Goal: Transaction & Acquisition: Purchase product/service

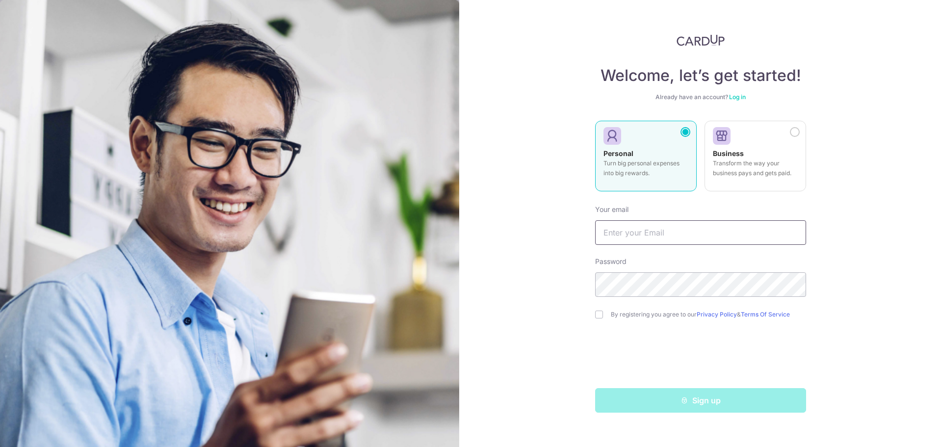
click at [643, 227] on input "text" at bounding box center [700, 232] width 211 height 25
click at [498, 291] on div "Welcome, let’s get started! Already have an account? Log in Personal Turn big p…" at bounding box center [700, 223] width 483 height 447
click at [629, 233] on input "text" at bounding box center [700, 232] width 211 height 25
type input "taishixuan94@gmail.com"
click at [601, 314] on input "checkbox" at bounding box center [599, 315] width 8 height 8
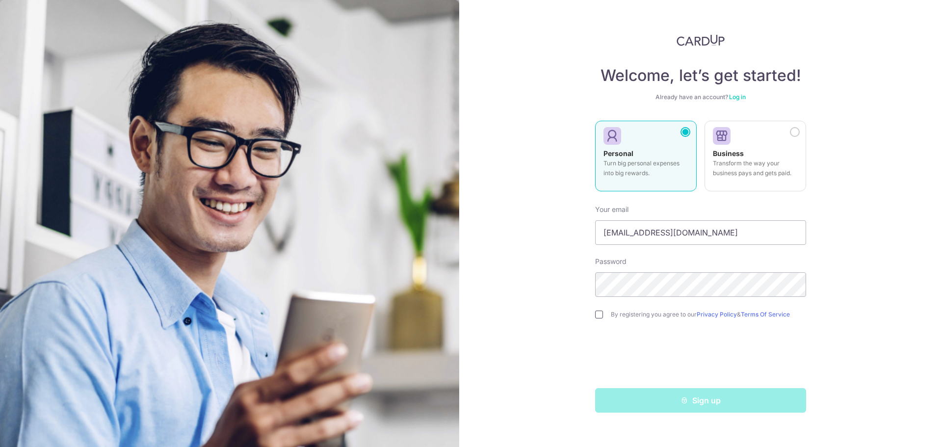
checkbox input "true"
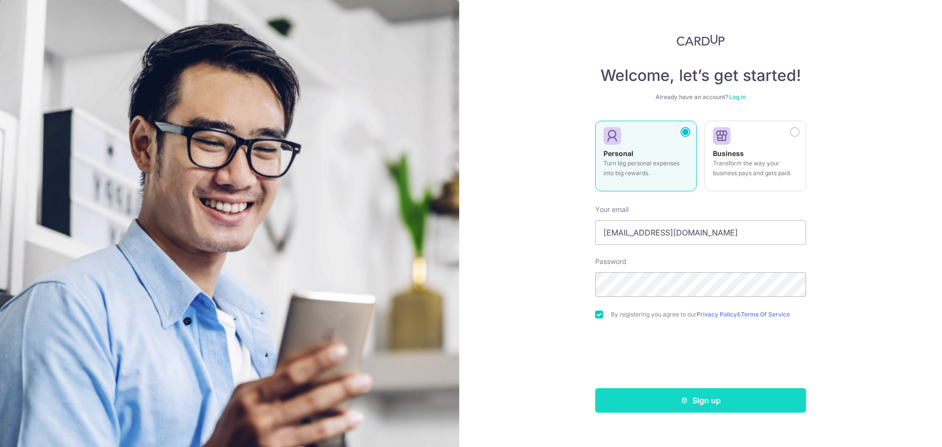
click at [706, 398] on button "Sign up" at bounding box center [700, 400] width 211 height 25
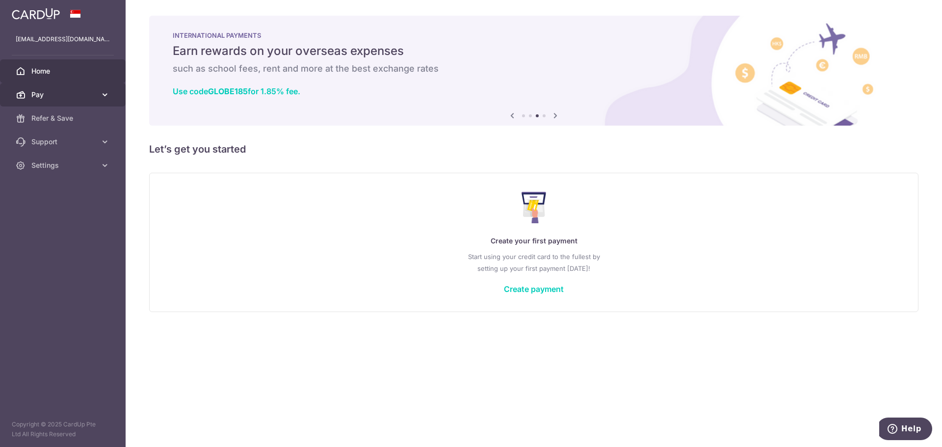
click at [107, 100] on link "Pay" at bounding box center [63, 95] width 126 height 24
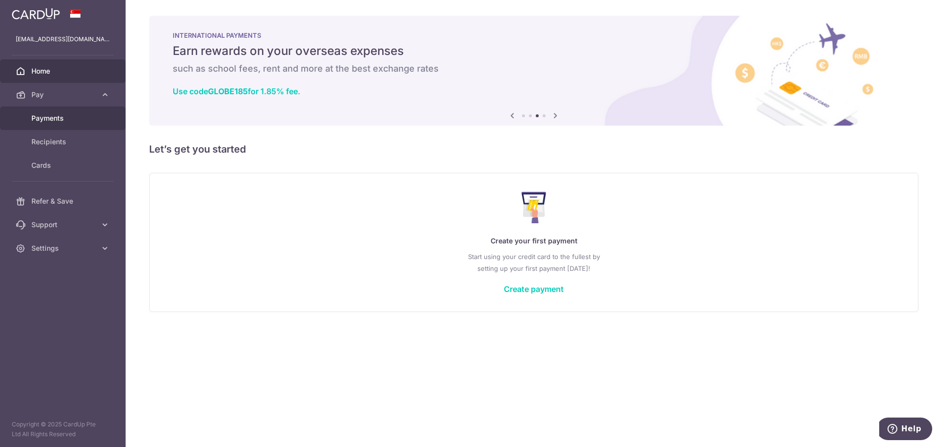
click at [79, 120] on span "Payments" at bounding box center [63, 118] width 65 height 10
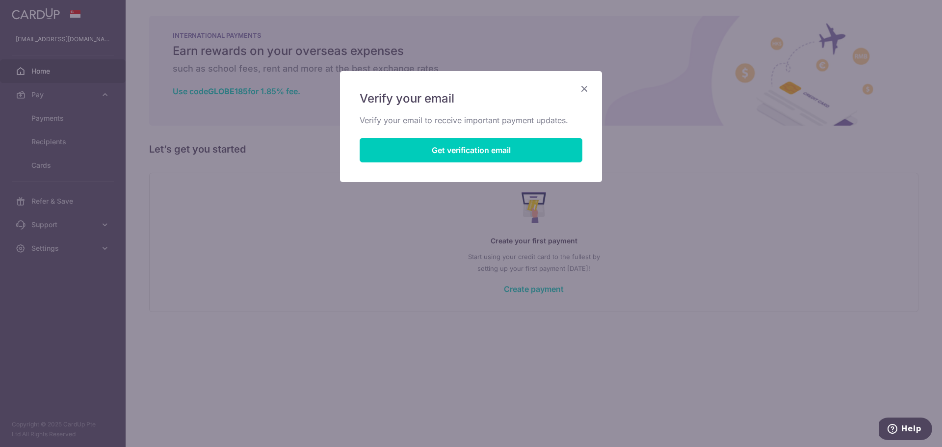
click at [586, 88] on icon "Close" at bounding box center [584, 88] width 12 height 12
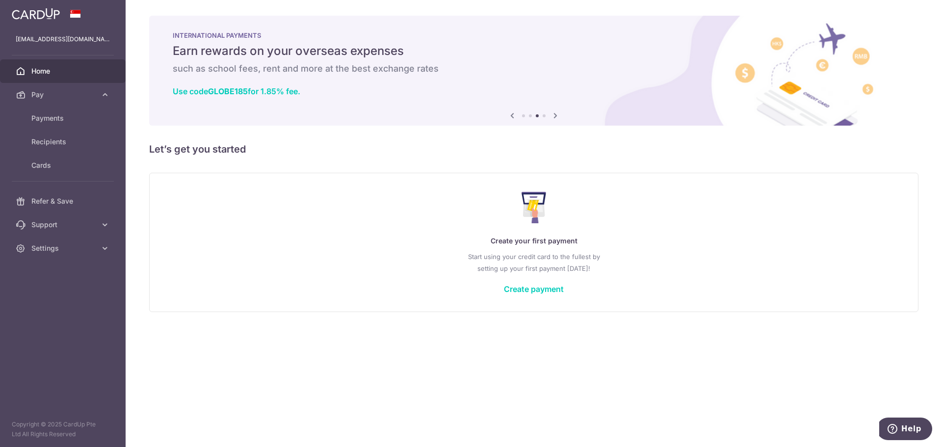
click at [545, 294] on div "Create your first payment Start using your credit card to the fullest by settin…" at bounding box center [533, 242] width 745 height 116
click at [546, 292] on link "Create payment" at bounding box center [534, 289] width 60 height 10
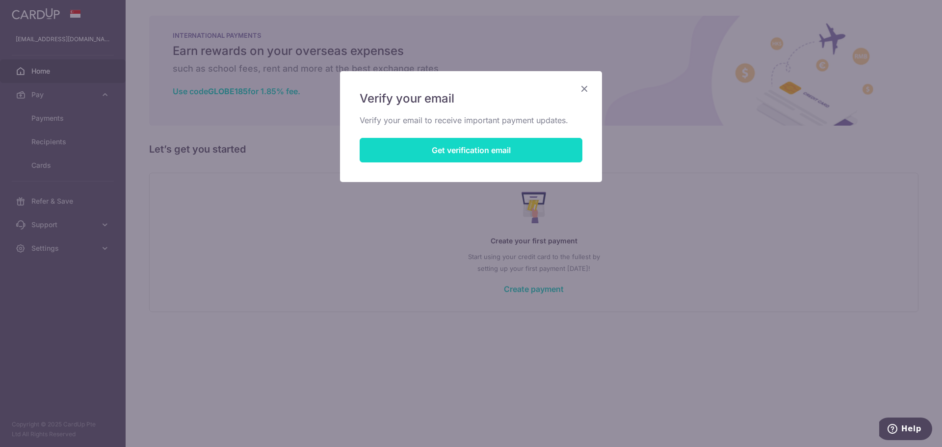
click at [518, 146] on button "Get verification email" at bounding box center [471, 150] width 223 height 25
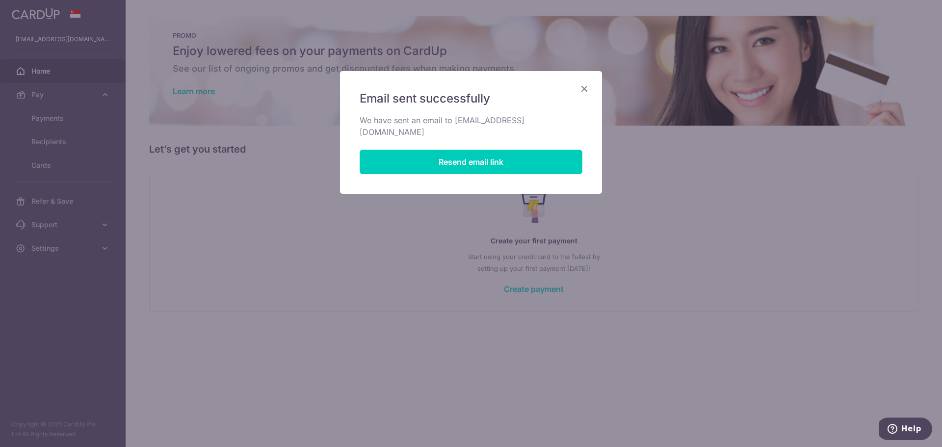
click at [585, 89] on icon "Close" at bounding box center [584, 88] width 12 height 12
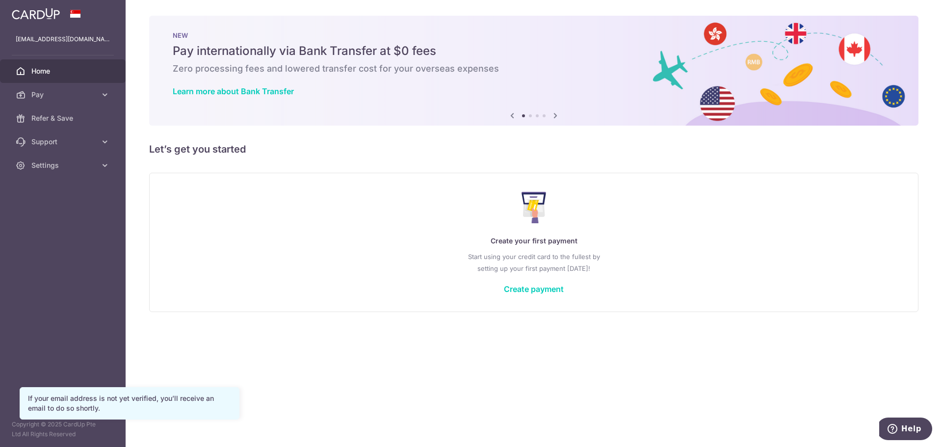
click at [333, 289] on div "Create your first payment Start using your credit card to the fullest by settin…" at bounding box center [533, 242] width 745 height 116
click at [516, 287] on link "Create payment" at bounding box center [534, 289] width 60 height 10
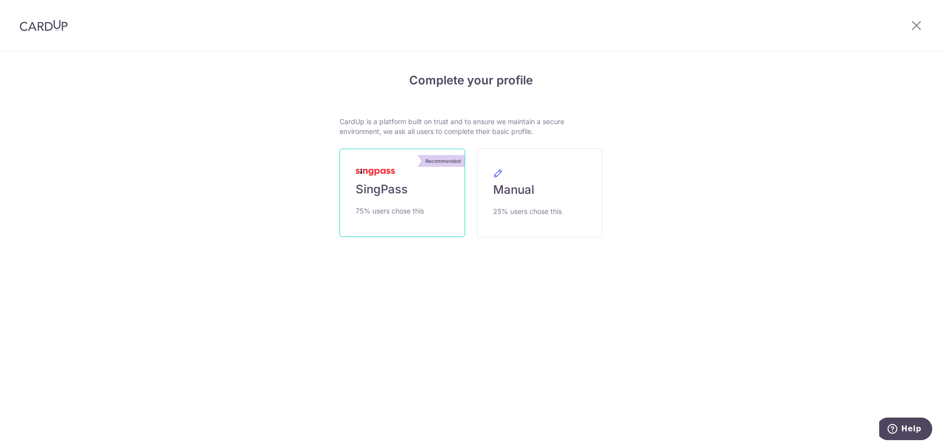
click at [397, 200] on link "Recommended SingPass 75% users chose this" at bounding box center [402, 193] width 126 height 88
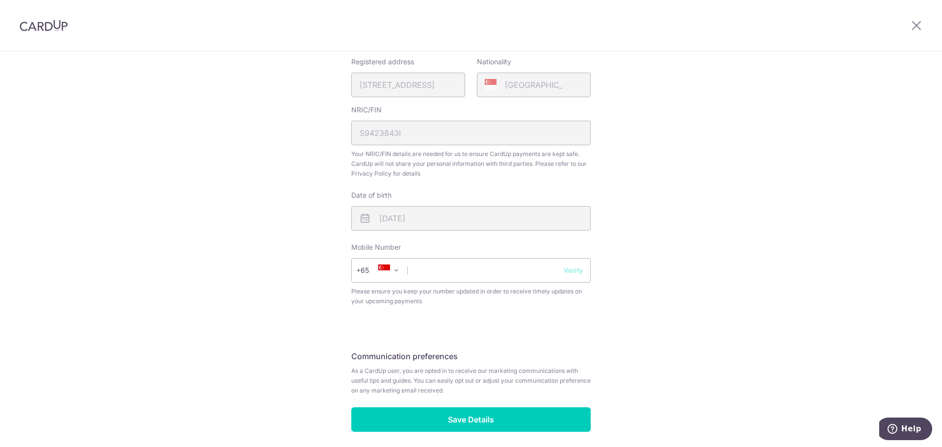
scroll to position [245, 0]
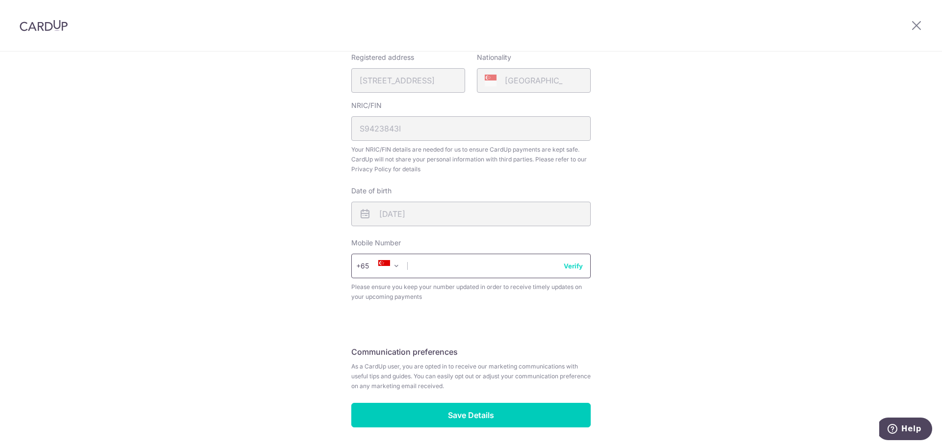
click at [445, 270] on input "text" at bounding box center [470, 266] width 239 height 25
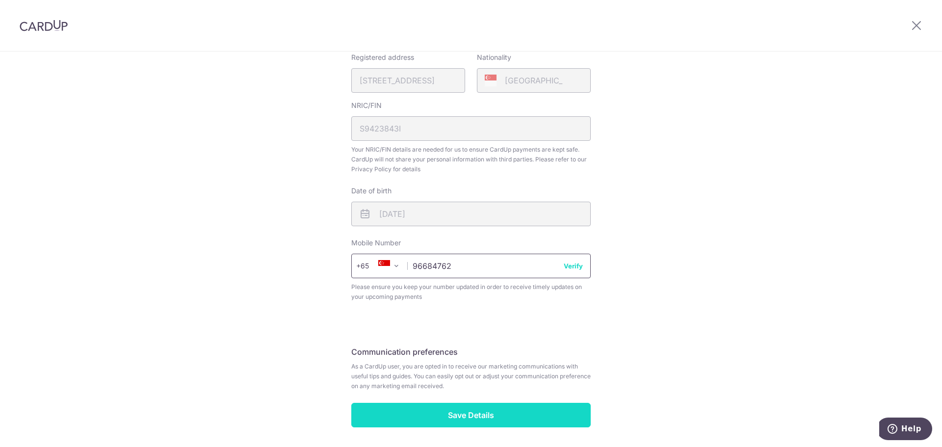
type input "96684762"
click at [474, 420] on input "Save Details" at bounding box center [470, 415] width 239 height 25
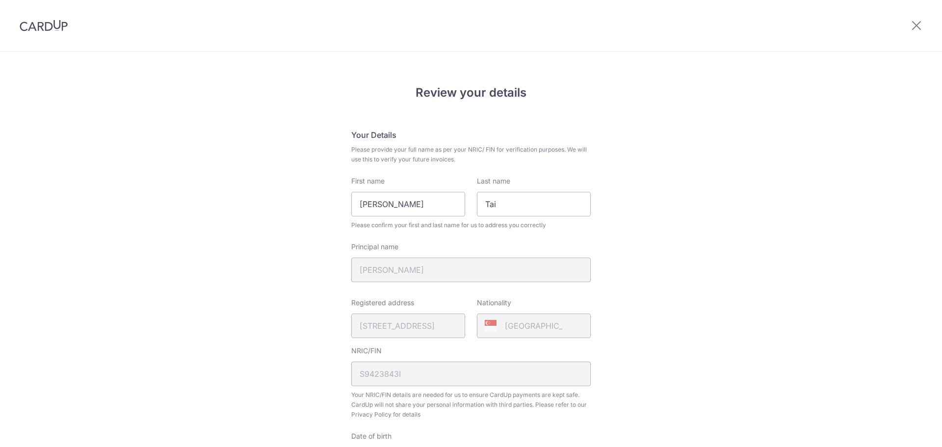
scroll to position [293, 0]
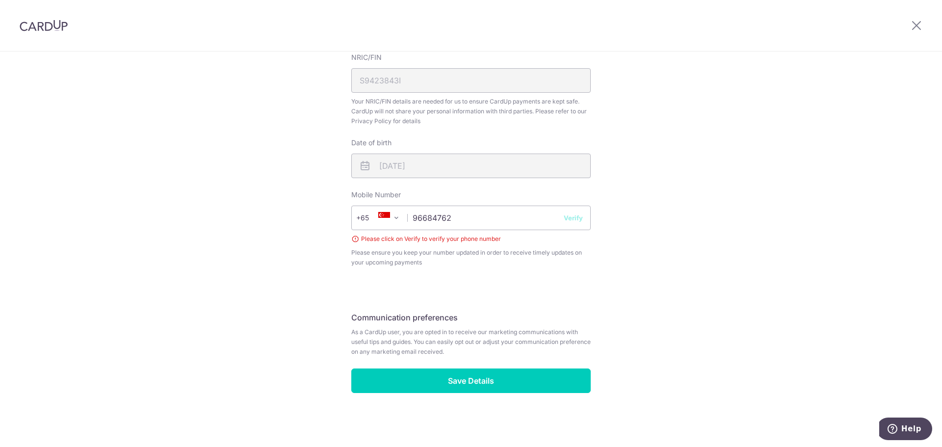
click at [571, 218] on button "Verify" at bounding box center [573, 218] width 19 height 10
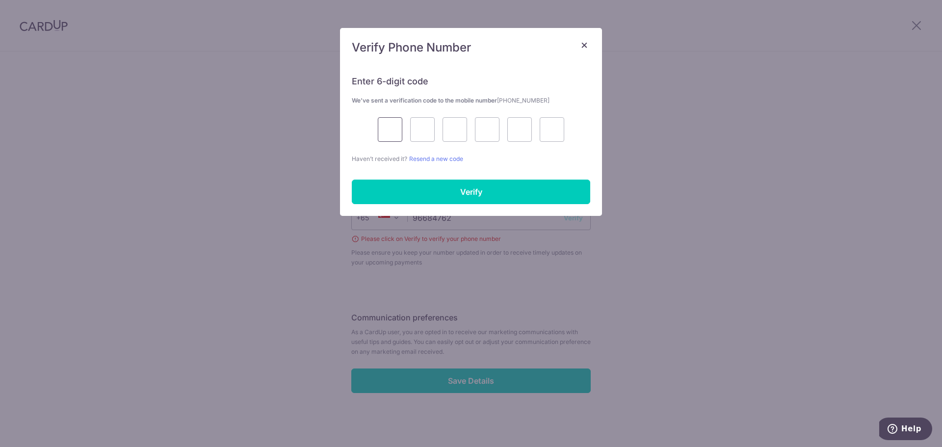
click at [393, 135] on input "text" at bounding box center [390, 129] width 25 height 25
type input "3"
type input "8"
type input "2"
type input "4"
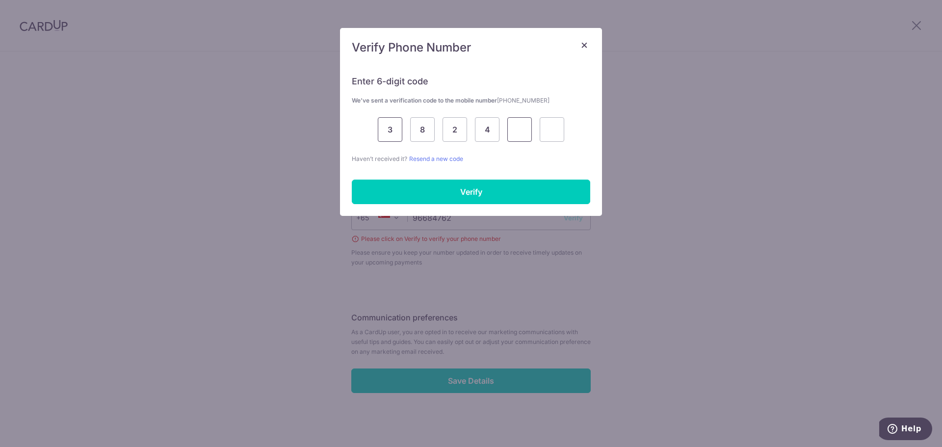
type input "7"
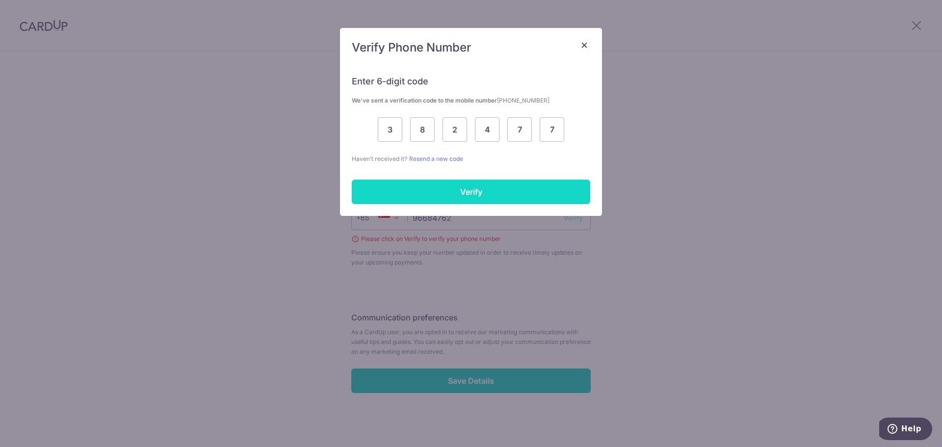
click at [483, 191] on input "Verify" at bounding box center [471, 192] width 238 height 25
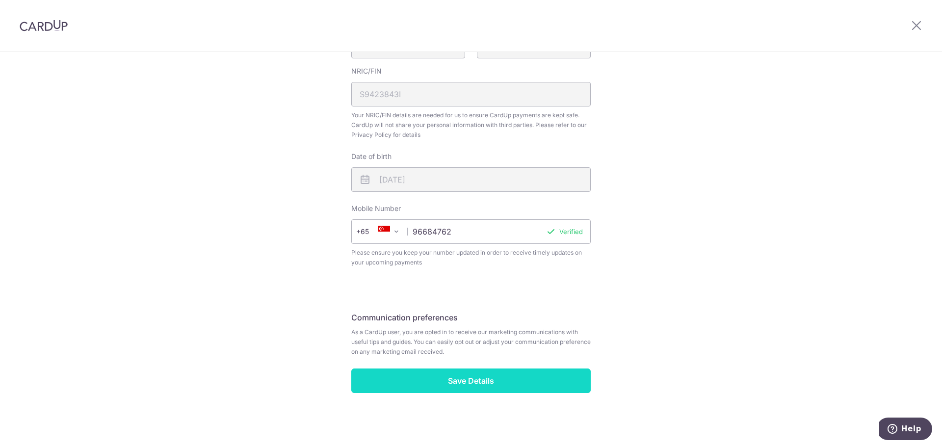
click at [471, 389] on input "Save Details" at bounding box center [470, 380] width 239 height 25
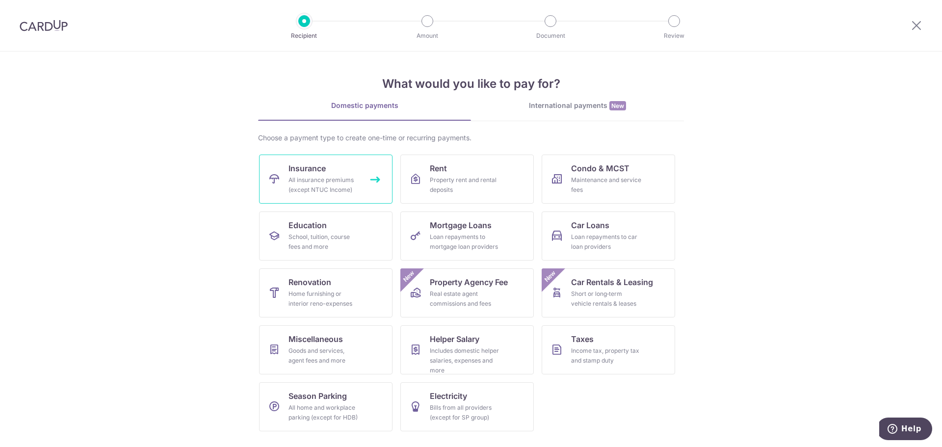
click at [335, 178] on div "All insurance premiums (except NTUC Income)" at bounding box center [323, 185] width 71 height 20
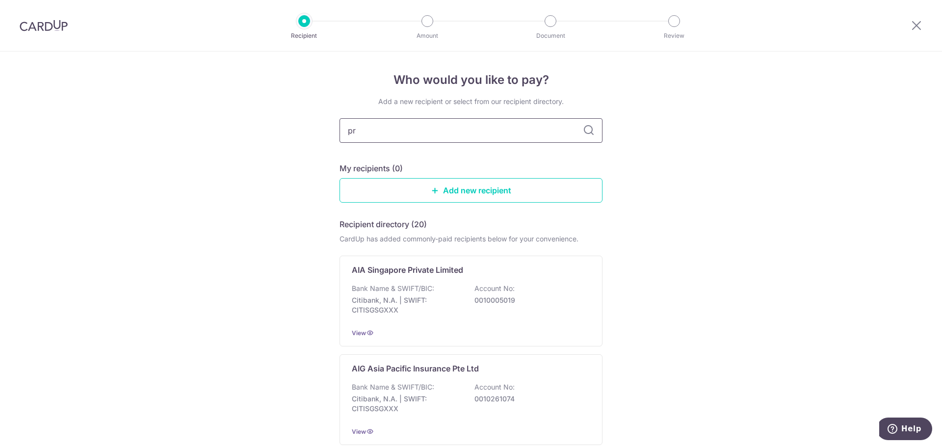
type input "pru"
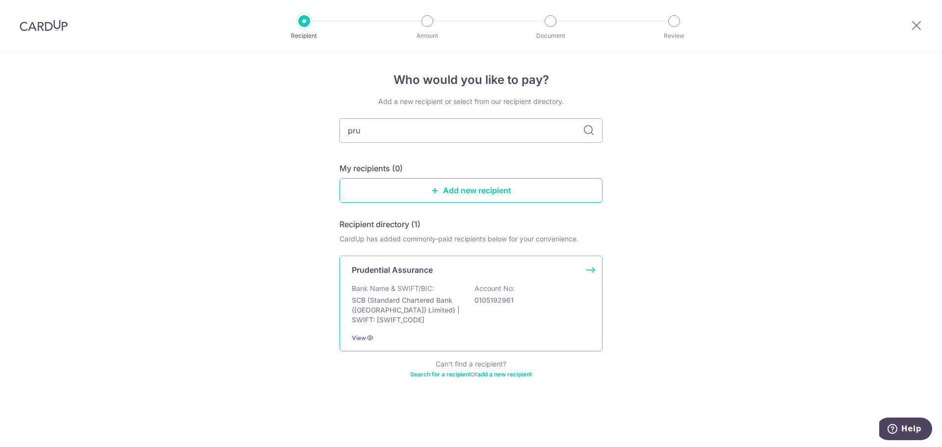
click at [415, 267] on p "Prudential Assurance" at bounding box center [392, 270] width 81 height 12
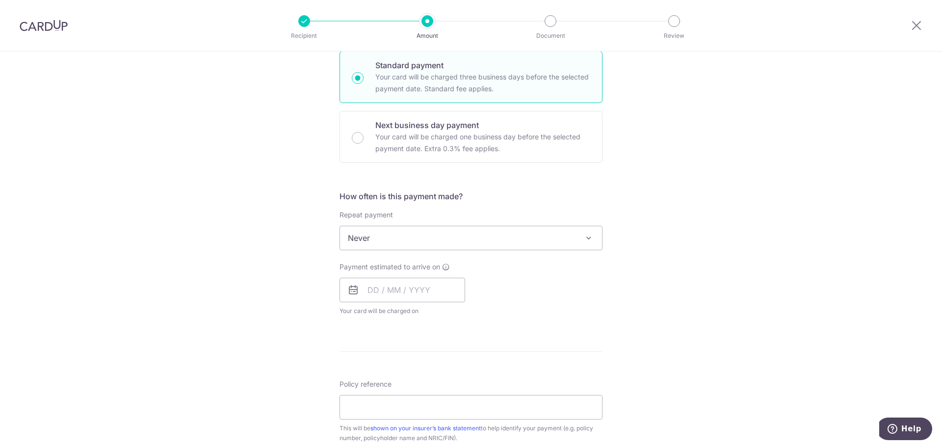
scroll to position [245, 0]
click at [475, 233] on span "Never" at bounding box center [471, 234] width 262 height 24
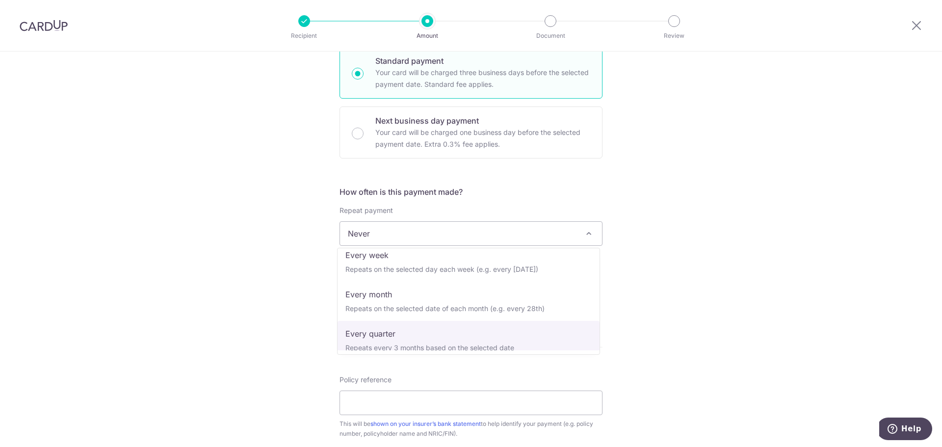
scroll to position [98, 0]
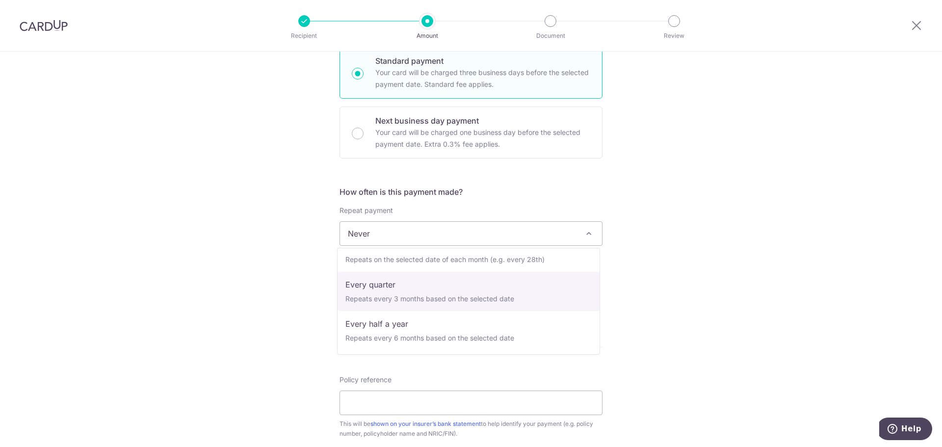
select select "4"
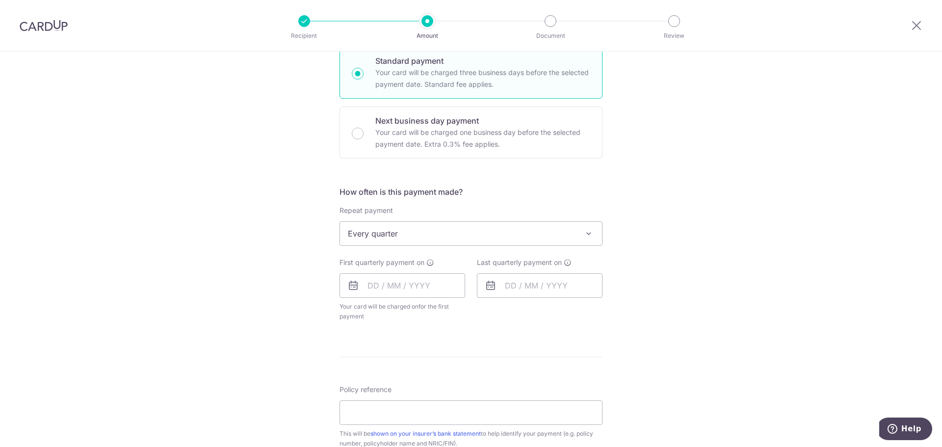
click at [628, 325] on div "Tell us more about your payment Enter payment amount SGD Select Card Select opt…" at bounding box center [471, 254] width 942 height 897
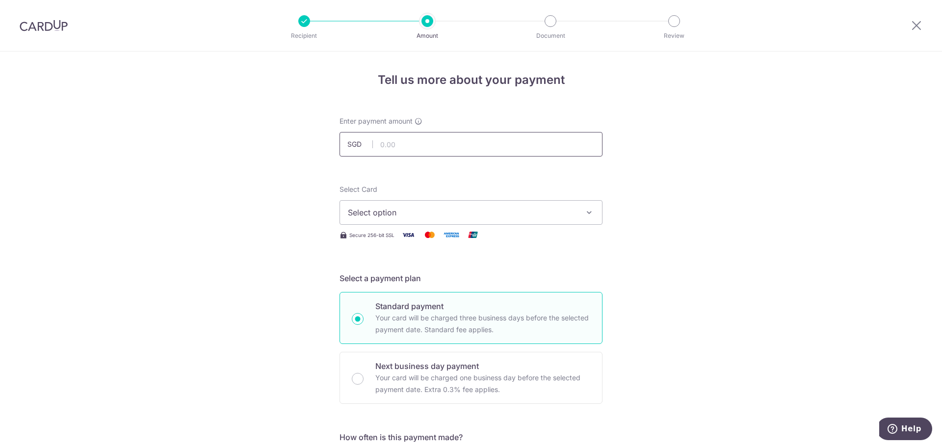
click at [425, 148] on input "text" at bounding box center [470, 144] width 263 height 25
click at [417, 214] on span "Select option" at bounding box center [462, 213] width 229 height 12
click at [412, 237] on span "Add credit card" at bounding box center [479, 240] width 229 height 10
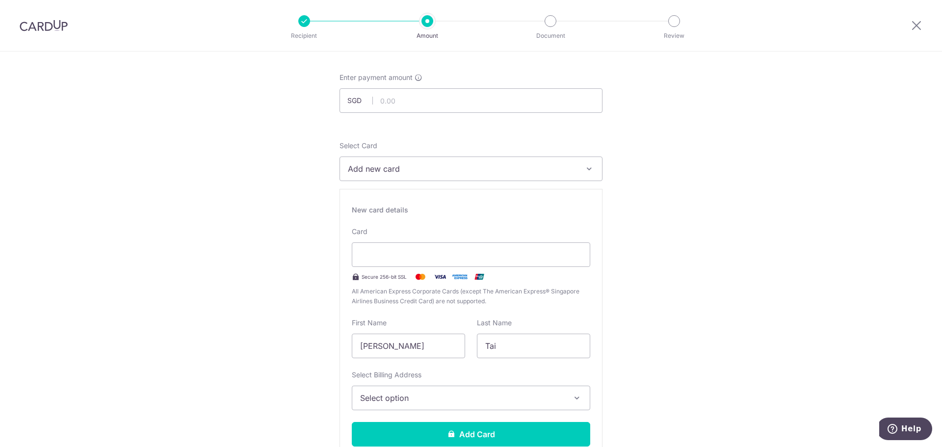
scroll to position [98, 0]
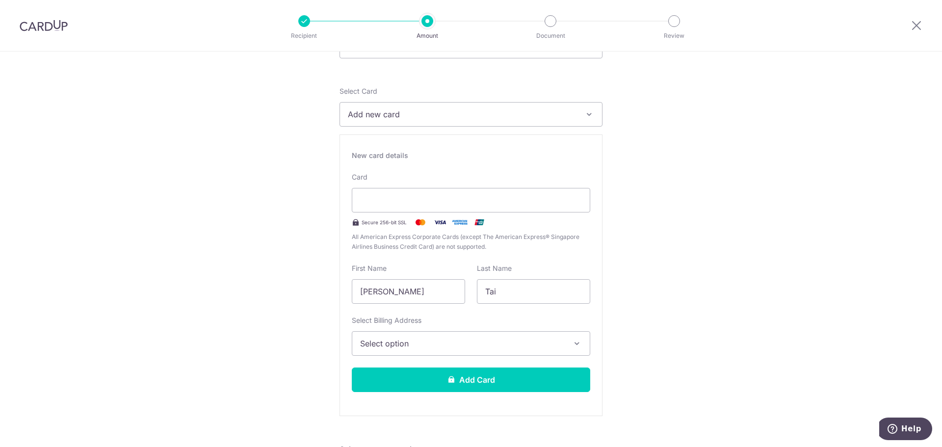
click at [438, 343] on span "Select option" at bounding box center [462, 344] width 204 height 12
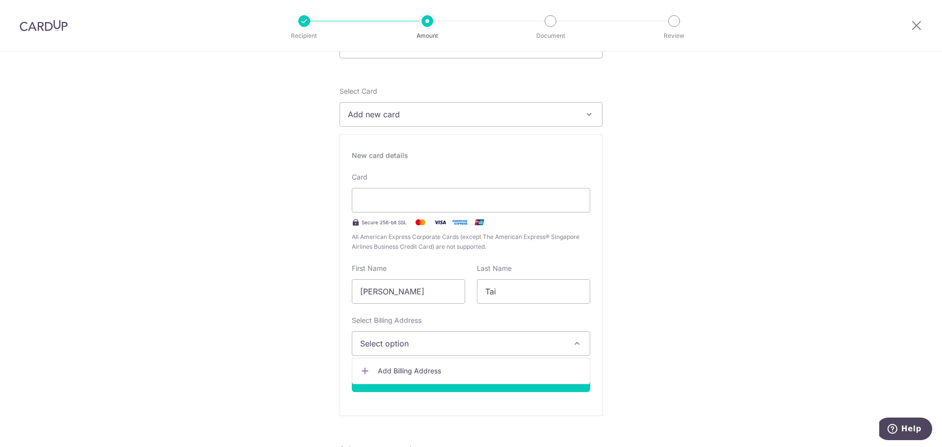
click at [426, 370] on span "Add Billing Address" at bounding box center [480, 371] width 204 height 10
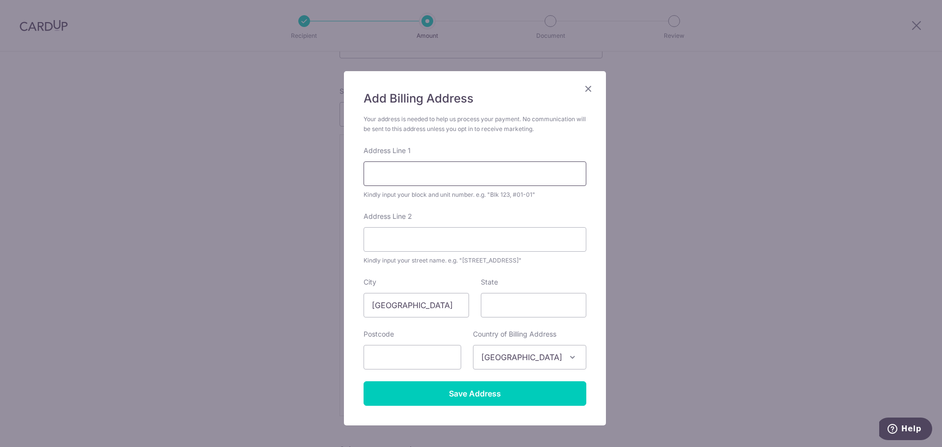
click at [442, 181] on input "Address Line 1" at bounding box center [475, 173] width 223 height 25
type input "Bukit Batok West Avenue 8"
type input "651464"
click at [428, 249] on input "Address Line 2" at bounding box center [475, 239] width 223 height 25
type input "Block 464A"
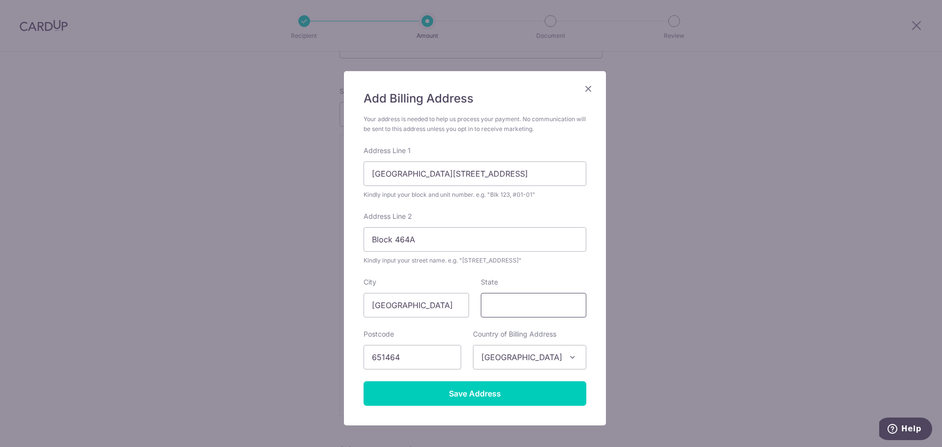
click at [517, 311] on input "State" at bounding box center [533, 305] width 105 height 25
type input "[GEOGRAPHIC_DATA]"
click at [424, 245] on input "Block 464A" at bounding box center [475, 239] width 223 height 25
click at [338, 246] on div "Add Billing Address Your address is needed to help us process your payment. No …" at bounding box center [471, 223] width 942 height 447
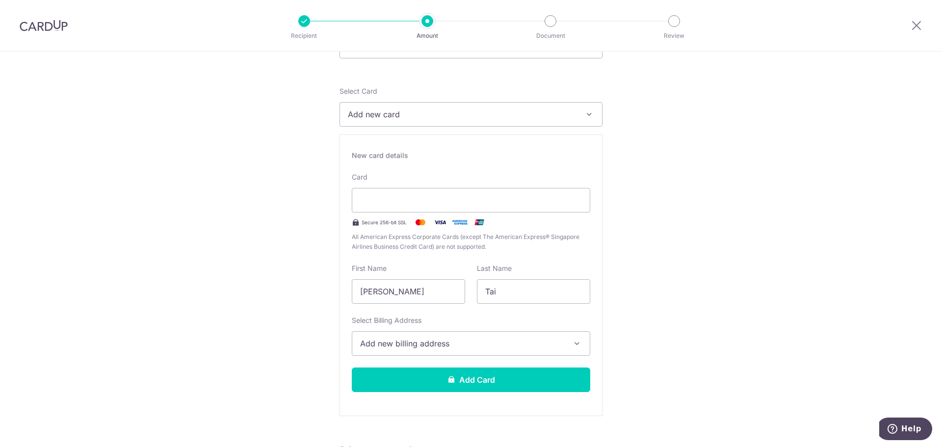
click at [446, 346] on span "Add new billing address" at bounding box center [462, 344] width 204 height 12
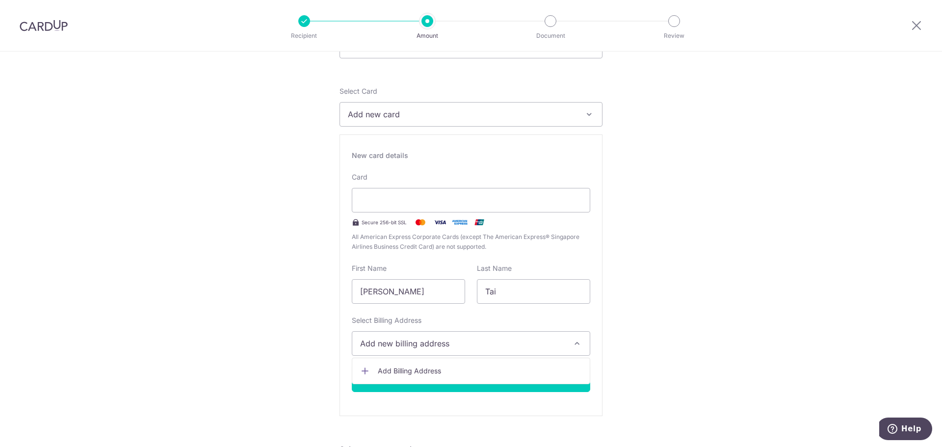
click at [440, 367] on span "Add Billing Address" at bounding box center [480, 371] width 204 height 10
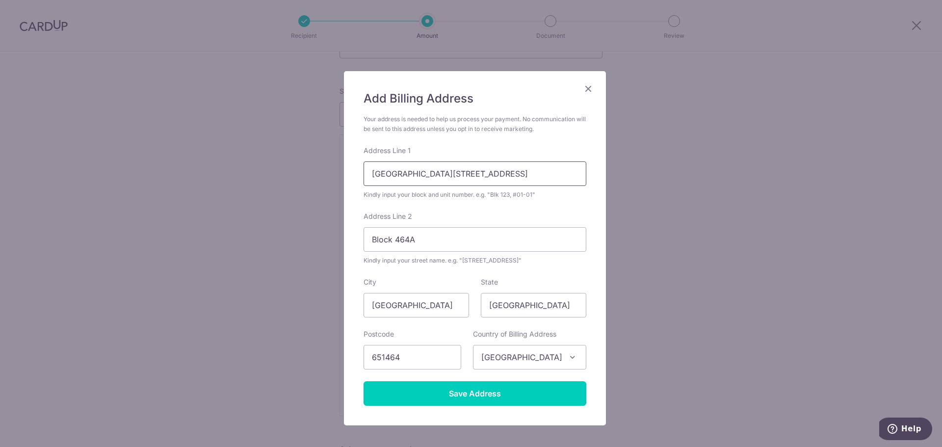
click at [490, 178] on input "Bukit Batok West Avenue 8" at bounding box center [475, 173] width 223 height 25
click at [534, 208] on form "Your address is needed to help us process your payment. No communication will b…" at bounding box center [475, 259] width 223 height 291
click at [366, 172] on input "Bukit Batok West Avenue 8" at bounding box center [475, 173] width 223 height 25
type input "Block 464A Bukit Batok West Avenue 8"
click at [469, 237] on input "Block 464A" at bounding box center [475, 239] width 223 height 25
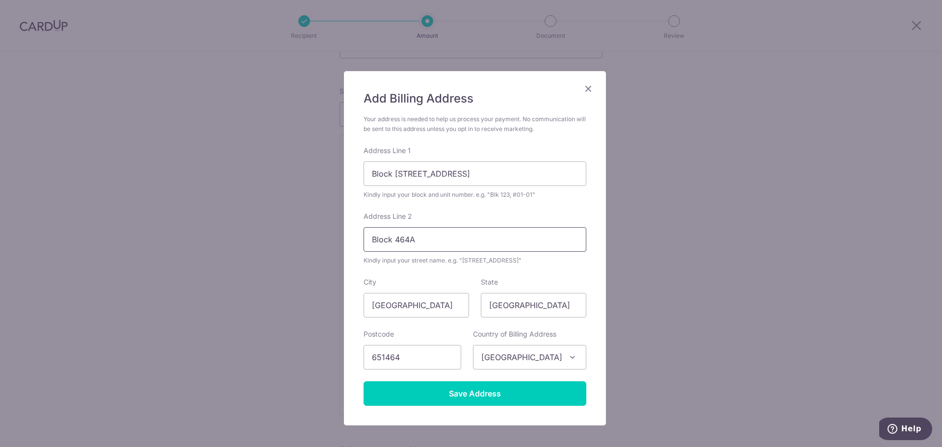
click at [469, 237] on input "Block 464A" at bounding box center [475, 239] width 223 height 25
type input "B"
click at [416, 176] on input "Block 464A Bukit Batok West Avenue 8" at bounding box center [475, 173] width 223 height 25
drag, startPoint x: 416, startPoint y: 176, endPoint x: 521, endPoint y: 174, distance: 106.0
click at [521, 174] on input "Block 464A Bukit Batok West Avenue 8" at bounding box center [475, 173] width 223 height 25
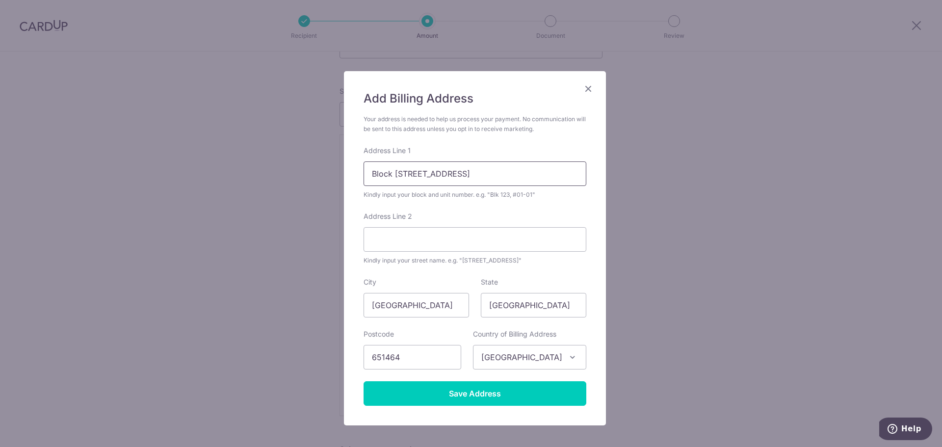
click at [521, 174] on input "Block 464A Bukit Batok West Avenue 8" at bounding box center [475, 173] width 223 height 25
click at [520, 181] on input "Block 464A Bukit Batok West Avenue 8" at bounding box center [475, 173] width 223 height 25
drag, startPoint x: 520, startPoint y: 181, endPoint x: 419, endPoint y: 173, distance: 100.9
click at [419, 173] on input "Block 464A Bukit Batok West Avenue 8" at bounding box center [475, 173] width 223 height 25
type input "Block 464A"
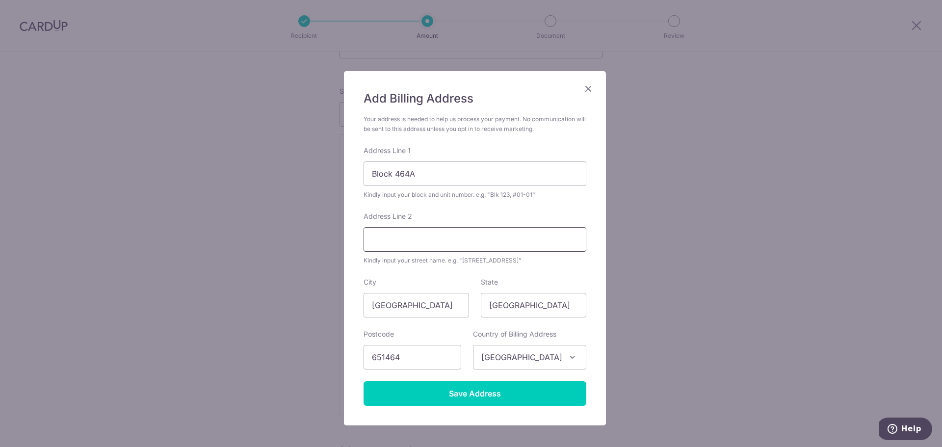
click at [398, 239] on input "Address Line 2" at bounding box center [475, 239] width 223 height 25
type input "Bukit Batok West Avenue 8"
click at [468, 174] on input "Block 464A" at bounding box center [475, 173] width 223 height 25
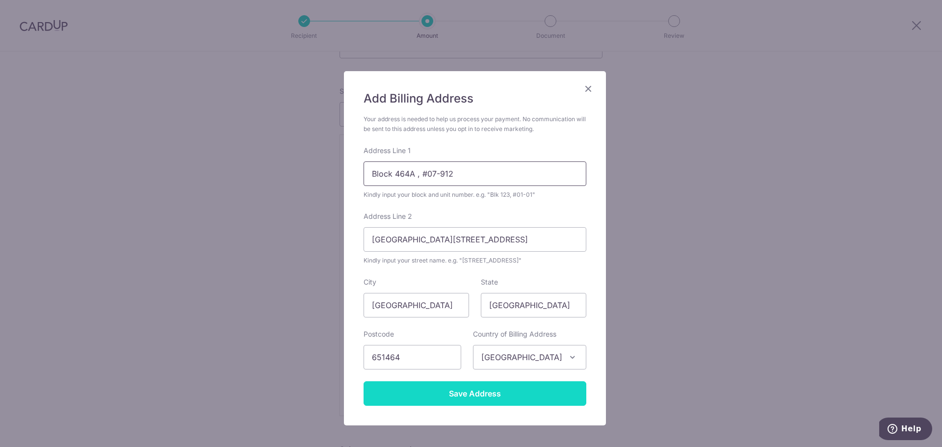
type input "Block 464A , #07-912"
click at [520, 386] on input "Save Address" at bounding box center [475, 393] width 223 height 25
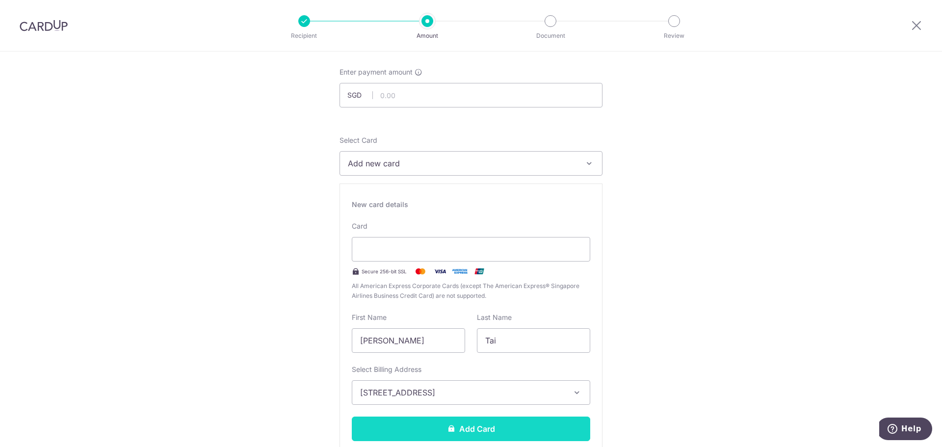
scroll to position [0, 0]
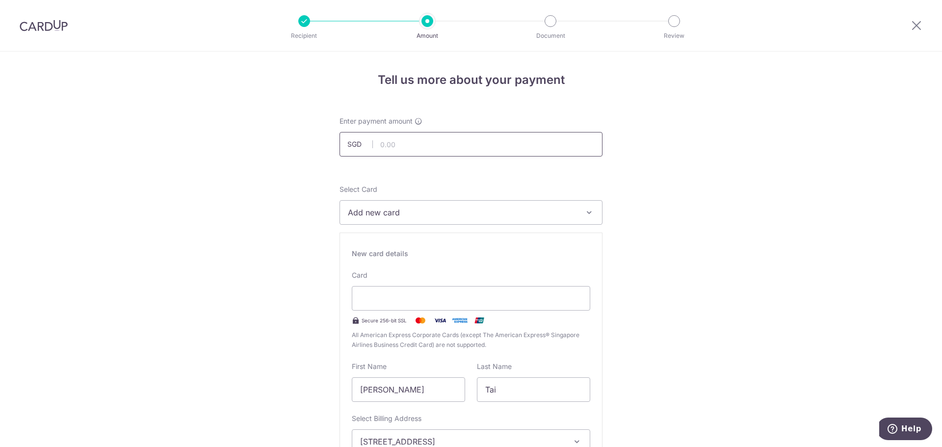
click at [458, 135] on input "text" at bounding box center [470, 144] width 263 height 25
type input "6,088.50"
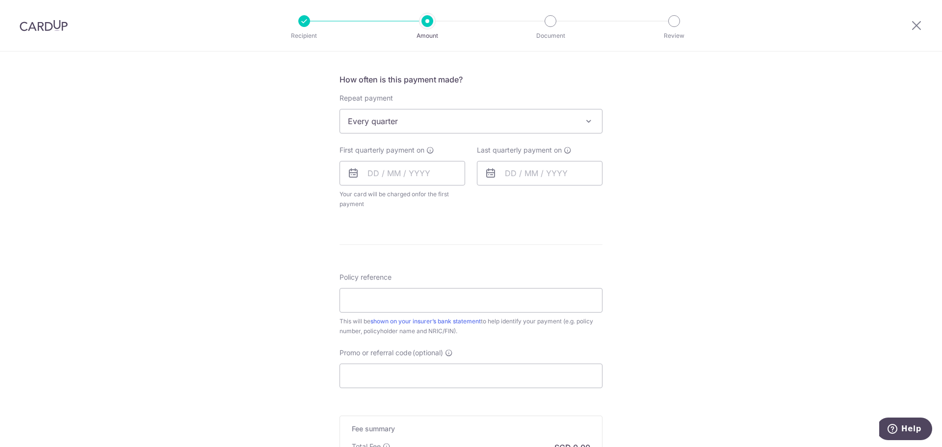
scroll to position [638, 0]
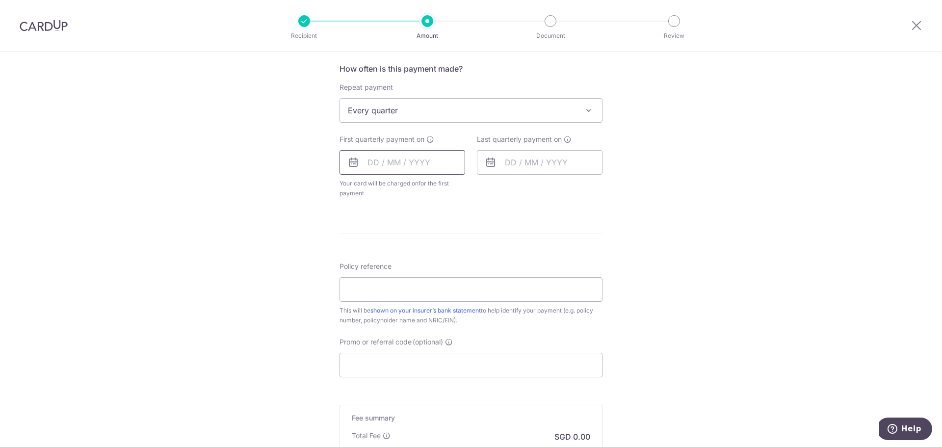
click at [369, 163] on input "text" at bounding box center [402, 162] width 126 height 25
type input "2"
click at [477, 192] on link "Next" at bounding box center [478, 189] width 12 height 12
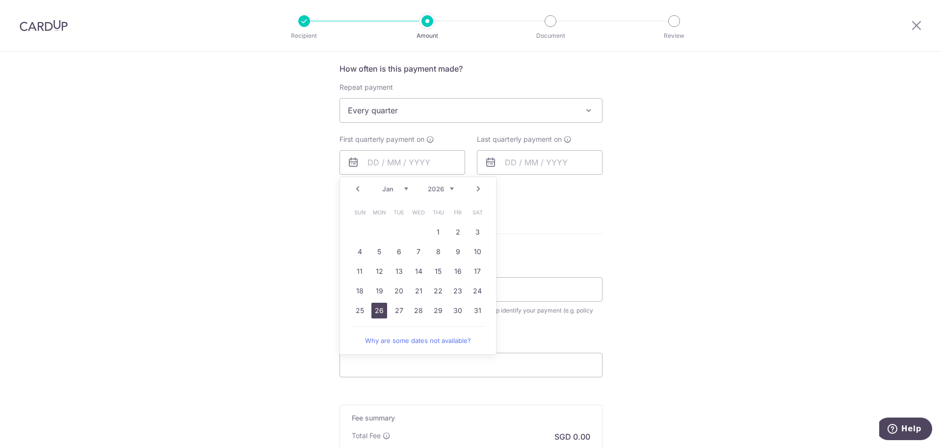
click at [381, 310] on link "26" at bounding box center [379, 311] width 16 height 16
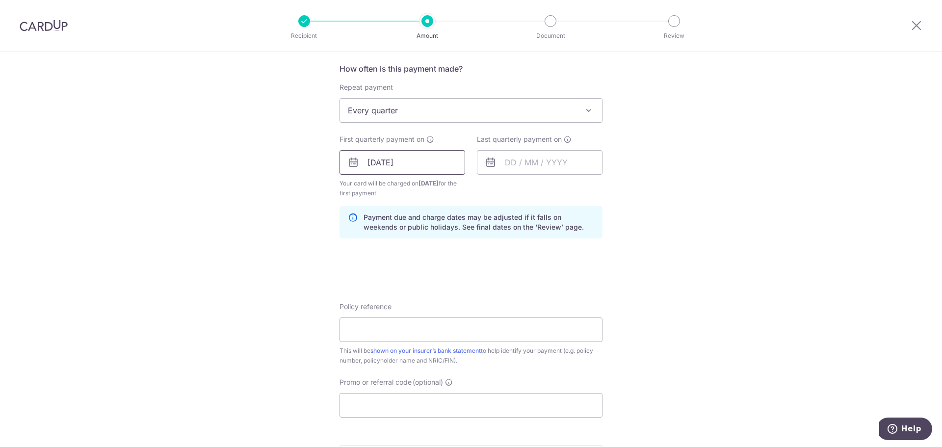
click at [420, 168] on input "26/01/2026" at bounding box center [402, 162] width 126 height 25
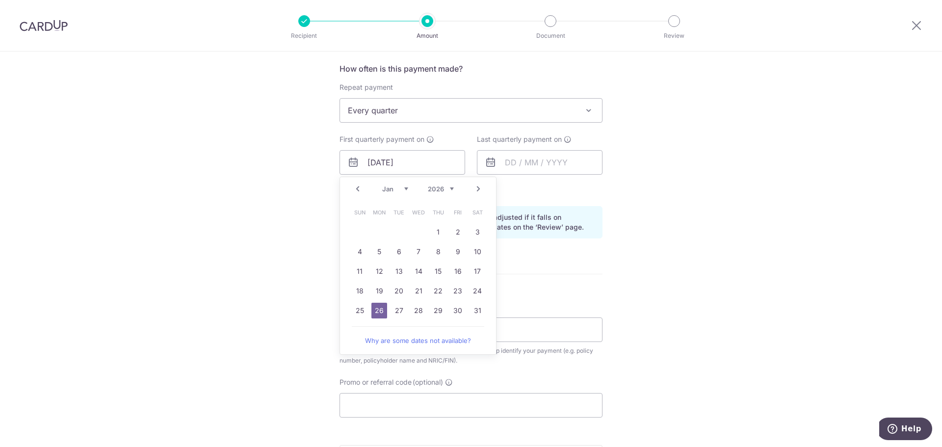
click at [356, 191] on link "Prev" at bounding box center [358, 189] width 12 height 12
click at [459, 288] on link "26" at bounding box center [458, 291] width 16 height 16
type input "26/12/2025"
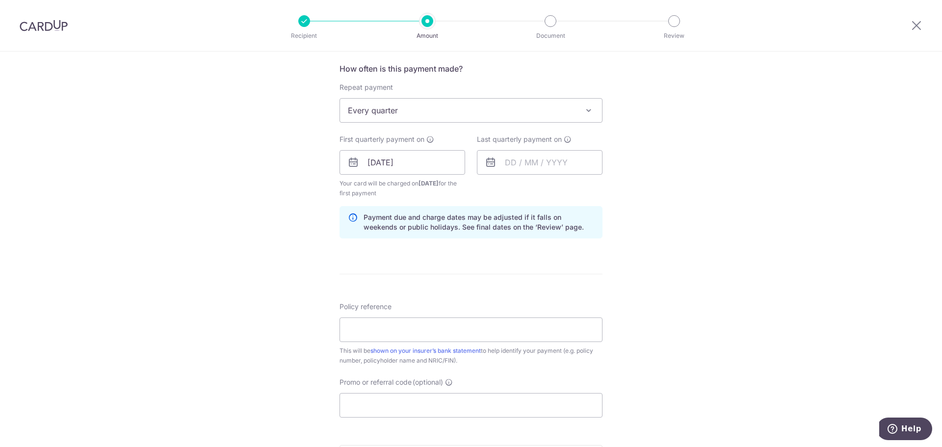
click at [510, 191] on div "Last quarterly payment on" at bounding box center [539, 166] width 137 height 64
click at [524, 170] on input "text" at bounding box center [540, 162] width 126 height 25
click at [691, 241] on div "Tell us more about your payment Enter payment amount SGD 6,088.50 6088.50 Selec…" at bounding box center [471, 17] width 942 height 1207
click at [563, 197] on div "Last quarterly payment on Prev Next Dec 2025 2026 2027 2028 2029 2030 2031 2032…" at bounding box center [539, 166] width 137 height 64
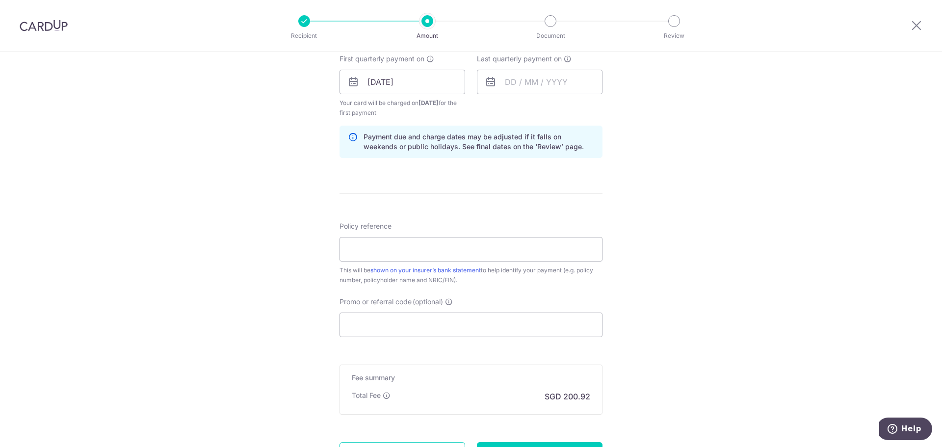
scroll to position [736, 0]
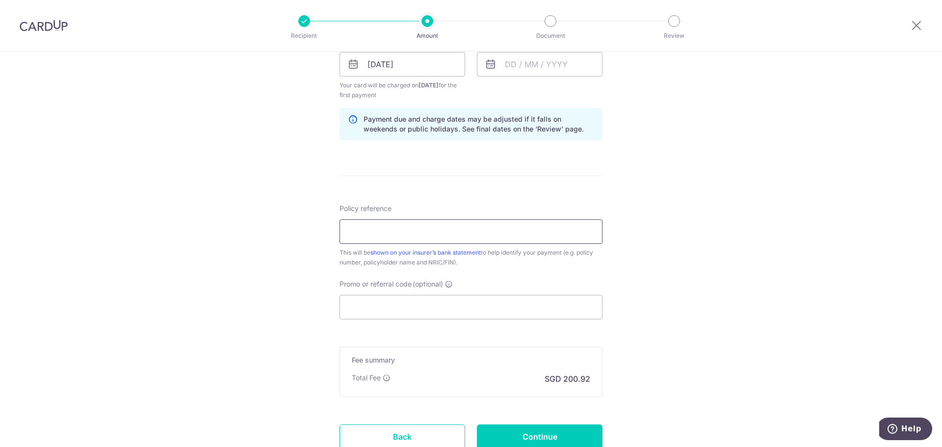
click at [435, 223] on input "Policy reference" at bounding box center [470, 231] width 263 height 25
paste input "(84072038)"
type input "84072038"
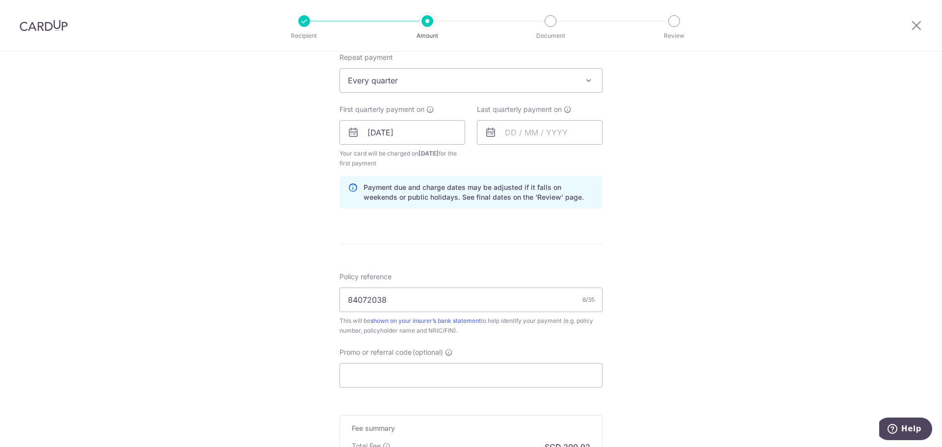
scroll to position [762, 0]
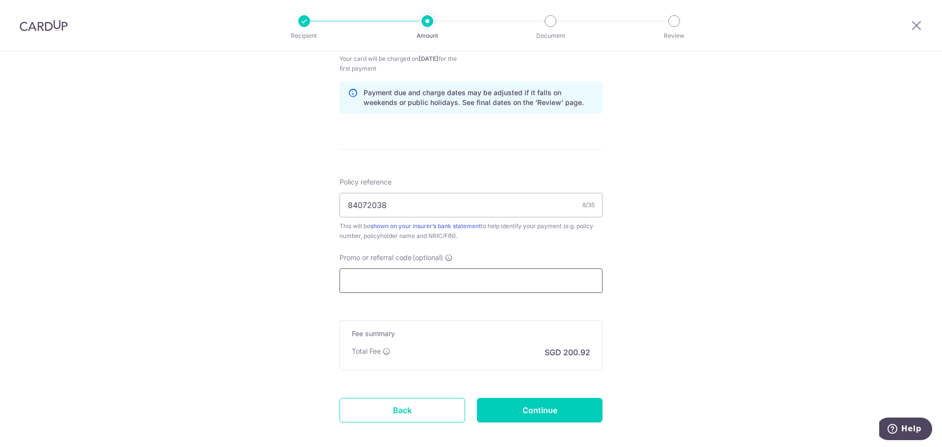
click at [543, 279] on input "Promo or referral code (optional)" at bounding box center [470, 280] width 263 height 25
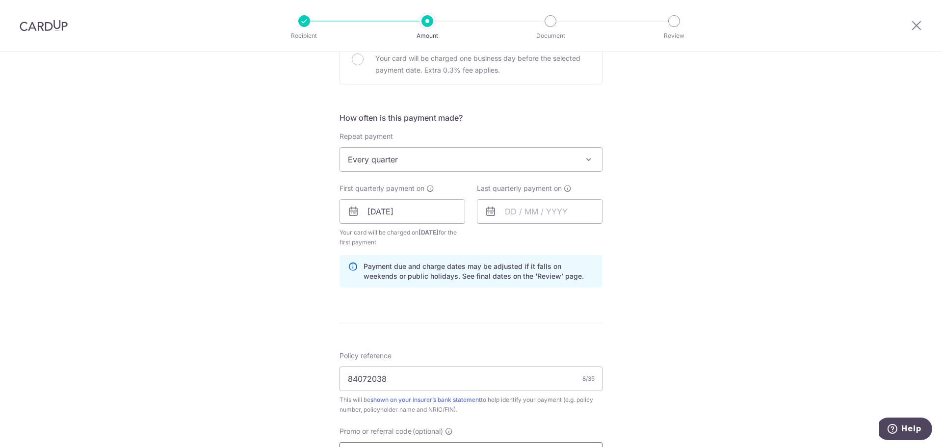
scroll to position [811, 0]
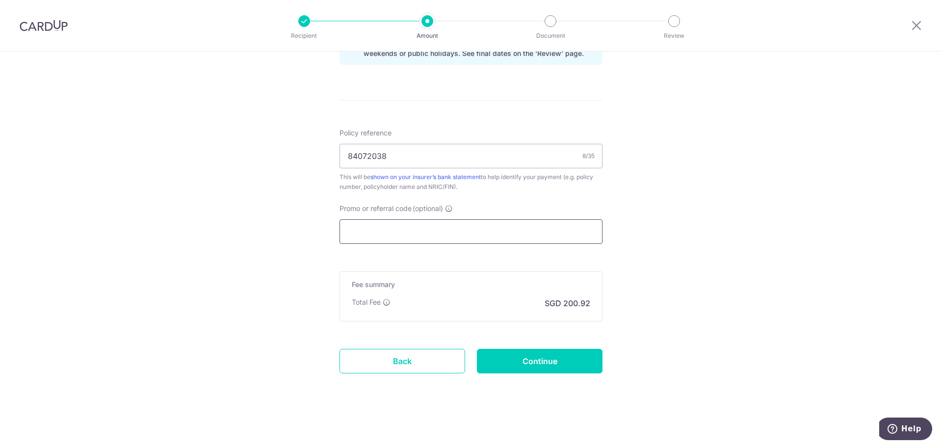
paste input "MILELION"
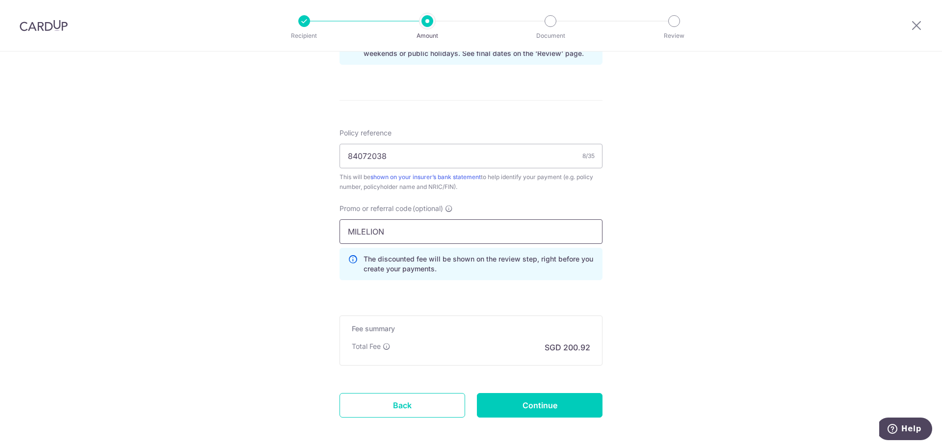
type input "MILELION"
click at [417, 282] on div "Promo or referral code (optional) MILELION The discounted fee will be shown on …" at bounding box center [471, 246] width 275 height 84
drag, startPoint x: 626, startPoint y: 294, endPoint x: 621, endPoint y: 294, distance: 5.4
click at [529, 405] on input "Continue" at bounding box center [540, 405] width 126 height 25
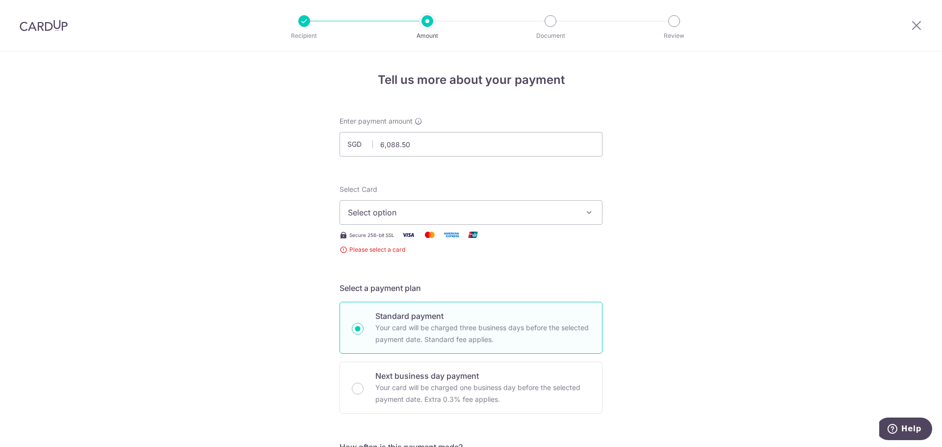
click at [438, 214] on span "Select option" at bounding box center [462, 213] width 229 height 12
click at [419, 238] on span "Add credit card" at bounding box center [479, 240] width 229 height 10
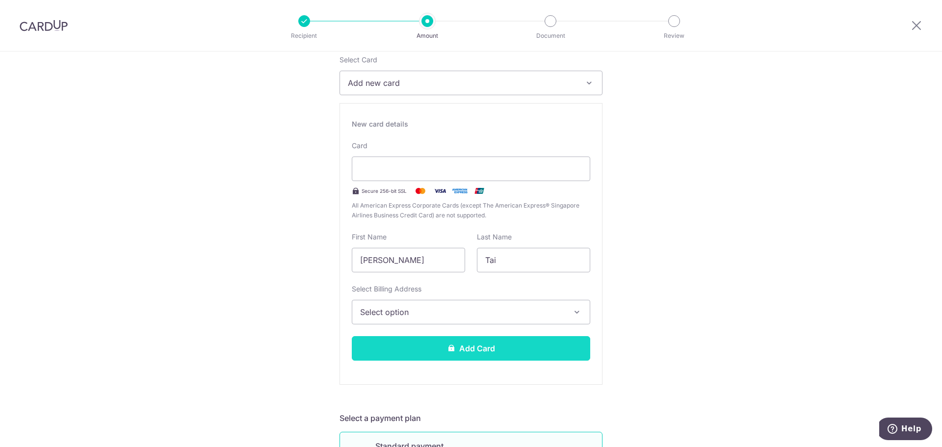
scroll to position [147, 0]
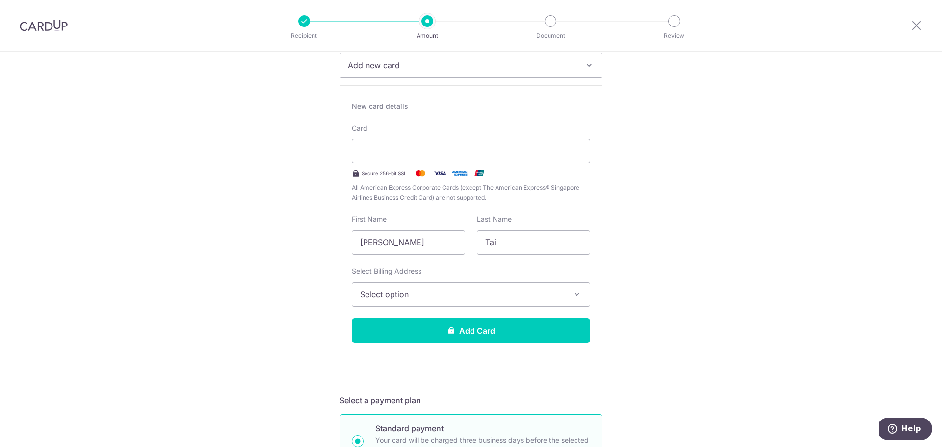
click at [435, 296] on span "Select option" at bounding box center [462, 294] width 204 height 12
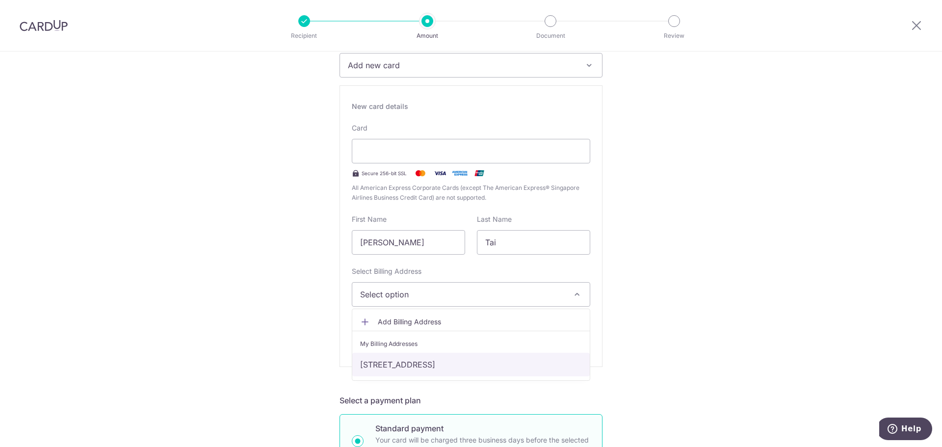
click at [419, 358] on link "Block 464A , #07-912, Bukit Batok West Avenue 8, Singapore, Singapore, Singapor…" at bounding box center [470, 365] width 237 height 24
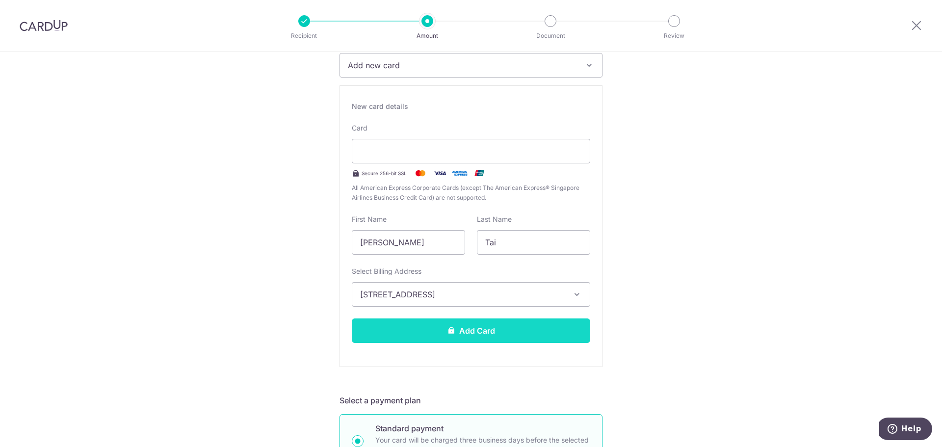
click at [439, 328] on button "Add Card" at bounding box center [471, 330] width 238 height 25
click at [495, 328] on button "Add Card" at bounding box center [471, 330] width 238 height 25
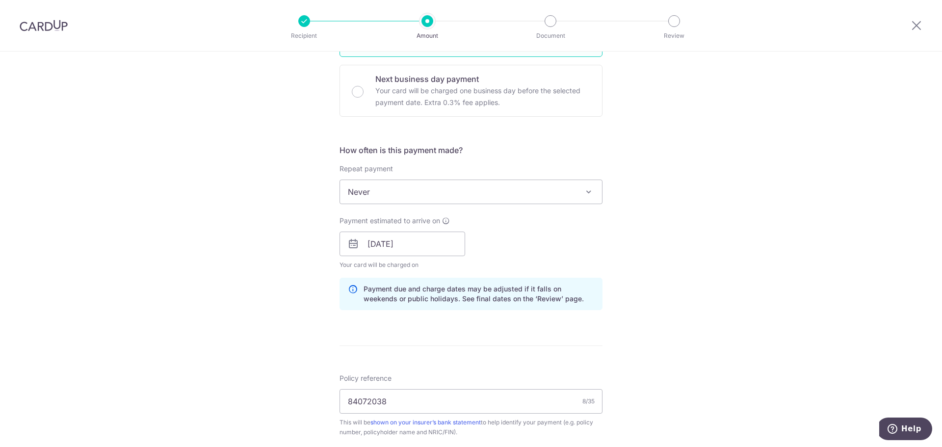
scroll to position [532, 0]
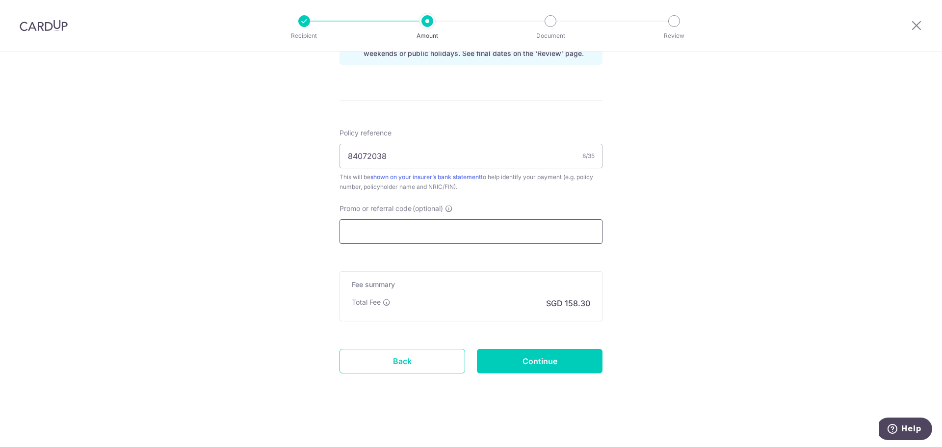
click at [416, 238] on input "Promo or referral code (optional)" at bounding box center [470, 231] width 263 height 25
paste input "MILELION"
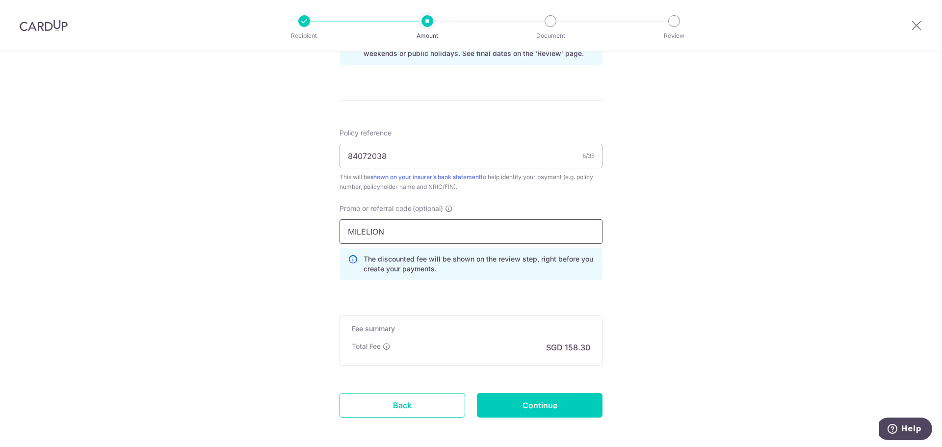
type input "MILELION"
click at [588, 276] on div "The discounted fee will be shown on the review step, right before you create yo…" at bounding box center [470, 264] width 263 height 32
click at [542, 408] on input "Continue" at bounding box center [540, 405] width 126 height 25
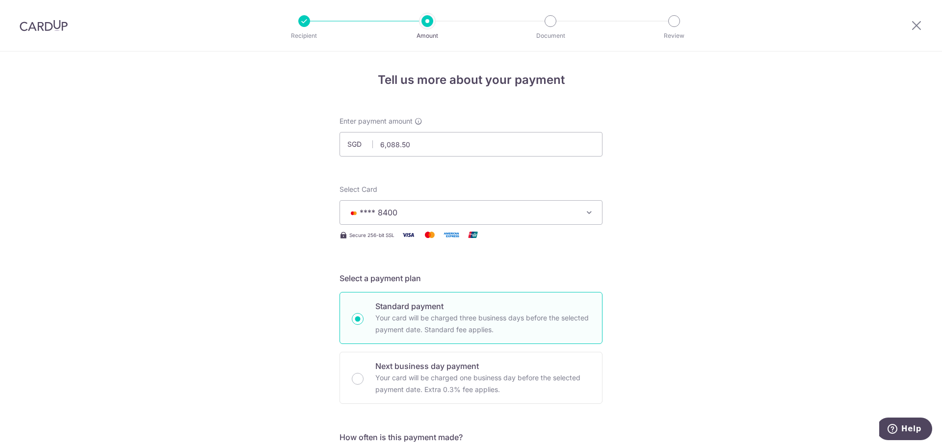
scroll to position [590, 0]
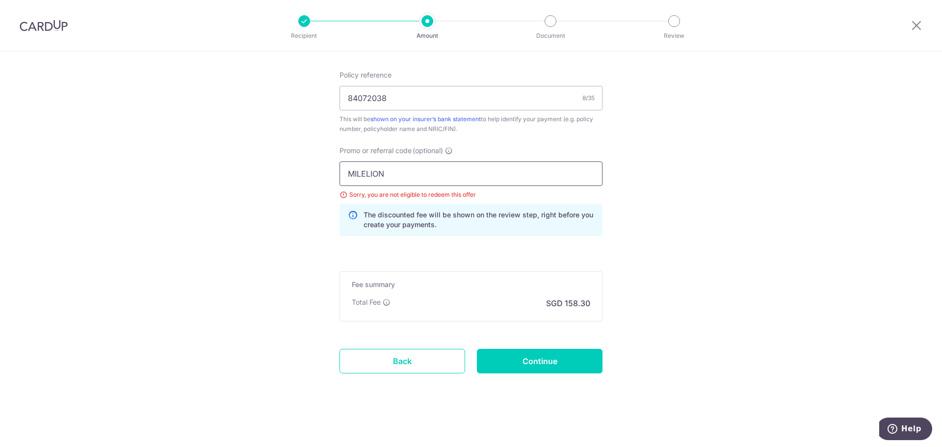
click at [412, 180] on input "MILELION" at bounding box center [470, 173] width 263 height 25
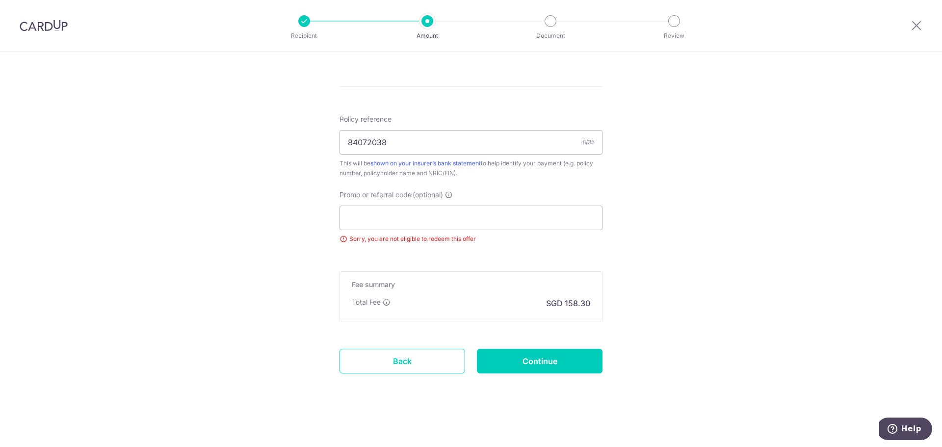
click at [560, 356] on input "Continue" at bounding box center [540, 361] width 126 height 25
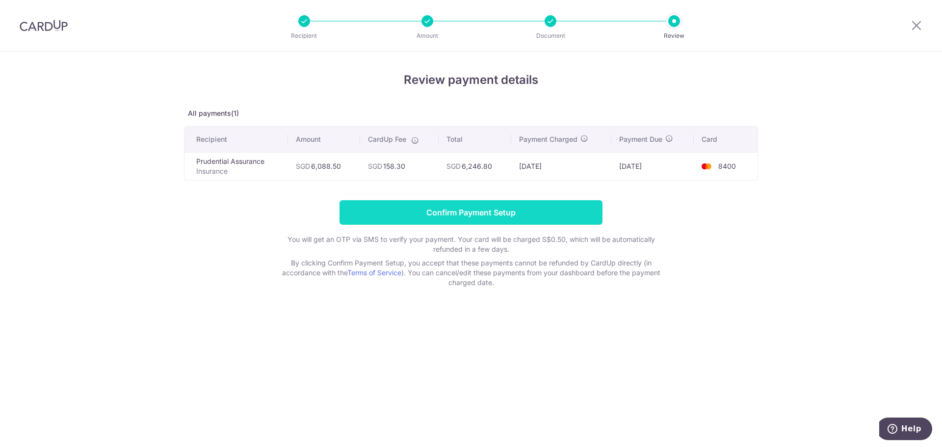
click at [443, 217] on input "Confirm Payment Setup" at bounding box center [470, 212] width 263 height 25
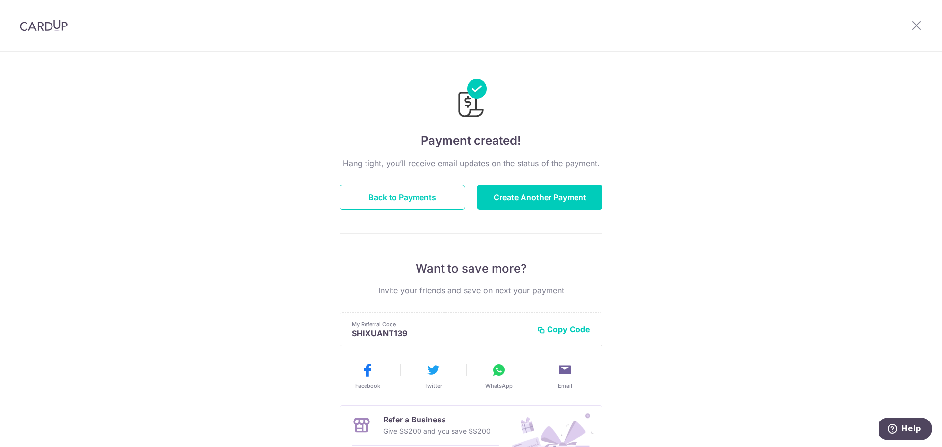
click at [324, 299] on div "Payment created! Hang tight, you’ll receive email updates on the status of the …" at bounding box center [471, 314] width 942 height 524
click at [446, 195] on button "Back to Payments" at bounding box center [402, 197] width 126 height 25
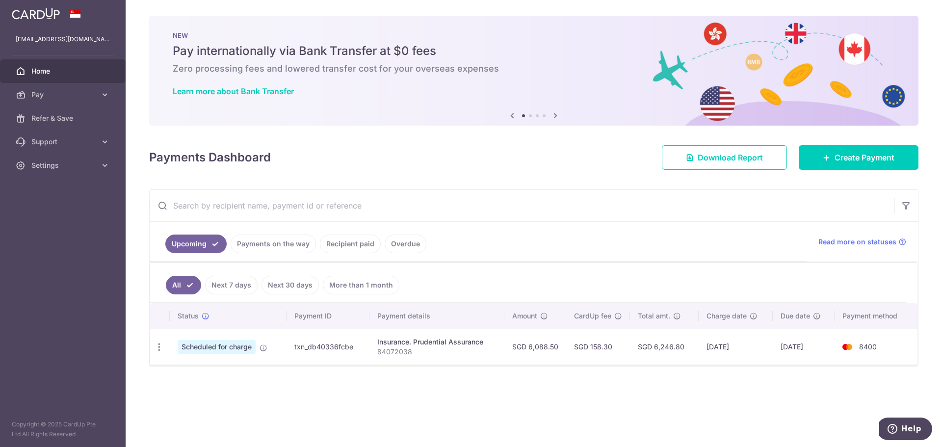
click at [674, 346] on td "SGD 6,246.80" at bounding box center [664, 347] width 69 height 36
copy td "6,246.80"
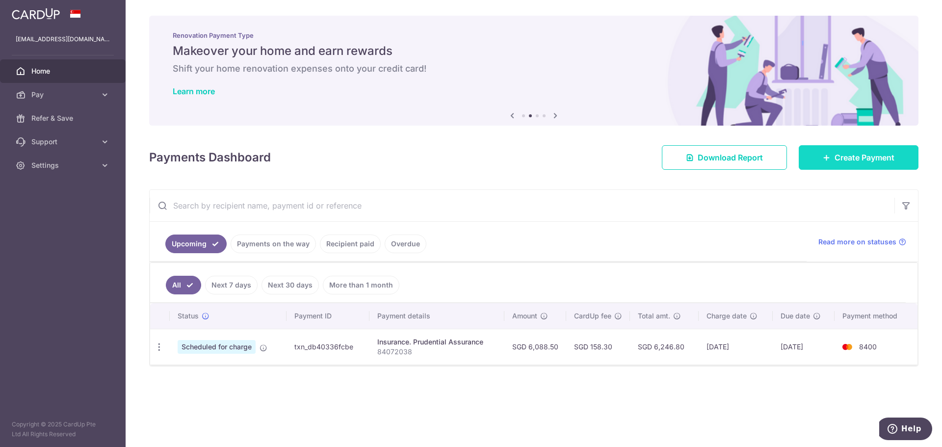
click at [821, 159] on link "Create Payment" at bounding box center [859, 157] width 120 height 25
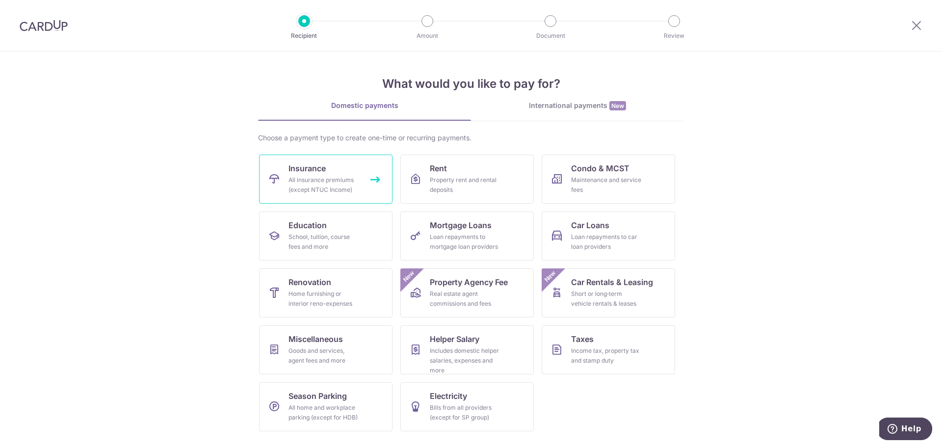
click at [348, 181] on div "All insurance premiums (except NTUC Income)" at bounding box center [323, 185] width 71 height 20
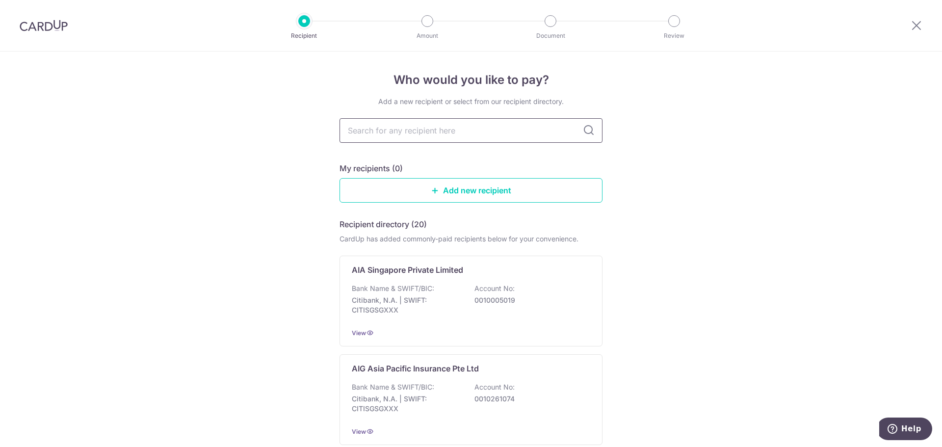
click at [419, 132] on input "text" at bounding box center [470, 130] width 263 height 25
click at [450, 127] on input "text" at bounding box center [470, 130] width 263 height 25
type input "prud"
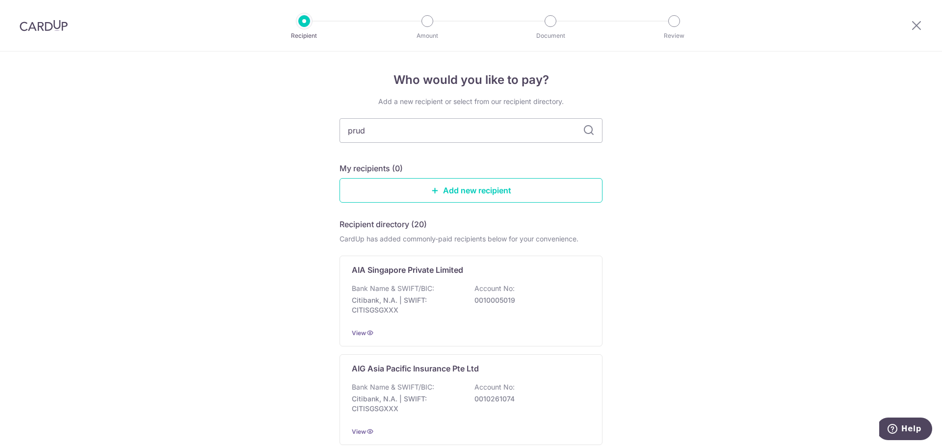
click at [590, 131] on icon at bounding box center [589, 131] width 12 height 12
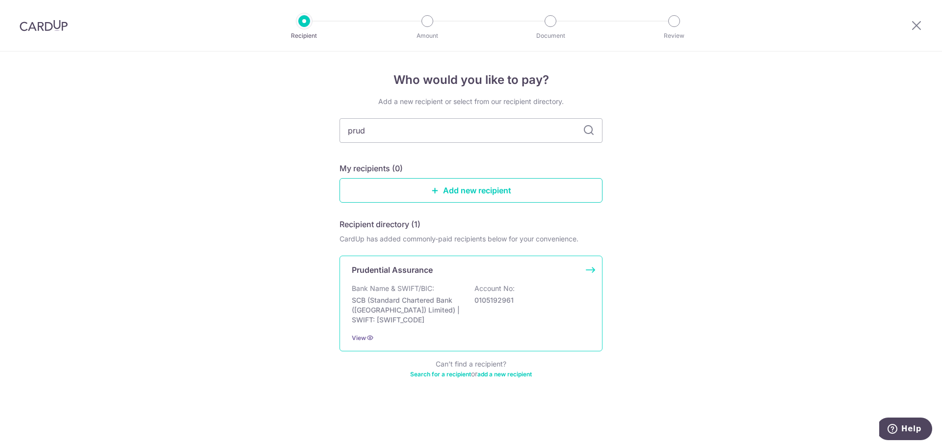
click at [409, 273] on p "Prudential Assurance" at bounding box center [392, 270] width 81 height 12
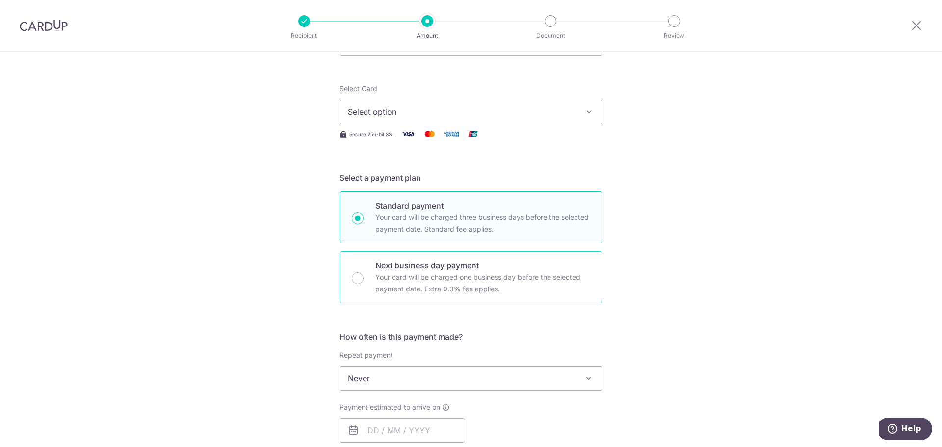
scroll to position [49, 0]
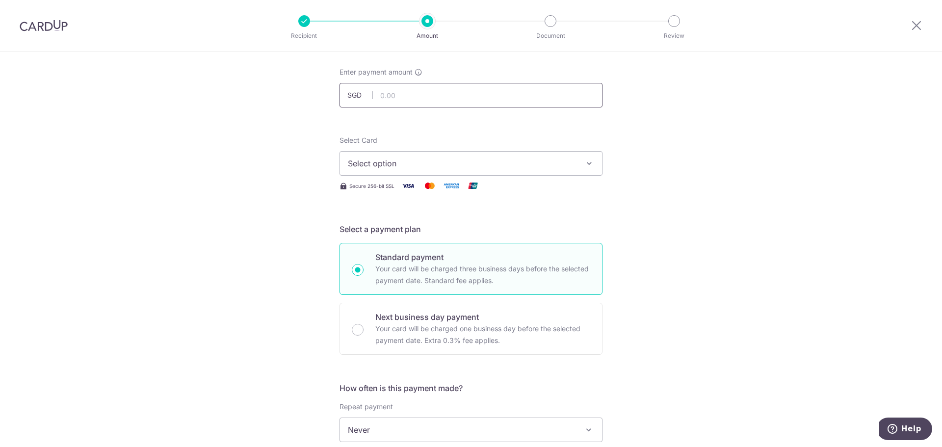
click at [415, 97] on input "text" at bounding box center [470, 95] width 263 height 25
type input "623.99"
click at [304, 129] on div "Tell us more about your payment Enter payment amount SGD 623.99 623.99 Select C…" at bounding box center [471, 445] width 942 height 887
click at [350, 157] on span "Select option" at bounding box center [462, 163] width 229 height 12
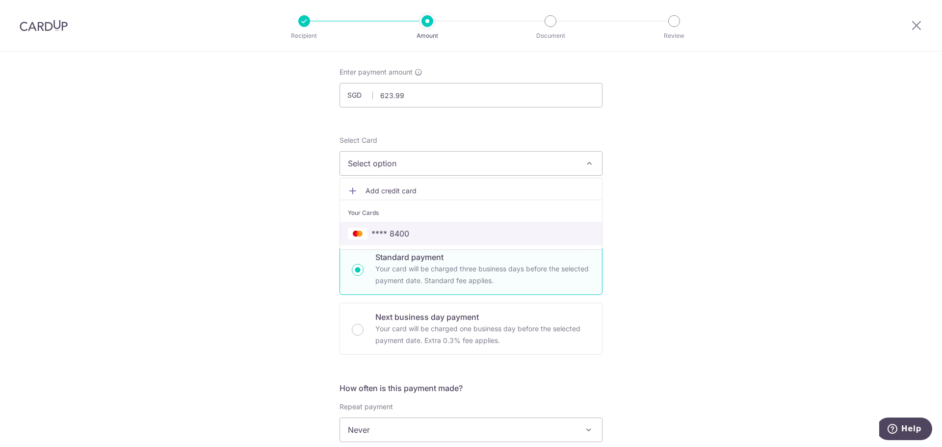
drag, startPoint x: 379, startPoint y: 228, endPoint x: 290, endPoint y: 247, distance: 90.9
click at [379, 228] on span "**** 8400" at bounding box center [390, 234] width 38 height 12
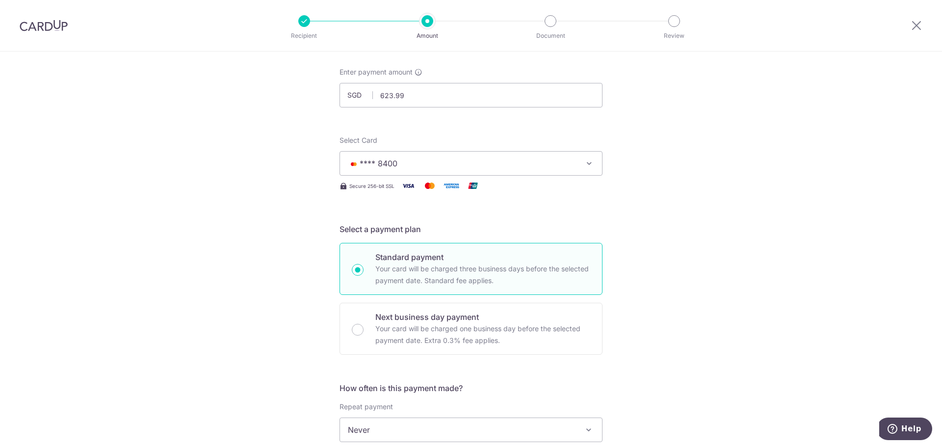
click at [290, 247] on div "Tell us more about your payment Enter payment amount SGD 623.99 623.99 Select C…" at bounding box center [471, 445] width 942 height 887
click at [415, 162] on span "**** 8400" at bounding box center [462, 163] width 229 height 12
click at [298, 220] on div "Tell us more about your payment Enter payment amount SGD 623.99 623.99 Select C…" at bounding box center [471, 445] width 942 height 887
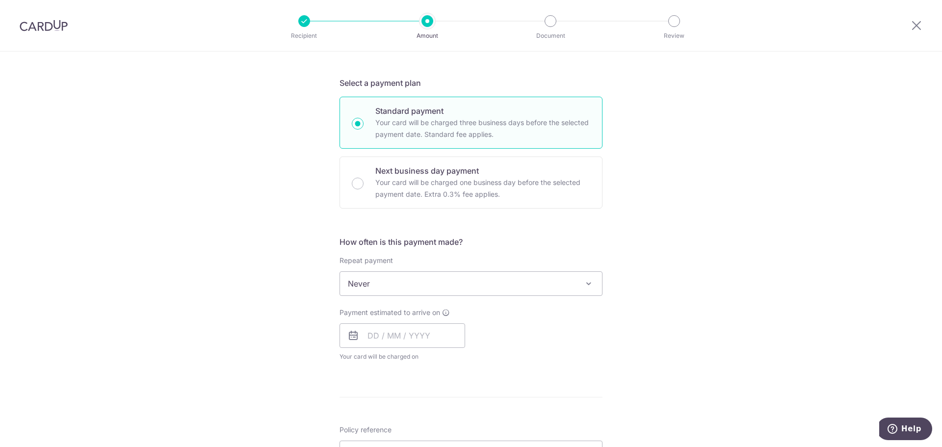
scroll to position [196, 0]
click at [371, 285] on span "Never" at bounding box center [471, 283] width 262 height 24
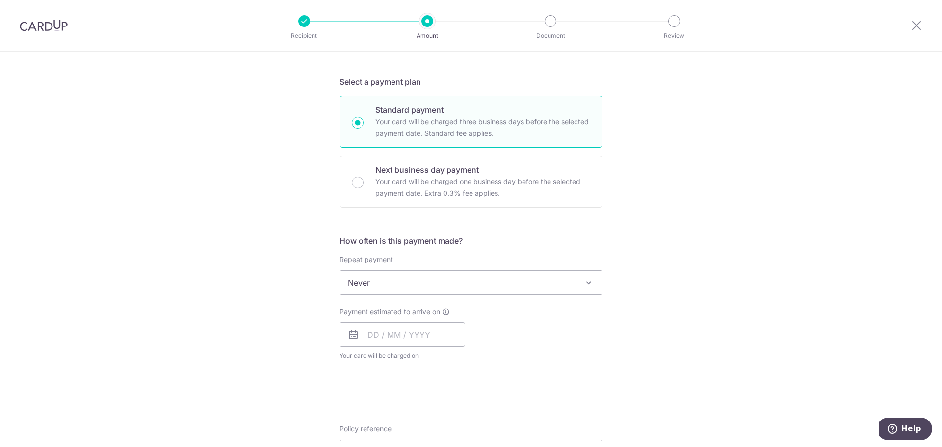
click at [371, 285] on span "Never" at bounding box center [471, 283] width 262 height 24
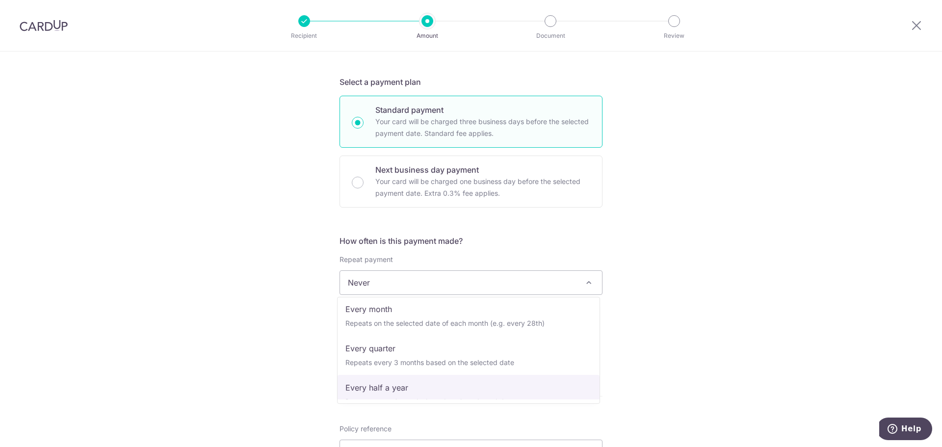
scroll to position [98, 0]
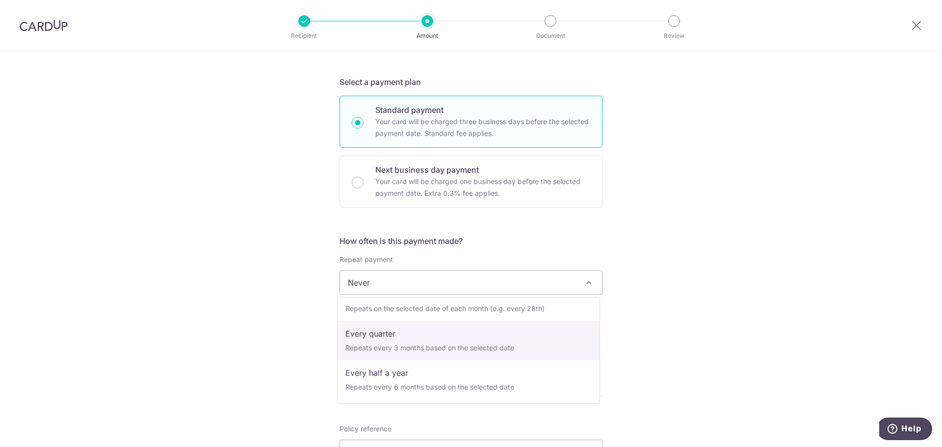
select select "4"
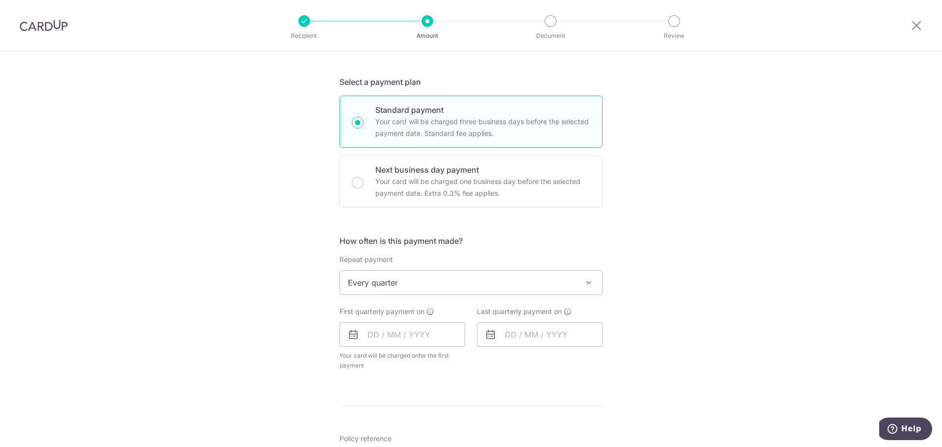
click at [252, 335] on div "Tell us more about your payment Enter payment amount SGD 623.99 623.99 Select C…" at bounding box center [471, 303] width 942 height 897
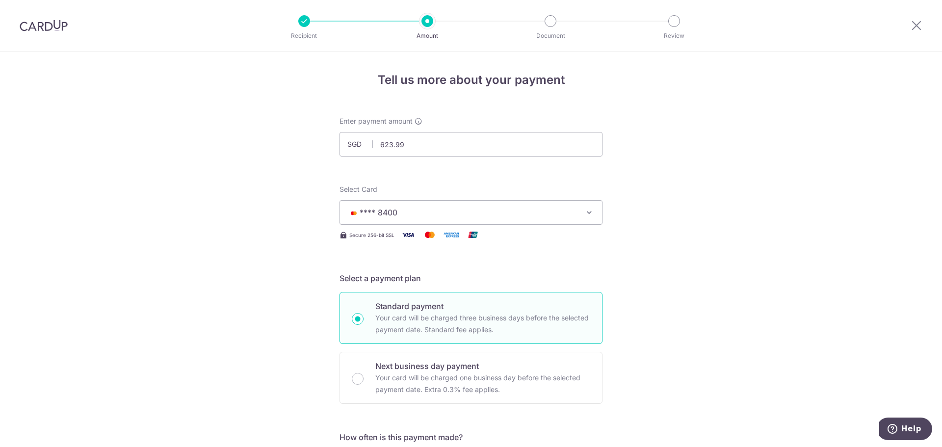
scroll to position [294, 0]
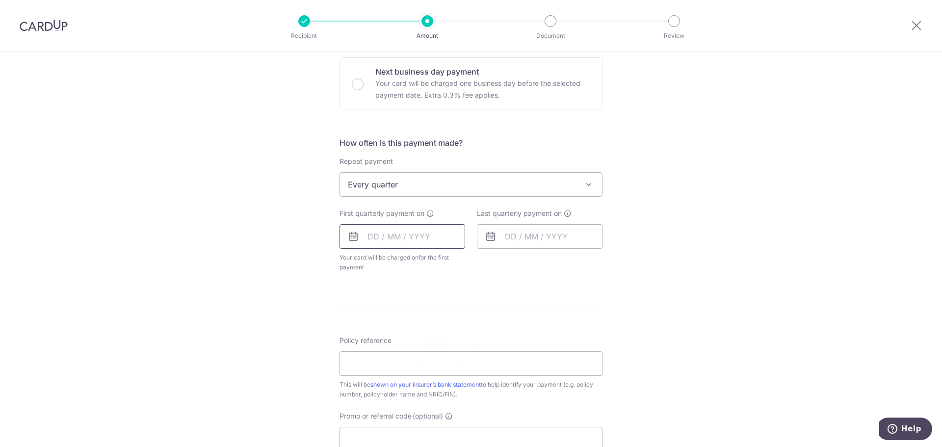
click at [372, 237] on input "text" at bounding box center [402, 236] width 126 height 25
click at [480, 263] on link "Next" at bounding box center [478, 263] width 12 height 12
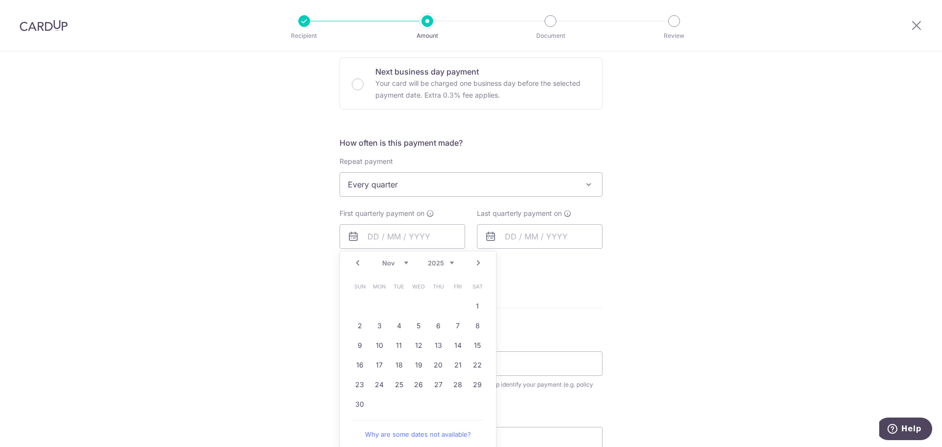
click at [480, 263] on link "Next" at bounding box center [478, 263] width 12 height 12
click at [354, 263] on link "Prev" at bounding box center [358, 263] width 12 height 12
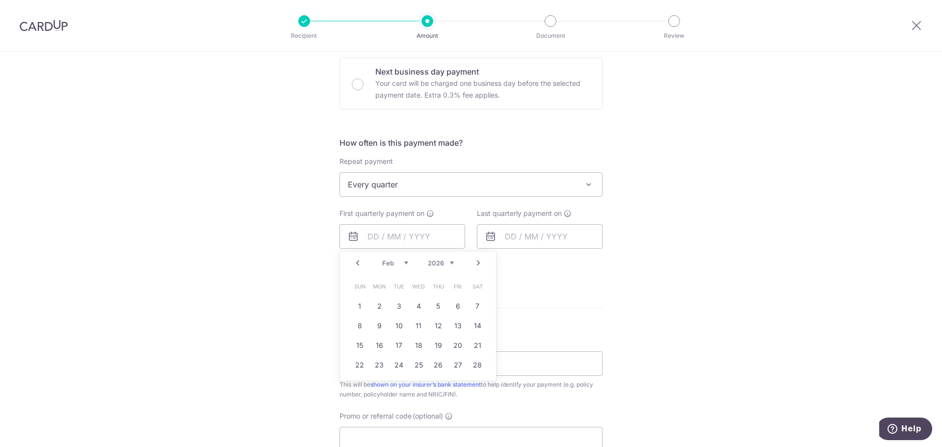
click at [354, 263] on link "Prev" at bounding box center [358, 263] width 12 height 12
click at [357, 326] on link "4" at bounding box center [360, 326] width 16 height 16
type input "[DATE]"
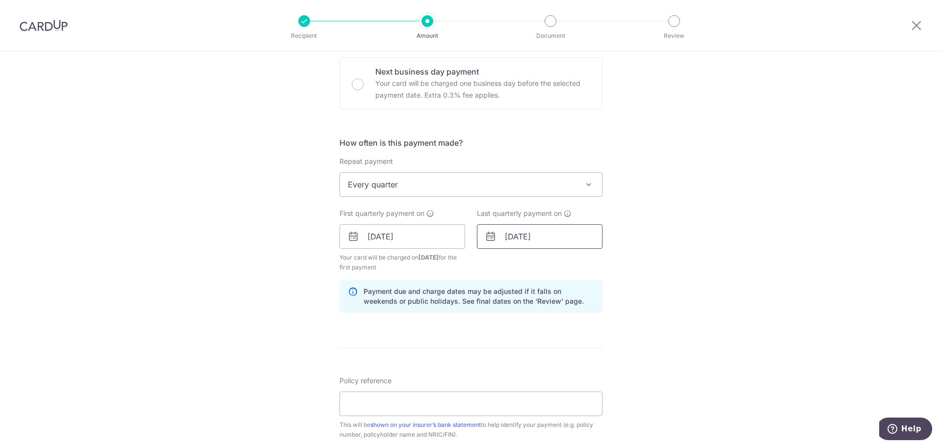
click at [550, 239] on input "04/01/2026" at bounding box center [540, 236] width 126 height 25
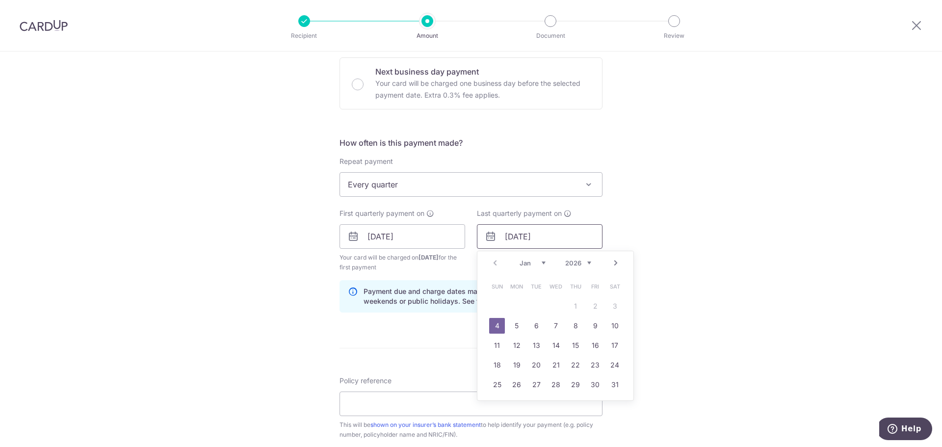
click at [550, 239] on input "04/01/2026" at bounding box center [540, 236] width 126 height 25
click at [453, 277] on div "How often is this payment made? Repeat payment Never Every week Every month Eve…" at bounding box center [470, 228] width 263 height 183
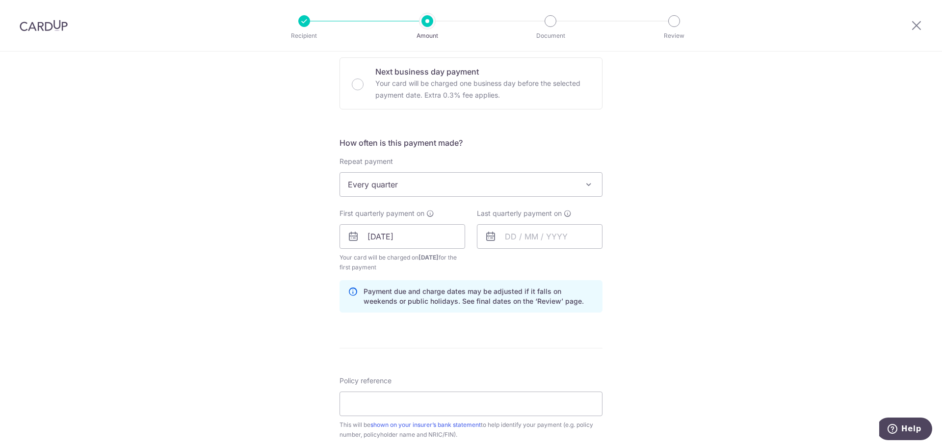
click at [433, 345] on form "Enter payment amount SGD 623.99 623.99 Select Card **** 8400 Add credit card Yo…" at bounding box center [470, 235] width 263 height 827
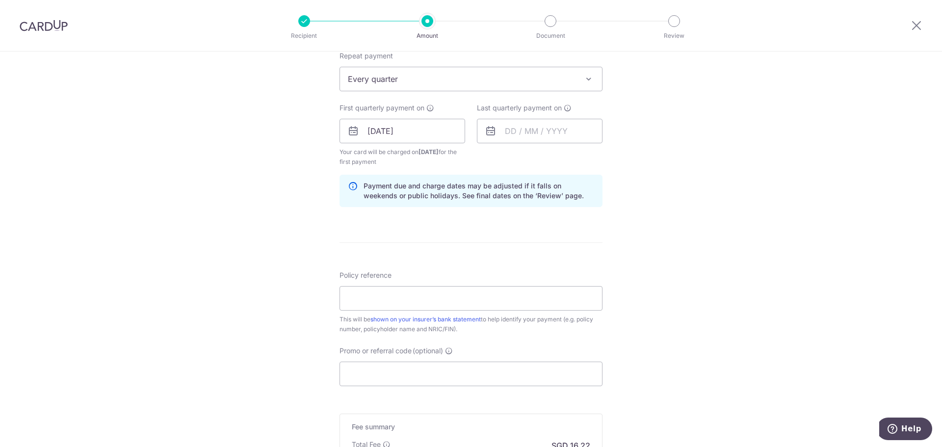
scroll to position [442, 0]
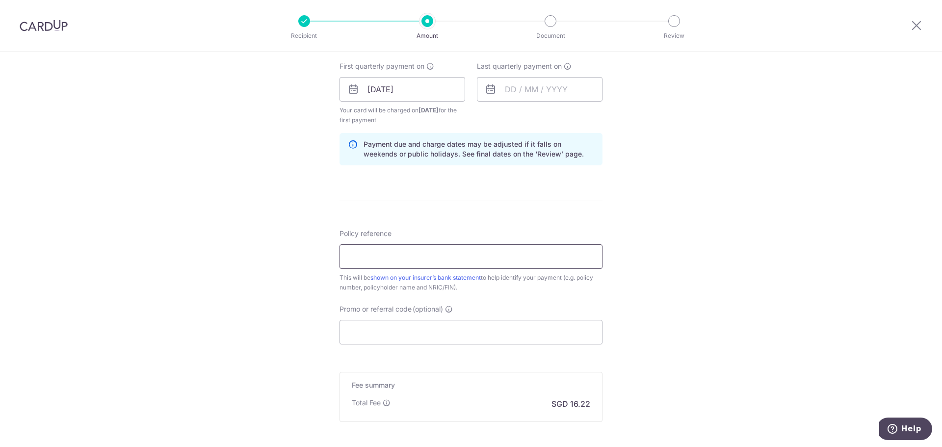
click at [450, 257] on input "Policy reference" at bounding box center [470, 256] width 263 height 25
paste input "80889821"
type input "80889821"
click at [229, 338] on div "Tell us more about your payment Enter payment amount SGD 623.99 623.99 Select C…" at bounding box center [471, 78] width 942 height 937
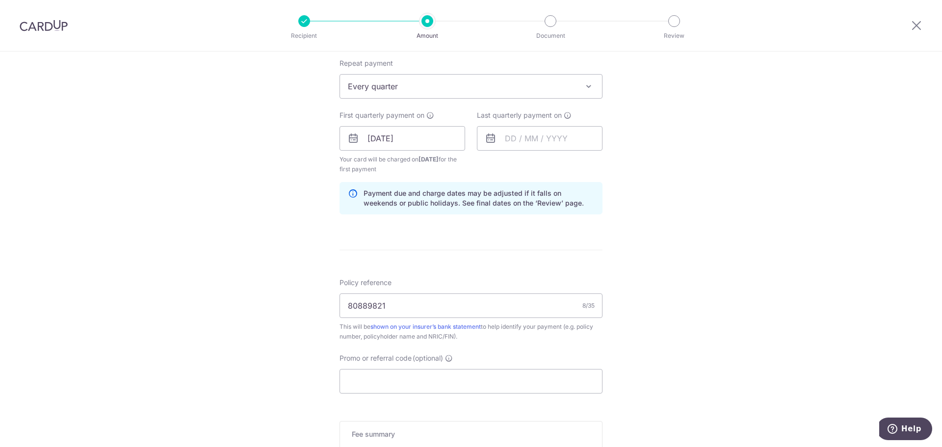
scroll to position [542, 0]
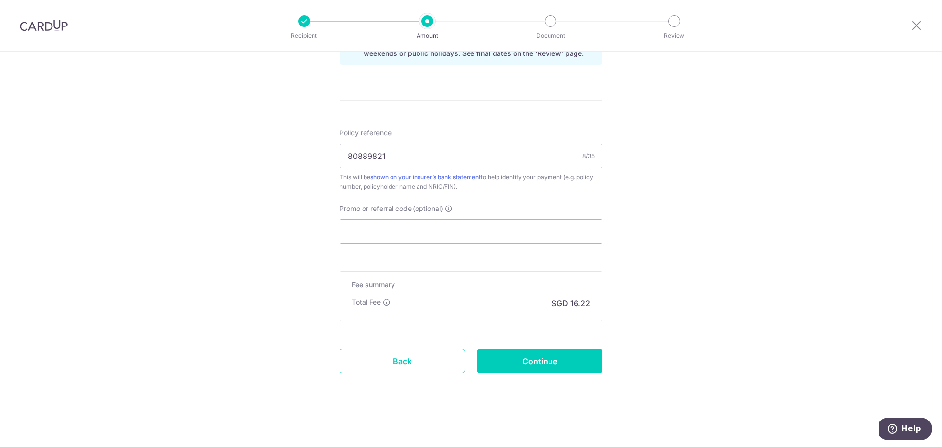
click at [529, 360] on input "Continue" at bounding box center [540, 361] width 126 height 25
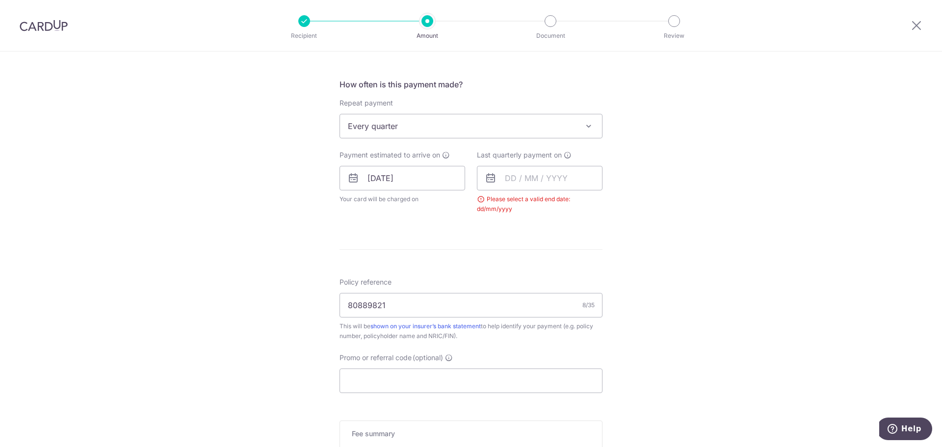
scroll to position [250, 0]
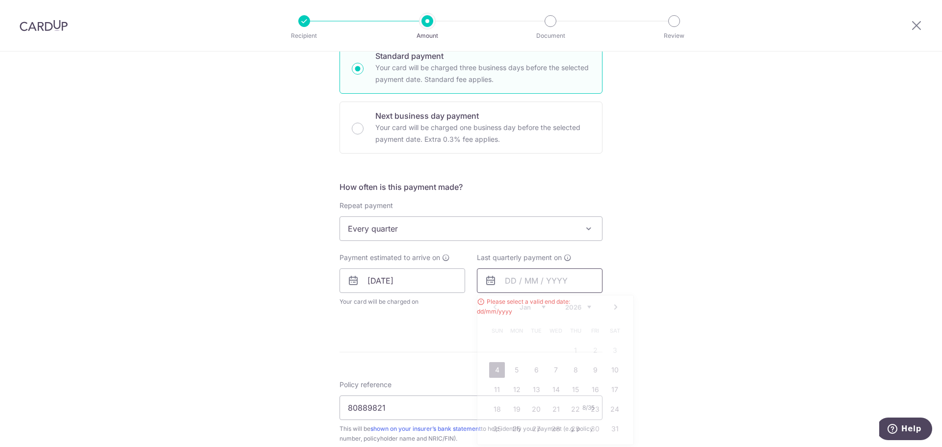
click at [532, 284] on input "text" at bounding box center [540, 280] width 126 height 25
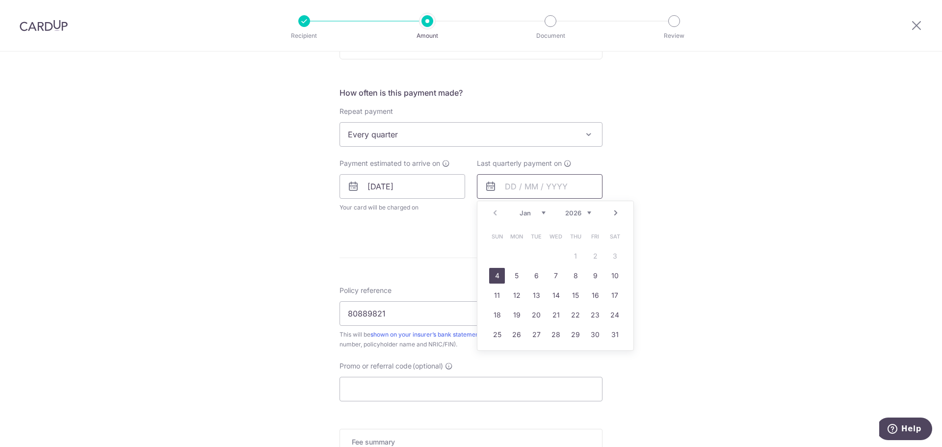
scroll to position [348, 0]
click at [403, 237] on form "Enter payment amount SGD 623.99 623.99 Select Card **** 8400 Add credit card Yo…" at bounding box center [470, 161] width 263 height 786
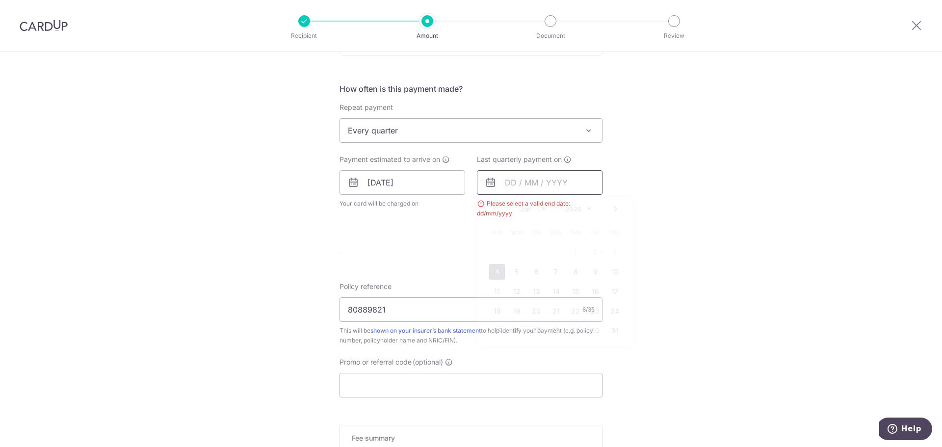
click at [523, 188] on input "text" at bounding box center [540, 182] width 126 height 25
click at [500, 137] on span "Every quarter" at bounding box center [471, 131] width 262 height 24
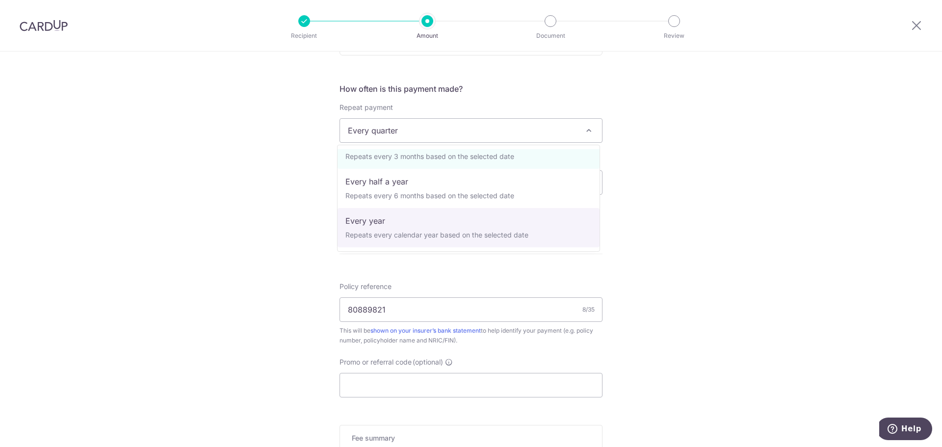
scroll to position [88, 0]
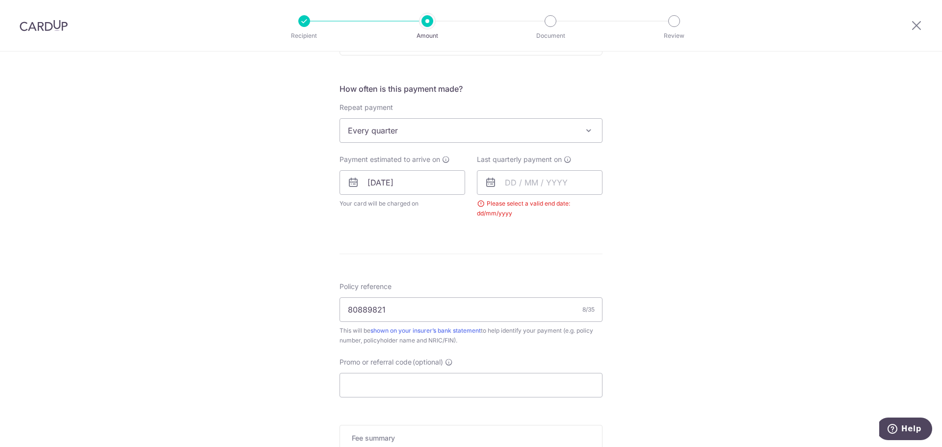
click at [441, 236] on form "Enter payment amount SGD 623.99 623.99 Select Card **** 8400 Add credit card Yo…" at bounding box center [470, 161] width 263 height 786
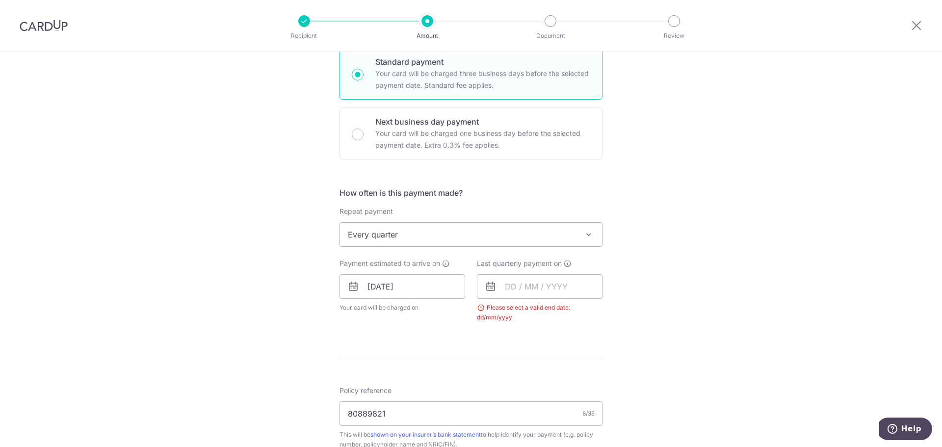
scroll to position [152, 0]
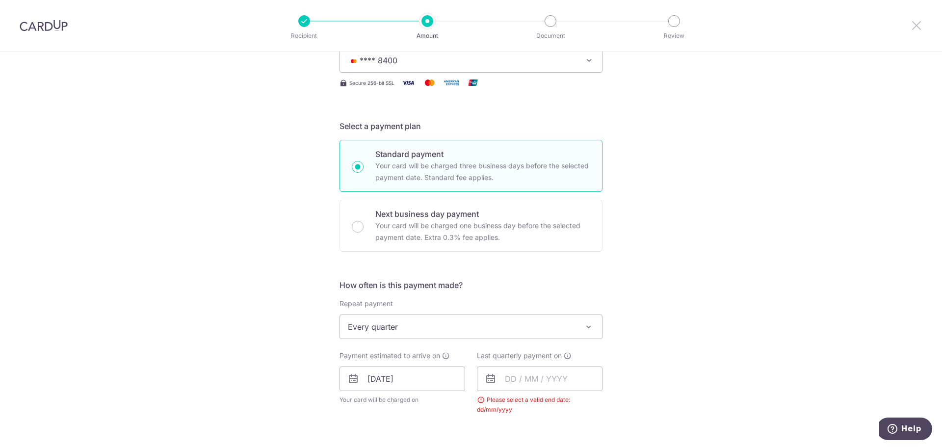
drag, startPoint x: 920, startPoint y: 26, endPoint x: 516, endPoint y: 51, distance: 405.0
click at [920, 26] on icon at bounding box center [916, 25] width 12 height 12
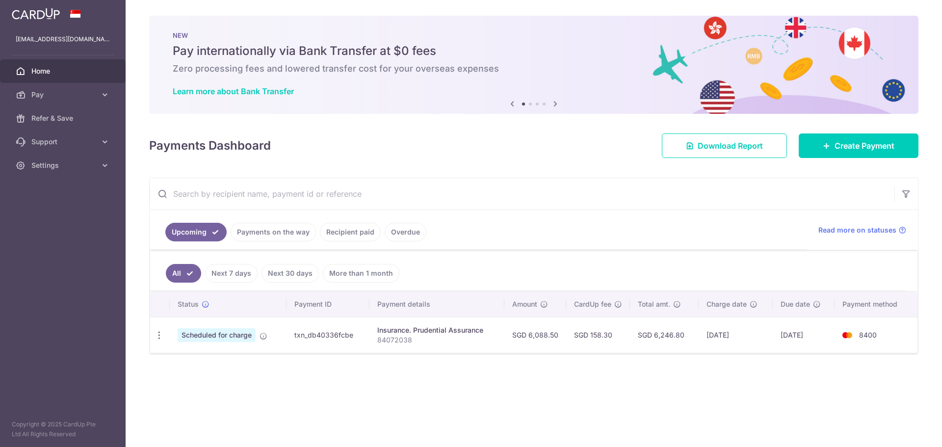
click at [338, 336] on td "txn_db40336fcbe" at bounding box center [327, 335] width 82 height 36
click at [159, 341] on div "Update payment Cancel payment" at bounding box center [159, 335] width 18 height 18
click at [160, 336] on icon "button" at bounding box center [159, 335] width 10 height 10
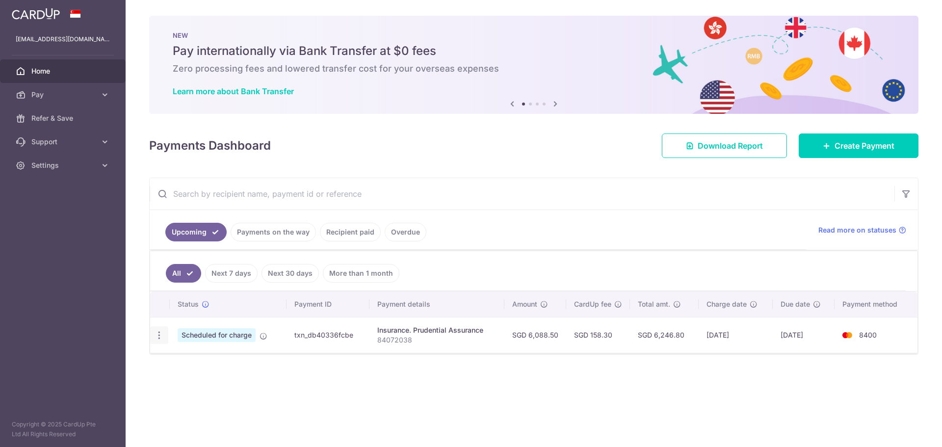
click at [160, 336] on icon "button" at bounding box center [159, 335] width 10 height 10
click at [184, 359] on span "Update payment" at bounding box center [211, 362] width 67 height 12
radio input "true"
type input "6,088.50"
type input "26/12/2025"
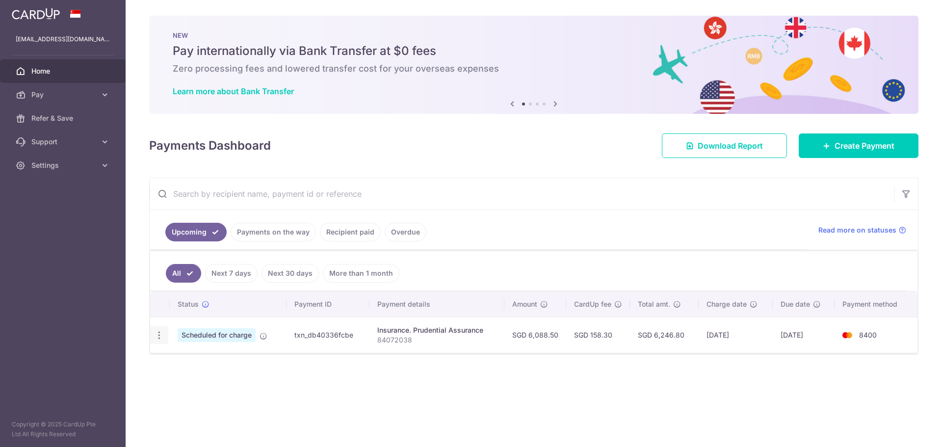
type input "84072038"
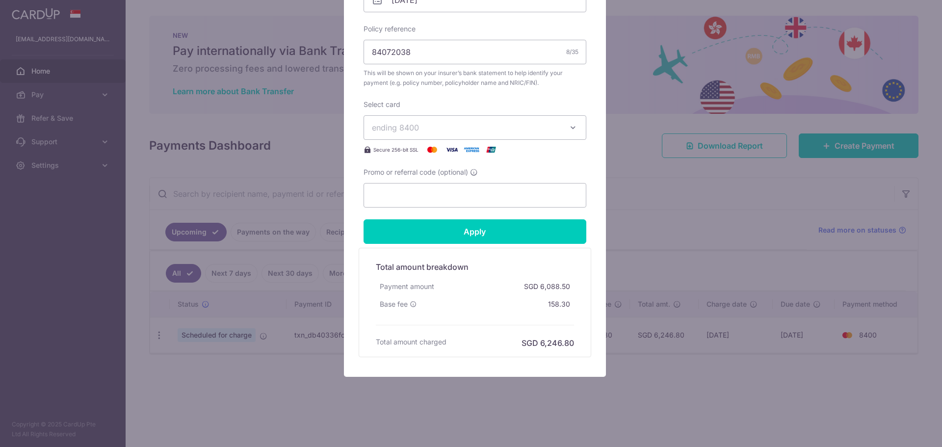
scroll to position [348, 0]
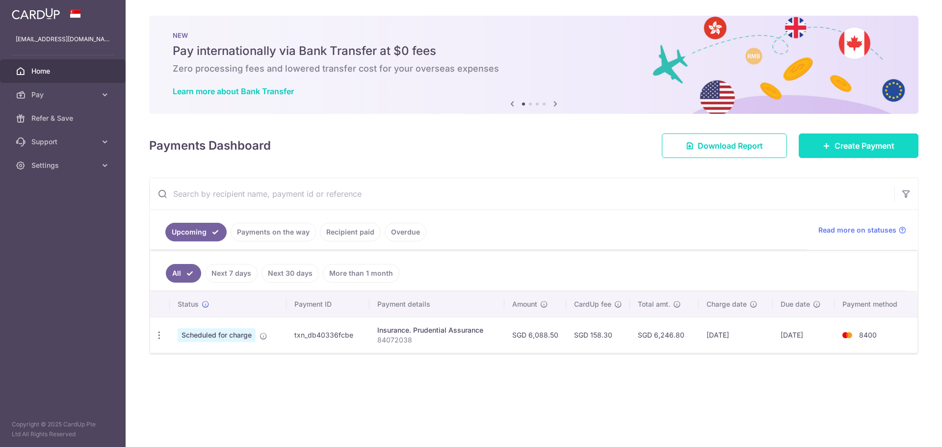
click at [872, 143] on span "Create Payment" at bounding box center [864, 146] width 60 height 12
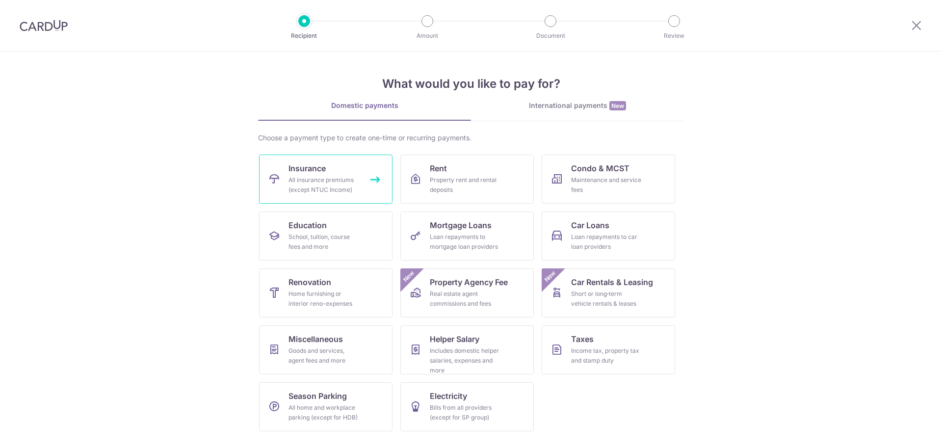
click at [314, 182] on div "All insurance premiums (except NTUC Income)" at bounding box center [323, 185] width 71 height 20
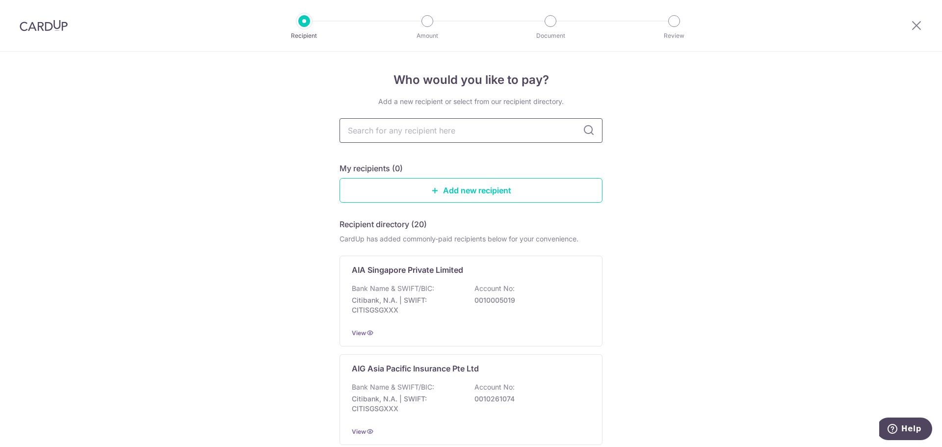
click at [441, 134] on input "text" at bounding box center [470, 130] width 263 height 25
click at [440, 135] on input "text" at bounding box center [470, 130] width 263 height 25
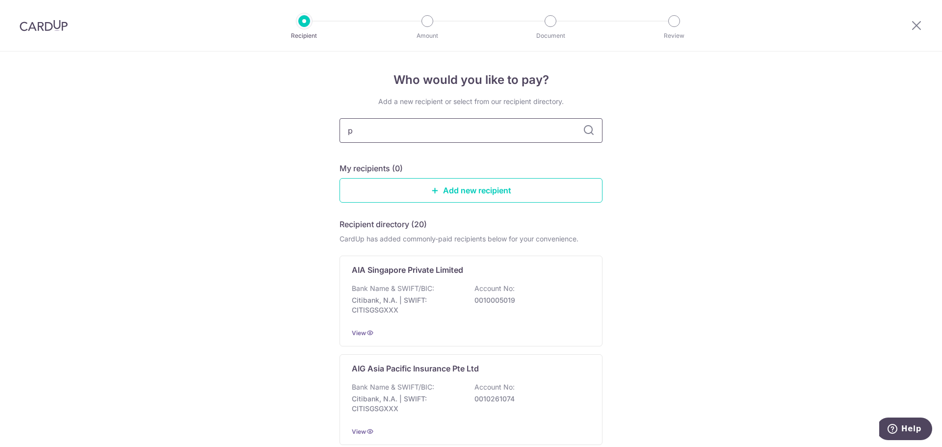
type input "pr"
type input "prud"
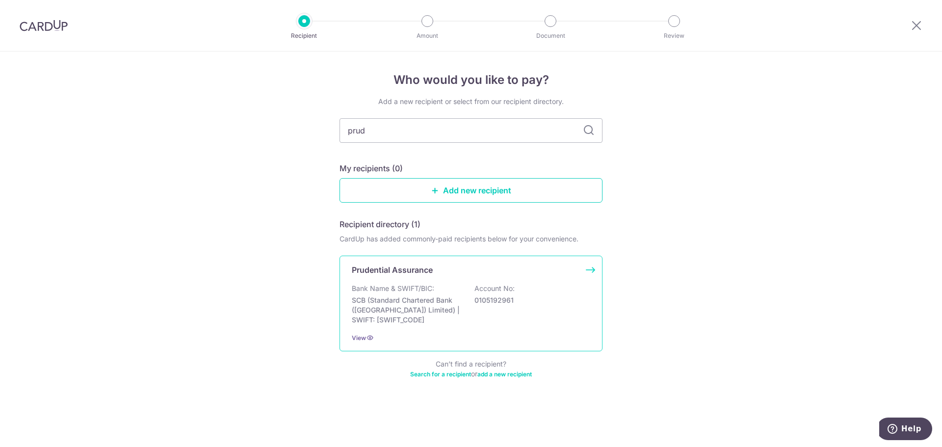
click at [409, 278] on div "Prudential Assurance Bank Name & SWIFT/BIC: SCB (Standard Chartered Bank (Singa…" at bounding box center [470, 304] width 263 height 96
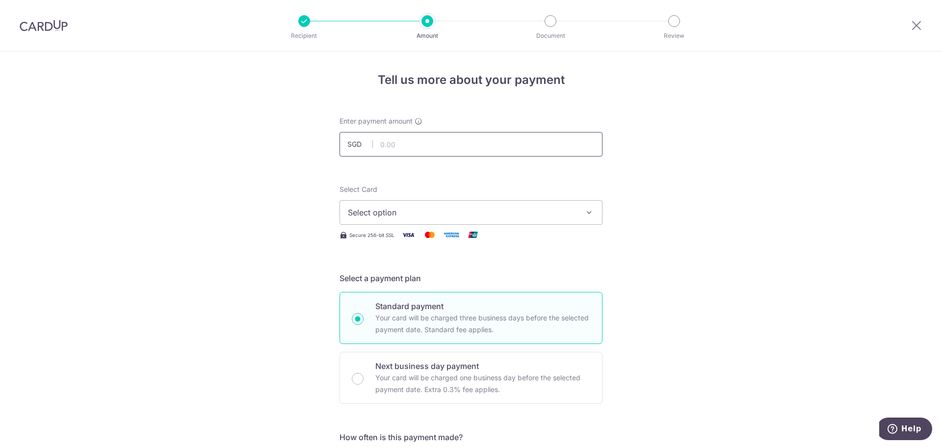
click at [426, 148] on input "text" at bounding box center [470, 144] width 263 height 25
type input "623.99"
click at [402, 221] on button "Select option" at bounding box center [470, 212] width 263 height 25
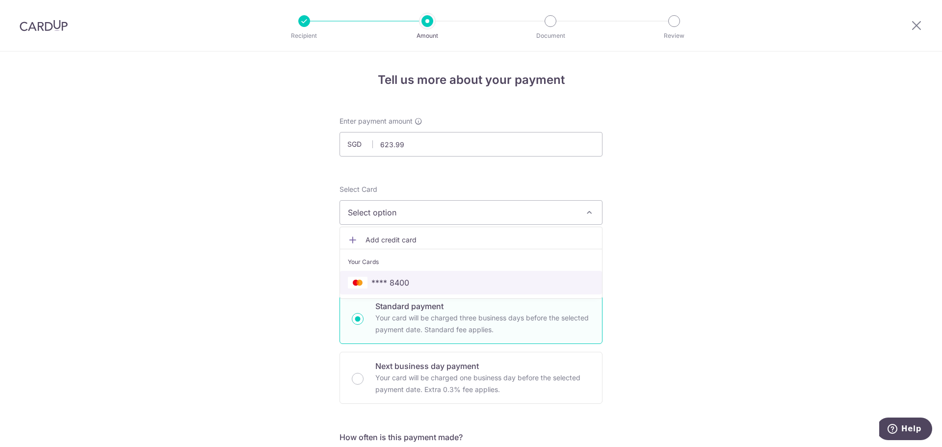
click at [390, 277] on span "**** 8400" at bounding box center [390, 283] width 38 height 12
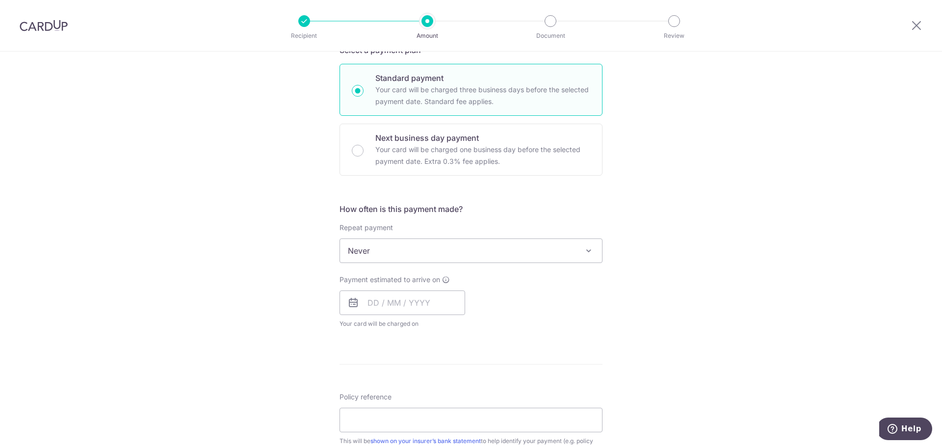
scroll to position [245, 0]
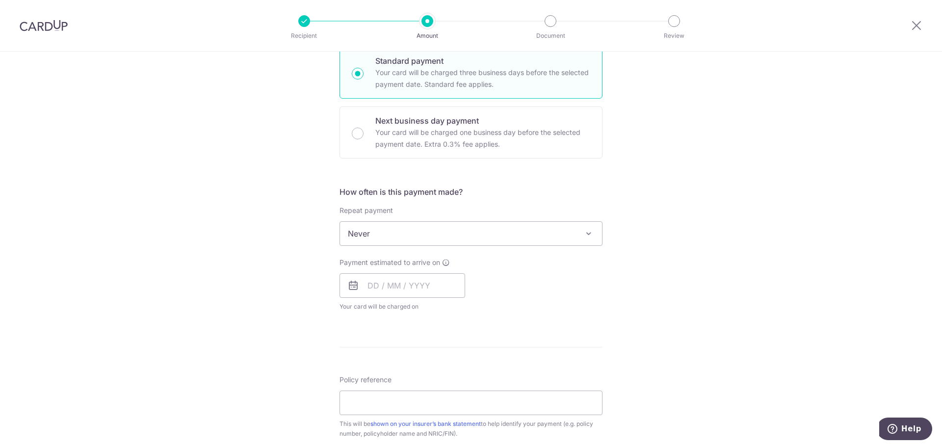
click at [410, 239] on span "Never" at bounding box center [471, 234] width 262 height 24
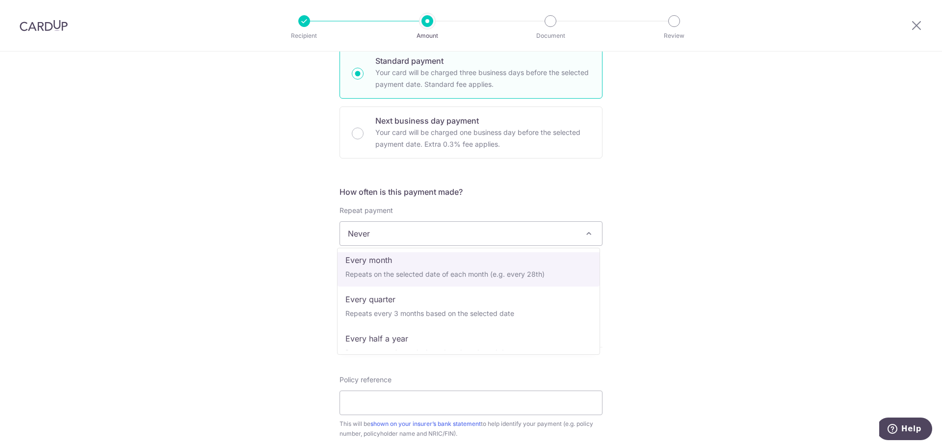
scroll to position [98, 0]
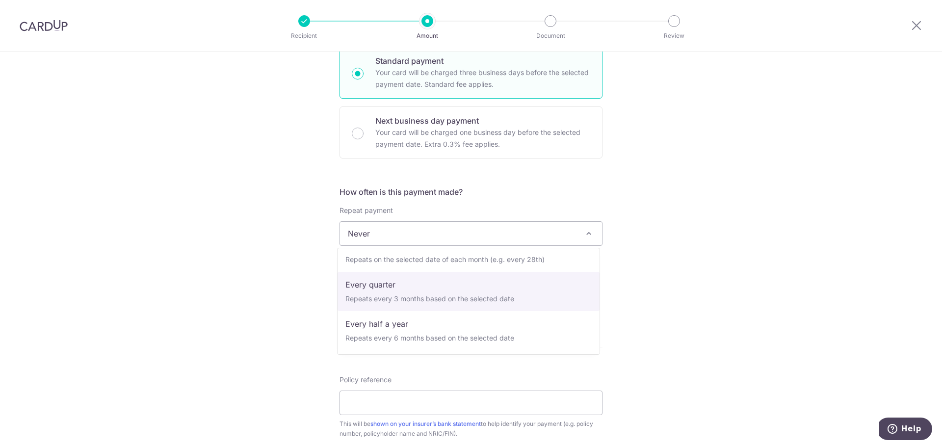
select select "4"
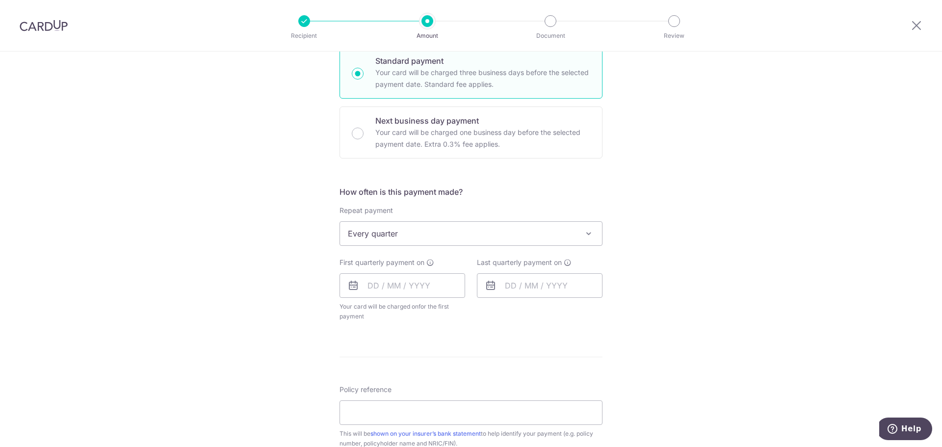
click at [220, 287] on div "Tell us more about your payment Enter payment amount SGD 623.99 623.99 Select C…" at bounding box center [471, 254] width 942 height 897
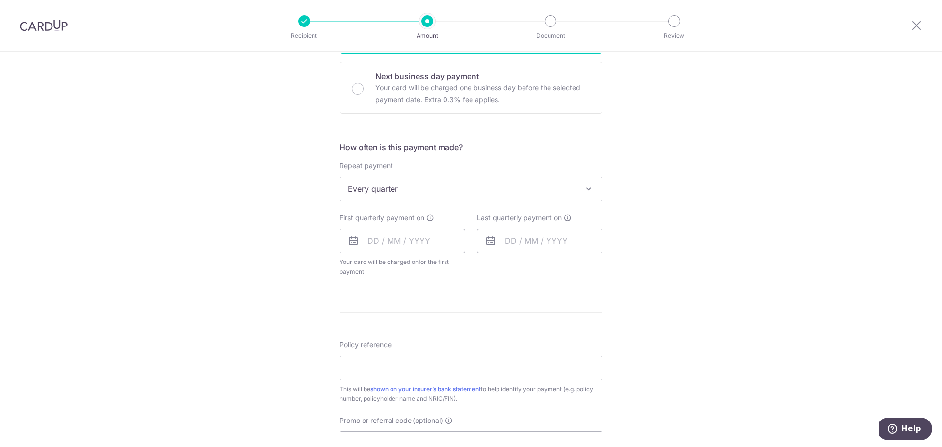
scroll to position [343, 0]
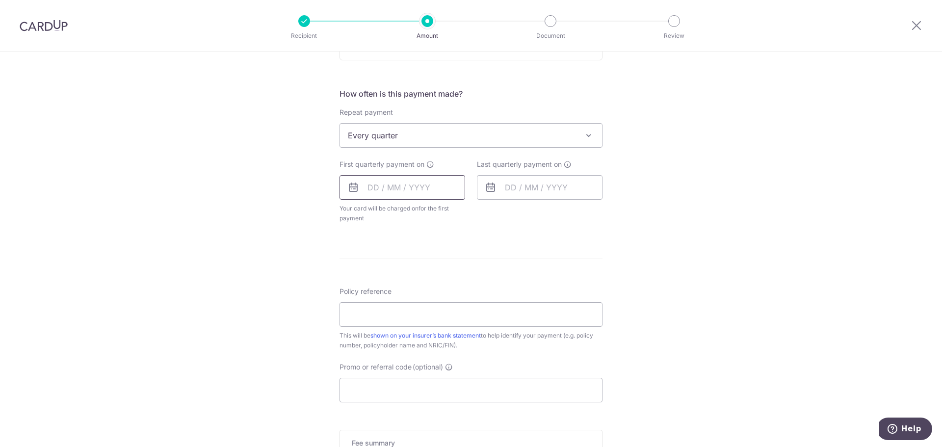
click at [370, 183] on input "text" at bounding box center [402, 187] width 126 height 25
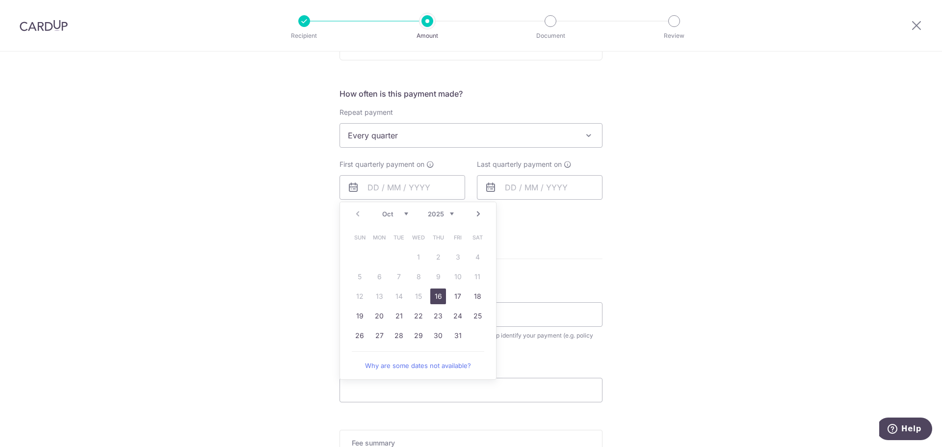
click at [477, 216] on link "Next" at bounding box center [478, 214] width 12 height 12
click at [362, 280] on link "4" at bounding box center [360, 277] width 16 height 16
type input "[DATE]"
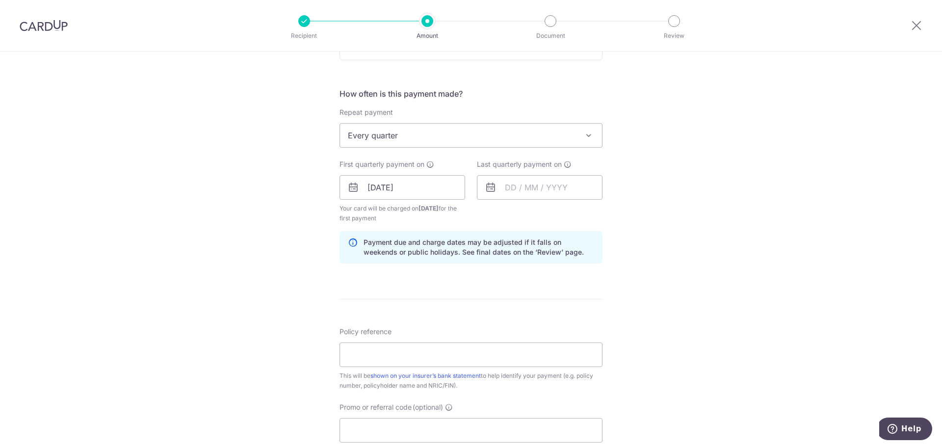
click at [303, 283] on div "Tell us more about your payment Enter payment amount SGD 623.99 623.99 Select C…" at bounding box center [471, 176] width 942 height 937
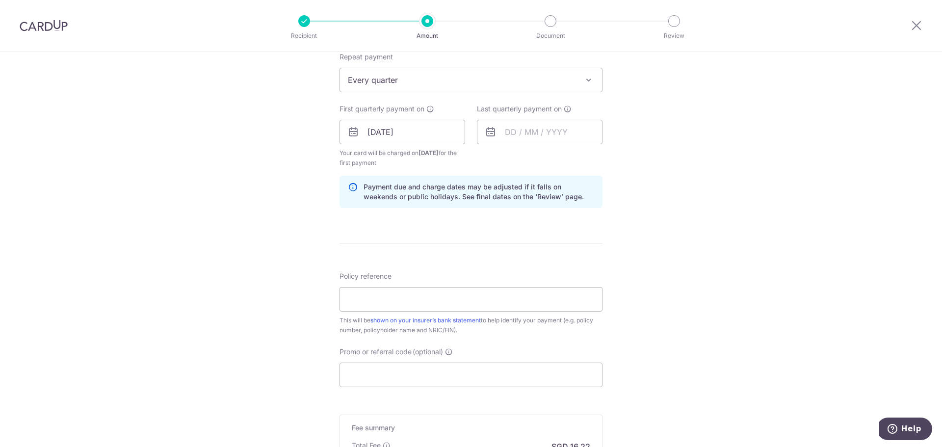
scroll to position [491, 0]
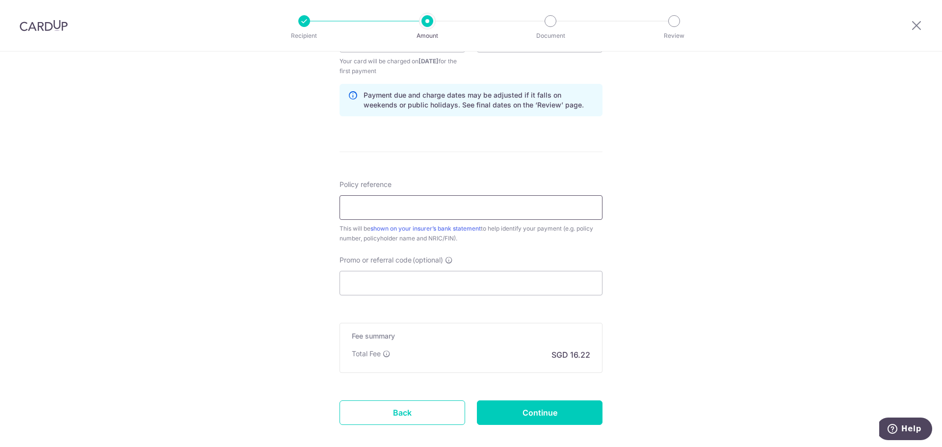
click at [399, 208] on input "Policy reference" at bounding box center [470, 207] width 263 height 25
paste input "80889821"
type input "80889821"
click at [273, 314] on div "Tell us more about your payment Enter payment amount SGD 623.99 623.99 Select C…" at bounding box center [471, 29] width 942 height 937
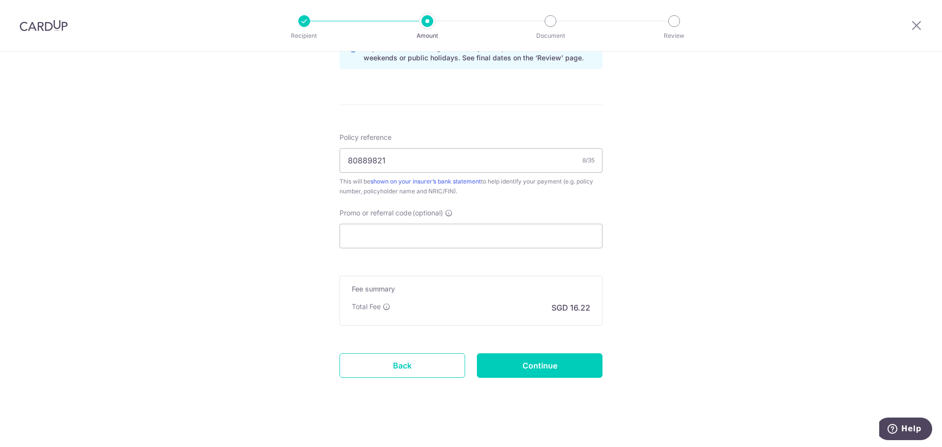
scroll to position [542, 0]
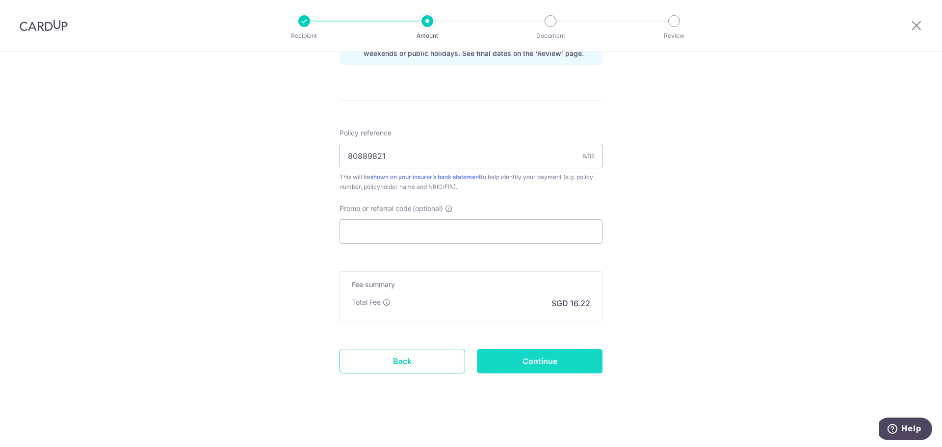
click at [538, 363] on input "Continue" at bounding box center [540, 361] width 126 height 25
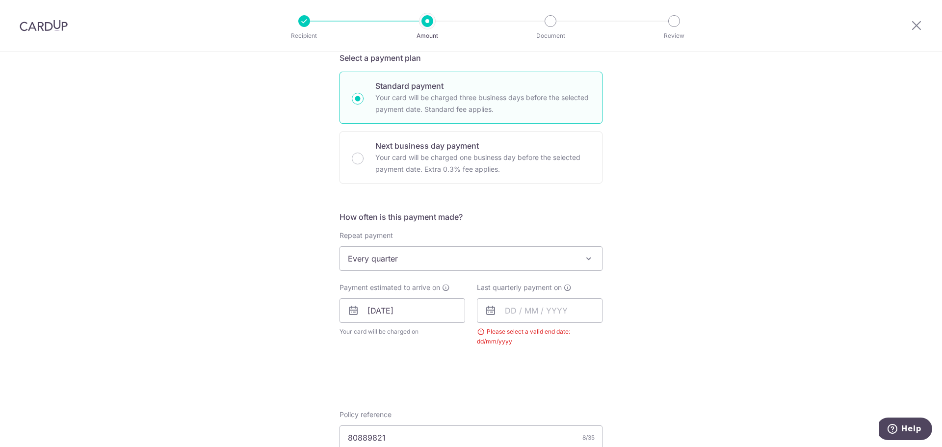
scroll to position [299, 0]
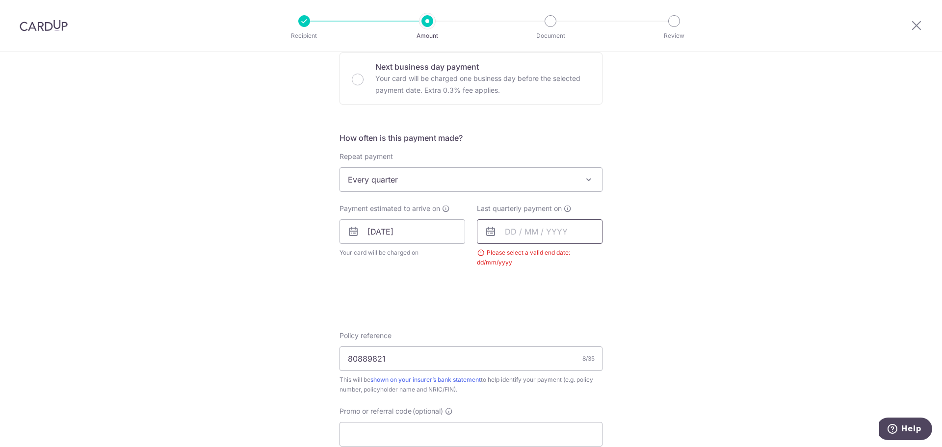
click at [550, 234] on input "text" at bounding box center [540, 231] width 126 height 25
click at [587, 261] on select "2026 2027 2028 2029 2030 2031 2032 2033 2034 2035" at bounding box center [578, 258] width 26 height 8
click at [583, 261] on select "2026 2027 2028 2029 2030 2031 2032 2033 2034 2035" at bounding box center [578, 258] width 26 height 8
click at [573, 300] on link "4" at bounding box center [576, 301] width 16 height 16
type input "04/01/2035"
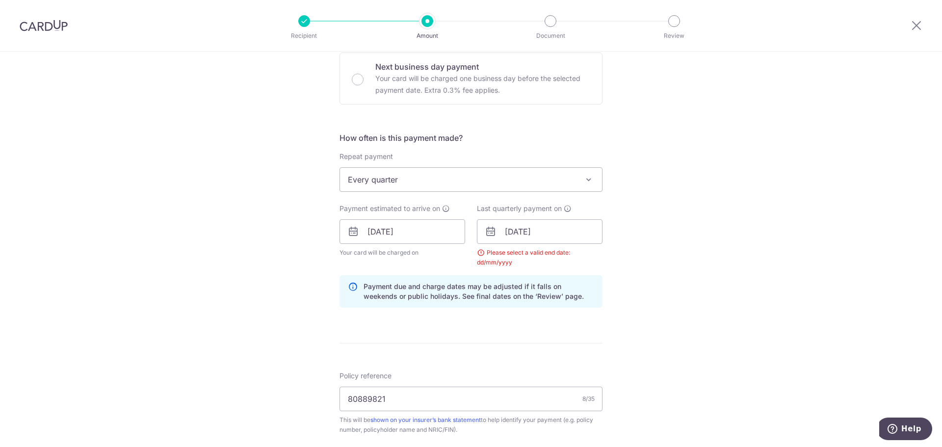
click at [449, 326] on form "Enter payment amount SGD 623.99 623.99 Select Card **** 8400 Add credit card Yo…" at bounding box center [470, 230] width 263 height 827
click at [670, 304] on div "Tell us more about your payment Enter payment amount SGD 623.99 623.99 Select C…" at bounding box center [471, 220] width 942 height 937
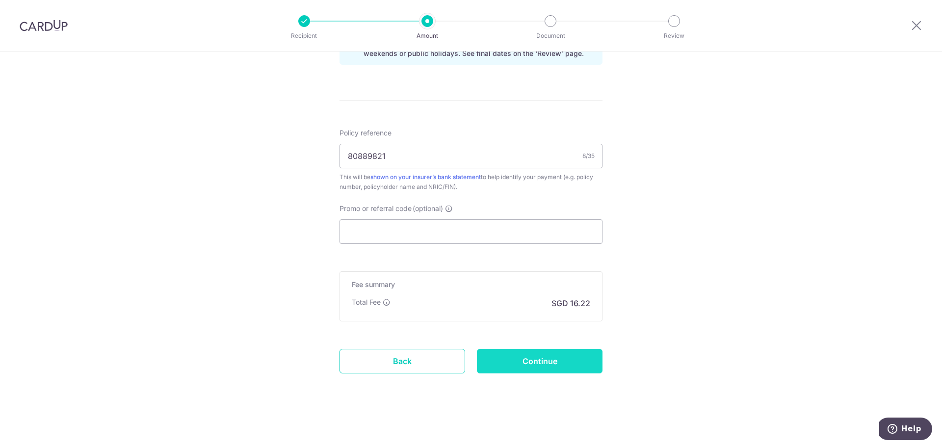
click at [544, 361] on input "Continue" at bounding box center [540, 361] width 126 height 25
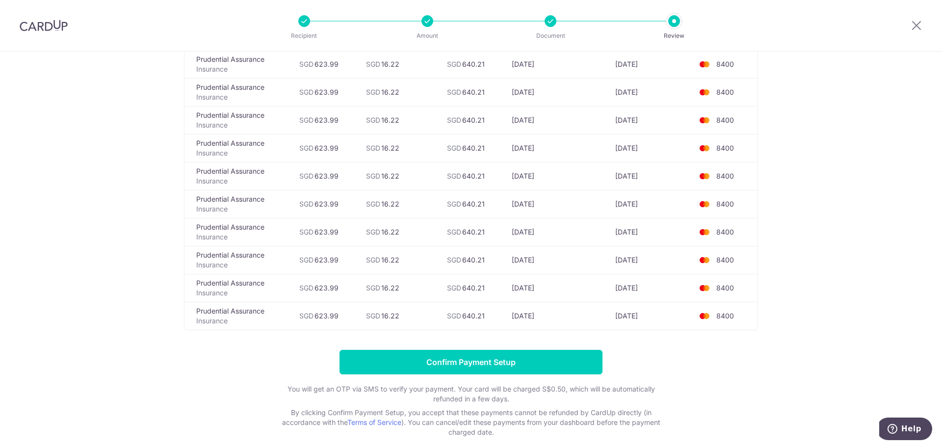
scroll to position [905, 0]
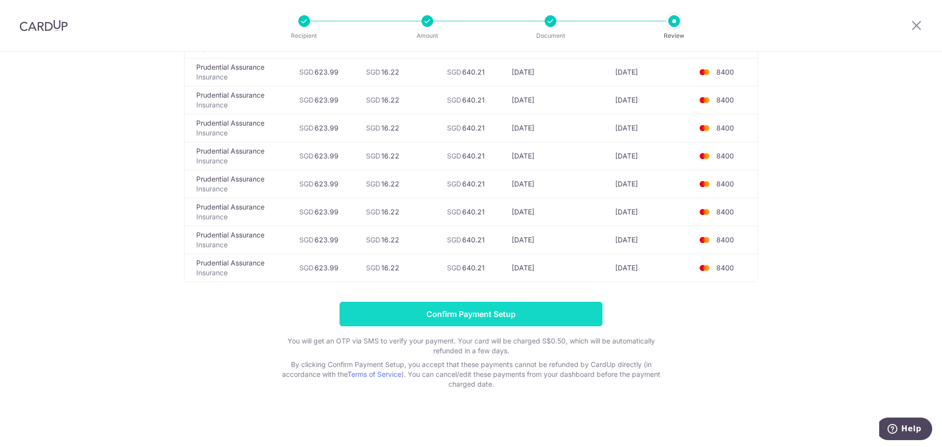
click at [502, 304] on input "Confirm Payment Setup" at bounding box center [470, 314] width 263 height 25
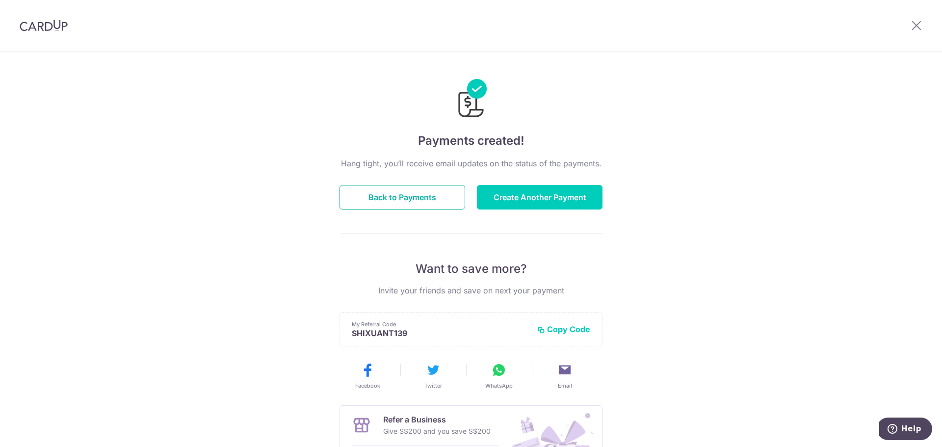
click at [380, 193] on button "Back to Payments" at bounding box center [402, 197] width 126 height 25
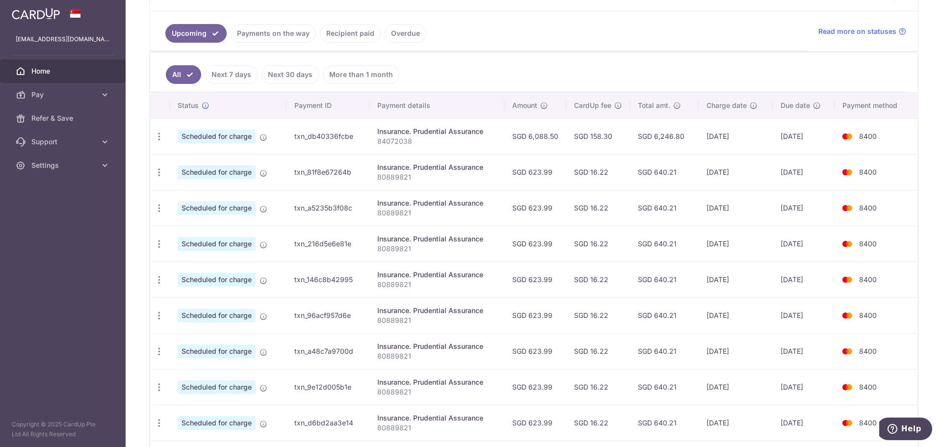
scroll to position [312, 0]
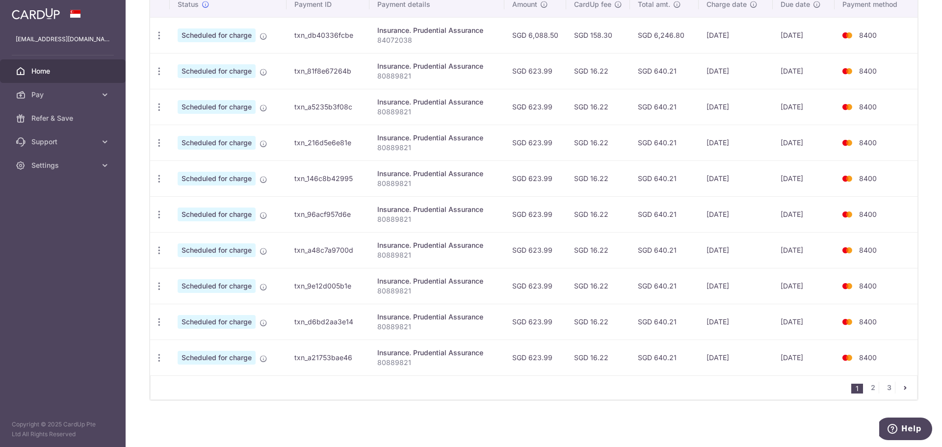
click at [902, 388] on icon "pager" at bounding box center [905, 388] width 8 height 8
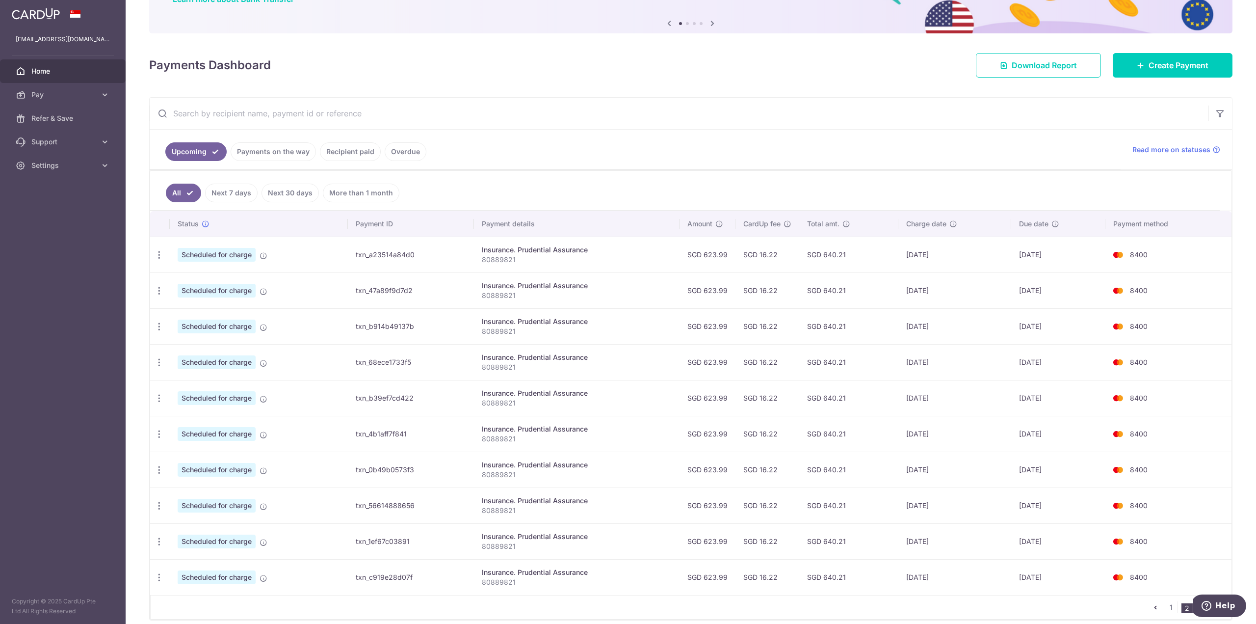
scroll to position [135, 0]
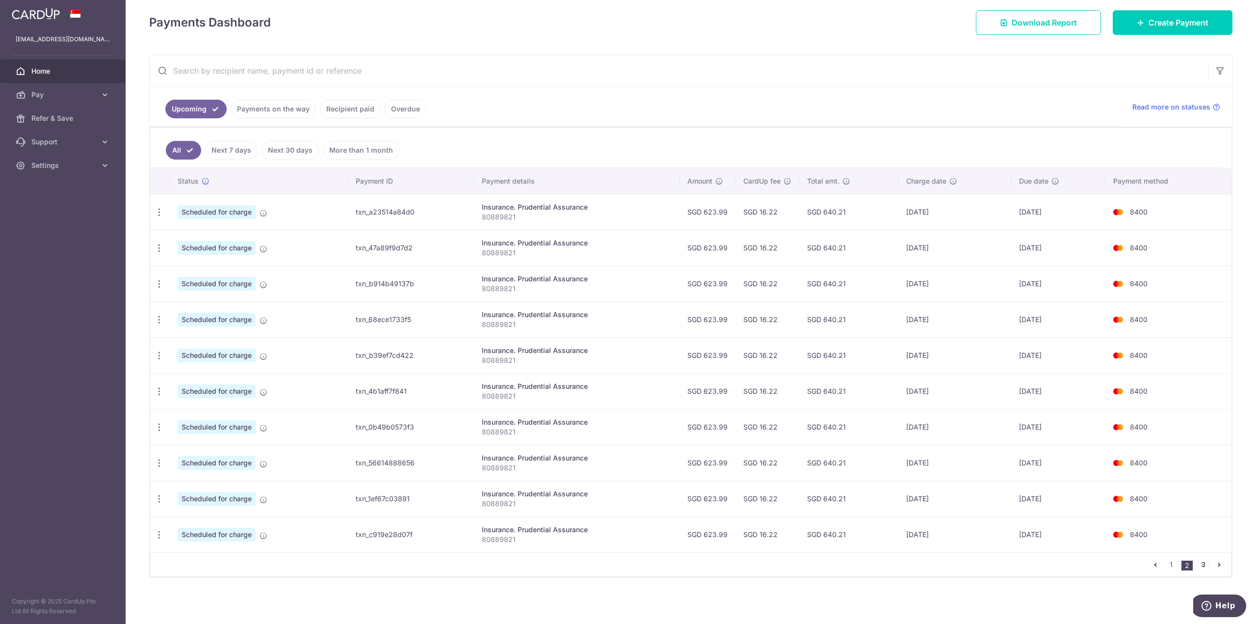
click at [941, 446] on link "3" at bounding box center [1203, 564] width 12 height 12
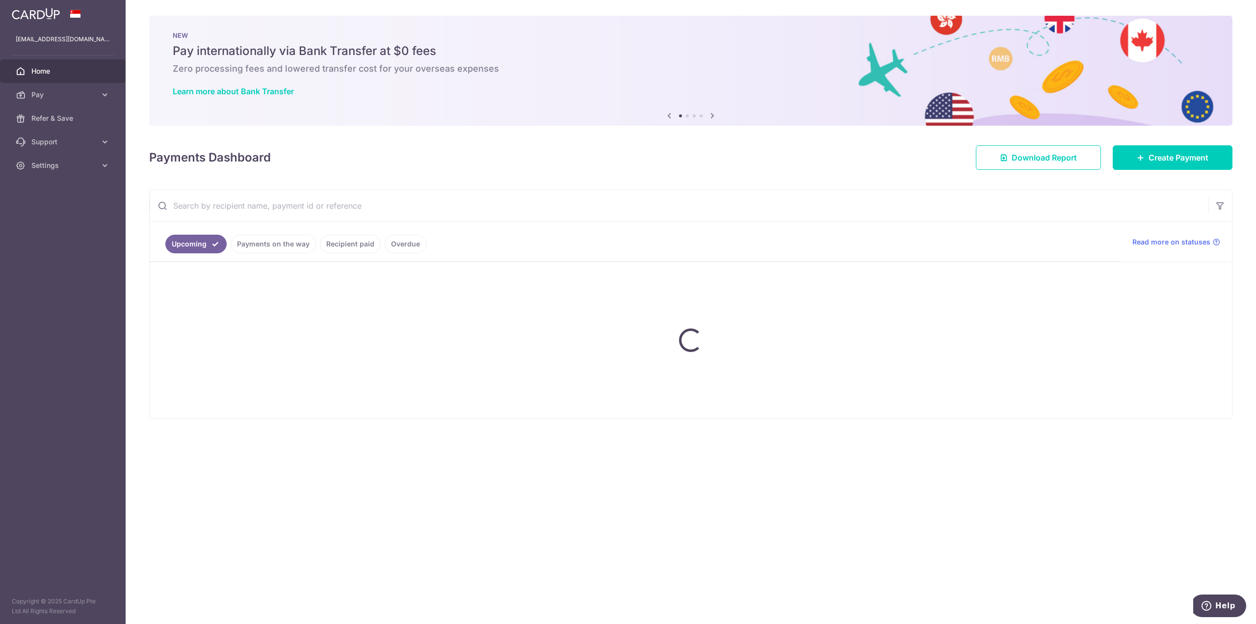
scroll to position [0, 0]
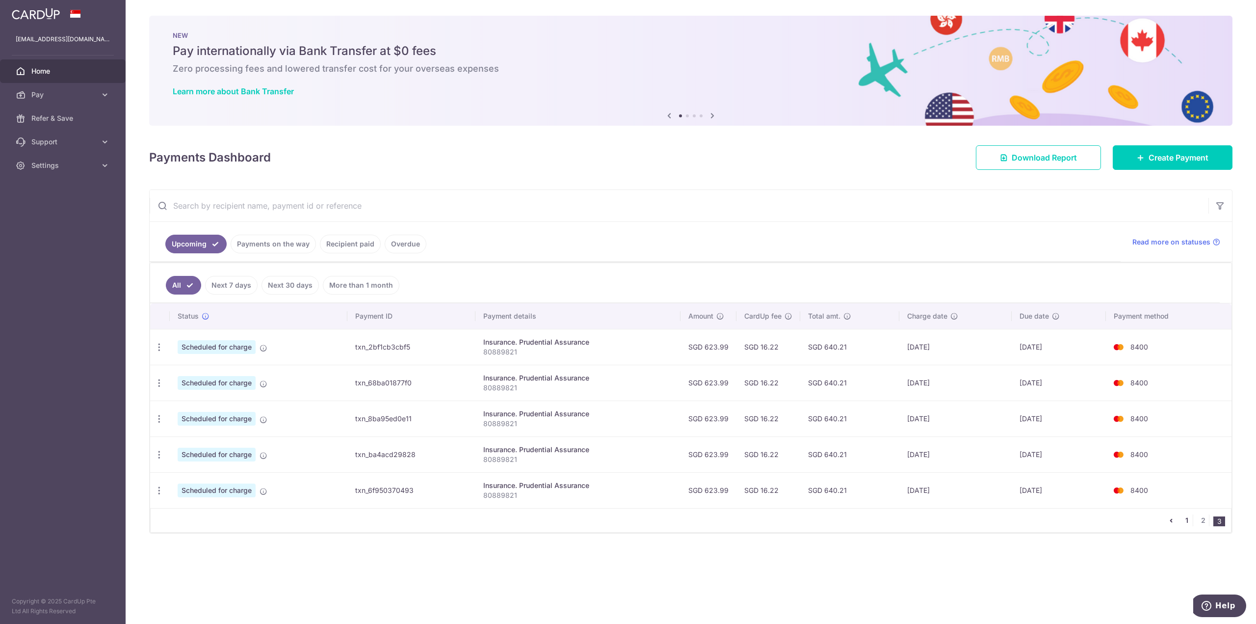
click at [941, 446] on link "1" at bounding box center [1187, 520] width 12 height 12
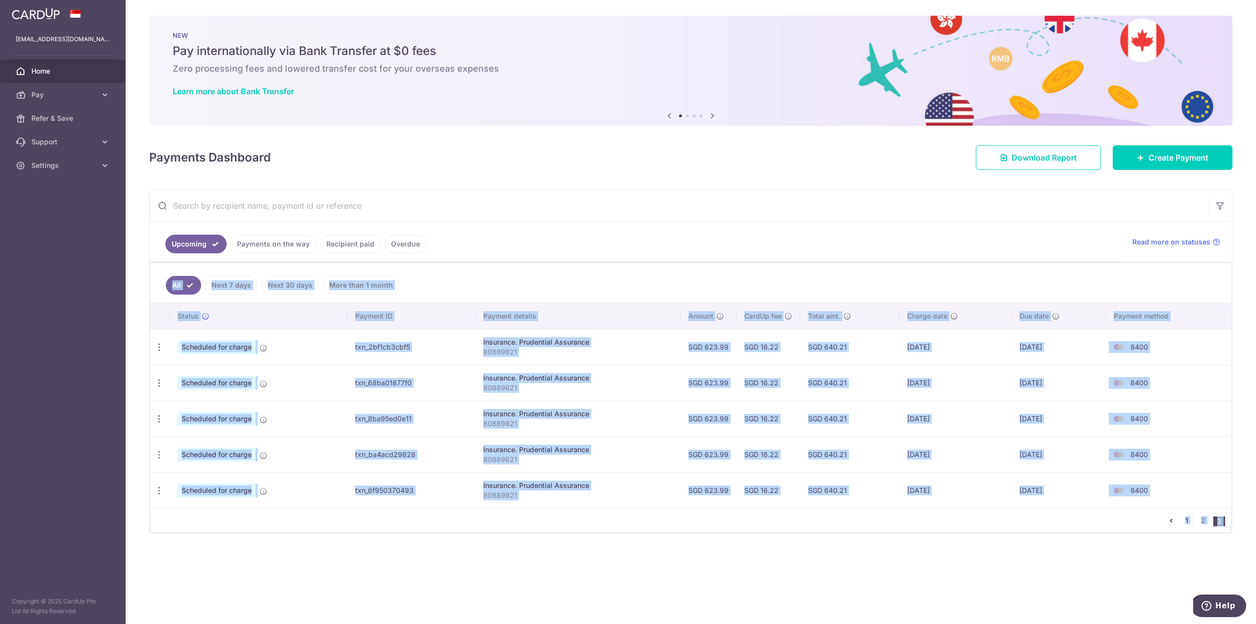
click at [941, 446] on div "× Pause Schedule Pause all future payments in this series Pause just this one p…" at bounding box center [691, 312] width 1130 height 624
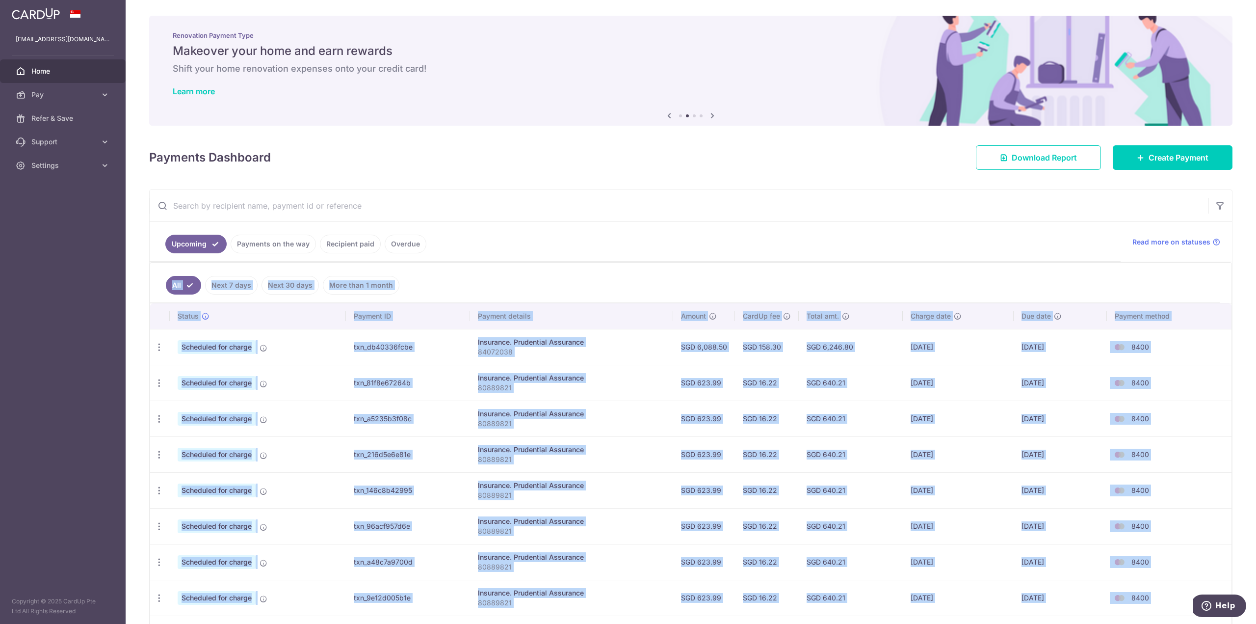
click at [458, 283] on ul "All Next 7 days Next 30 days More than 1 month" at bounding box center [684, 283] width 1069 height 40
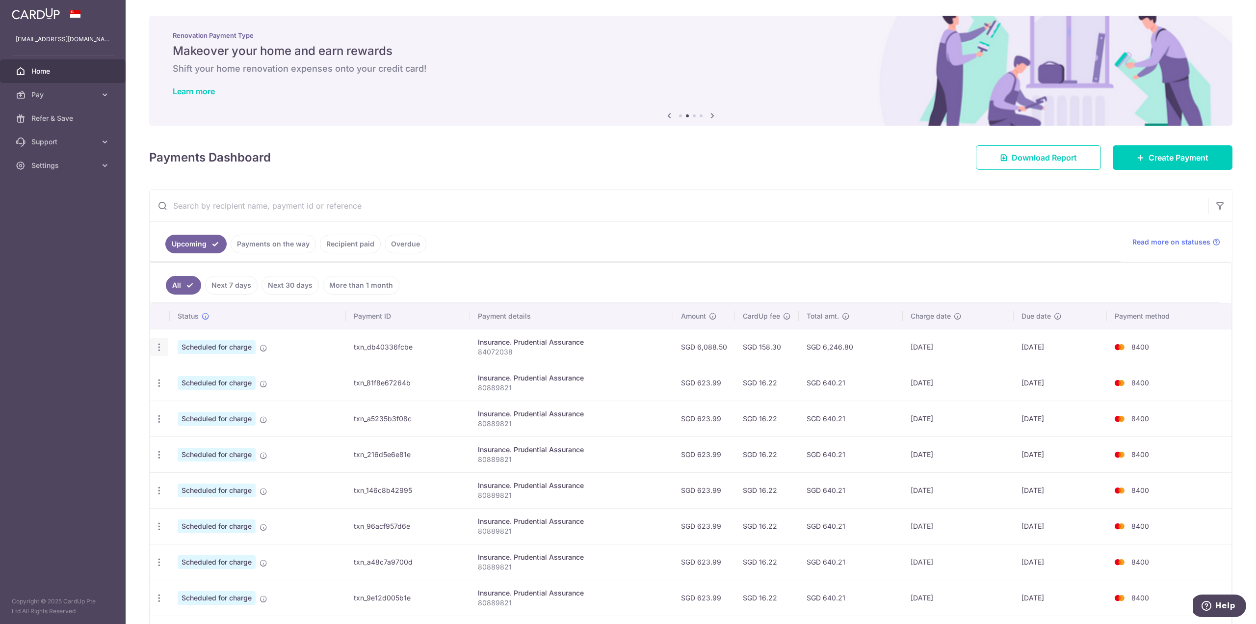
click at [158, 346] on icon "button" at bounding box center [159, 347] width 10 height 10
click at [193, 369] on span "Update payment" at bounding box center [211, 374] width 67 height 12
radio input "true"
type input "6,088.50"
type input "[DATE]"
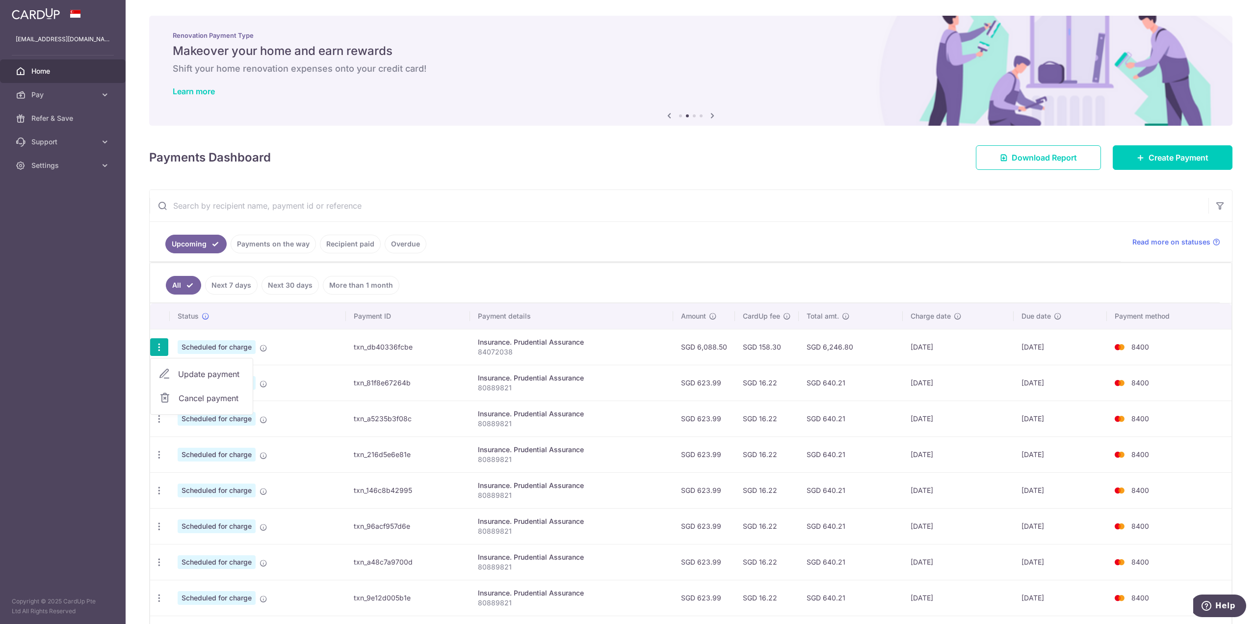
type input "84072038"
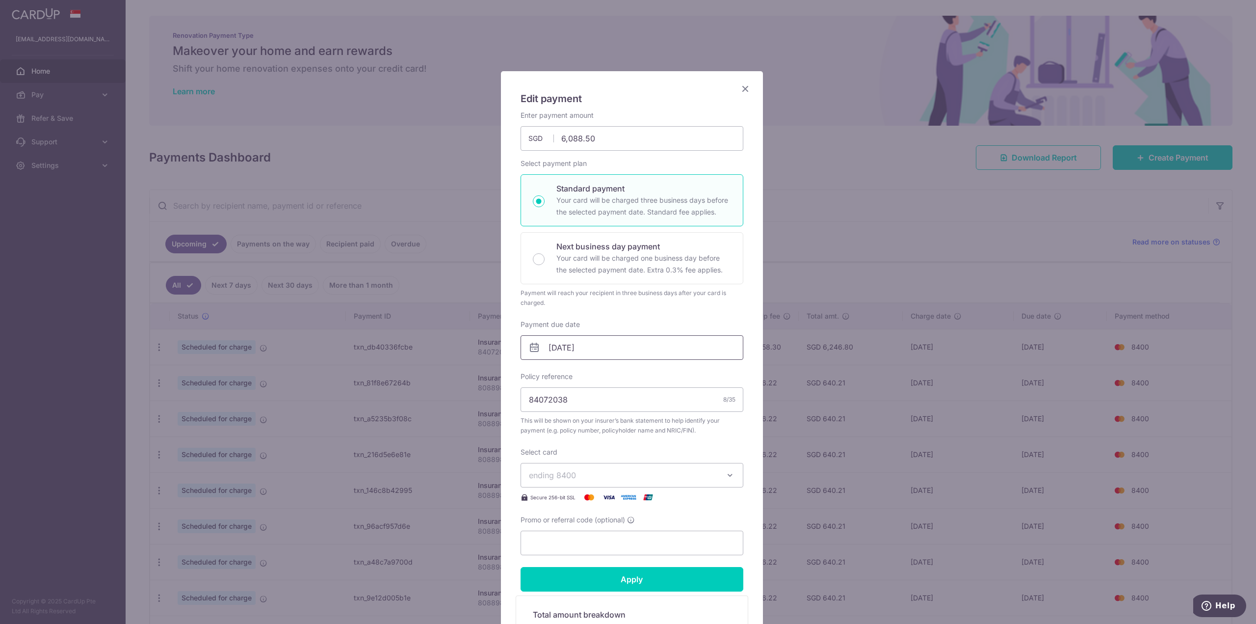
click at [597, 341] on input "[DATE]" at bounding box center [631, 347] width 223 height 25
click at [750, 343] on div "Edit payment By clicking apply, you will make changes to all payments to Pruden…" at bounding box center [632, 397] width 262 height 653
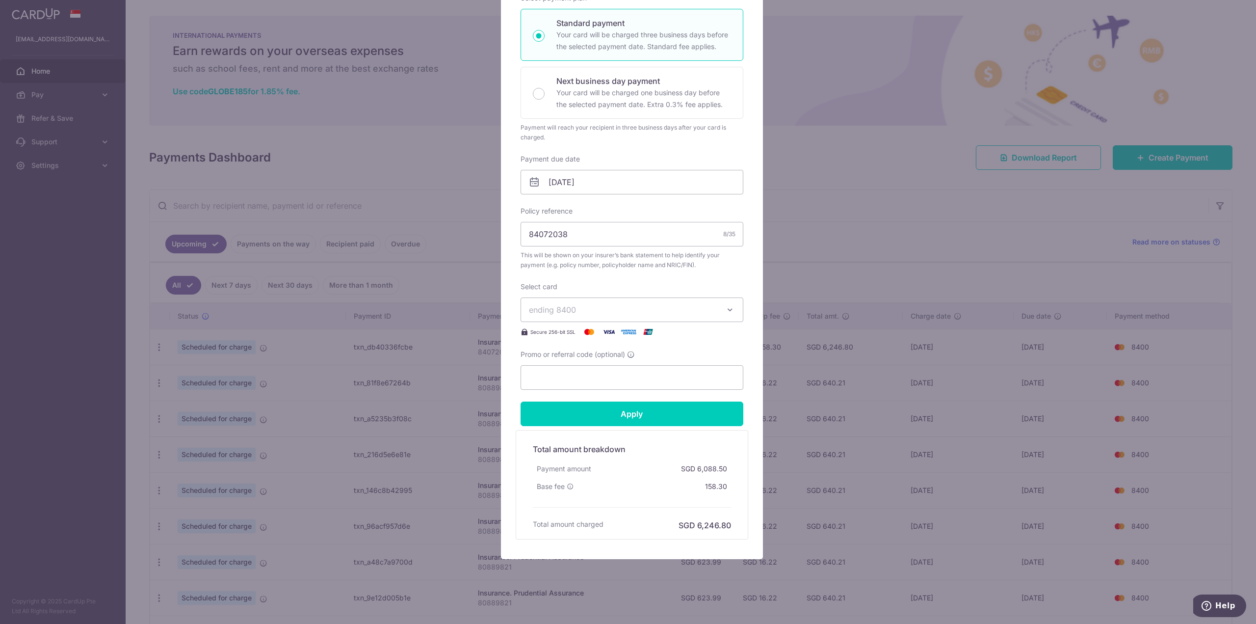
scroll to position [172, 0]
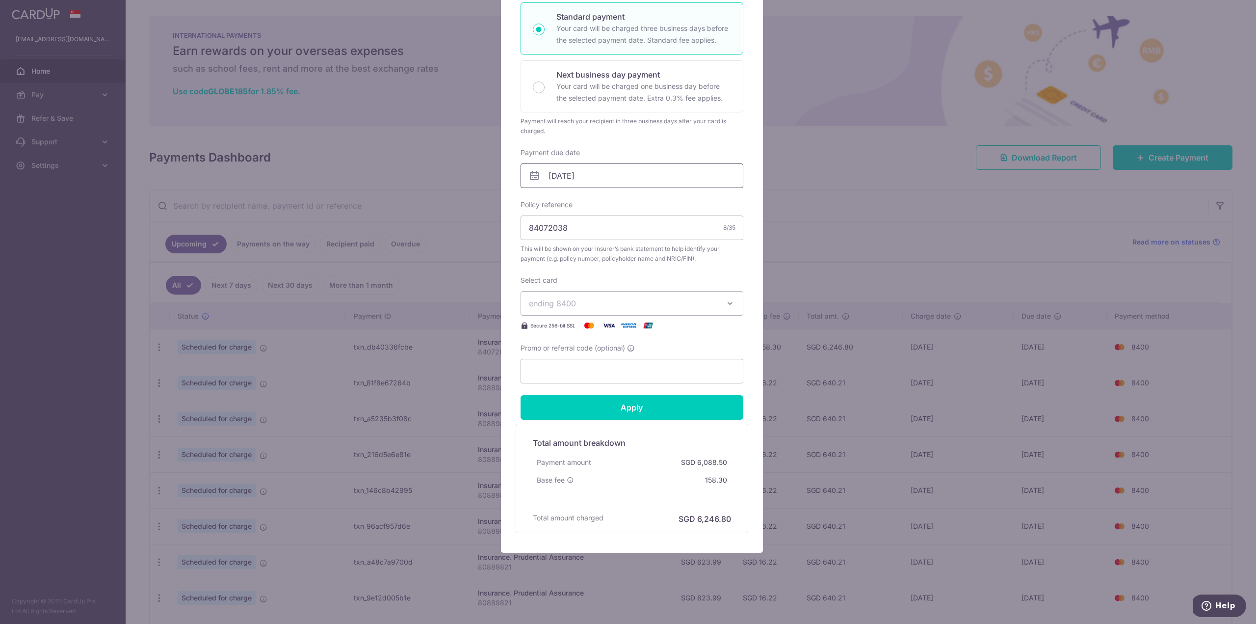
click at [640, 180] on input "[DATE]" at bounding box center [631, 175] width 223 height 25
click at [745, 148] on div "Edit payment By clicking apply, you will make changes to all payments to Pruden…" at bounding box center [632, 225] width 262 height 653
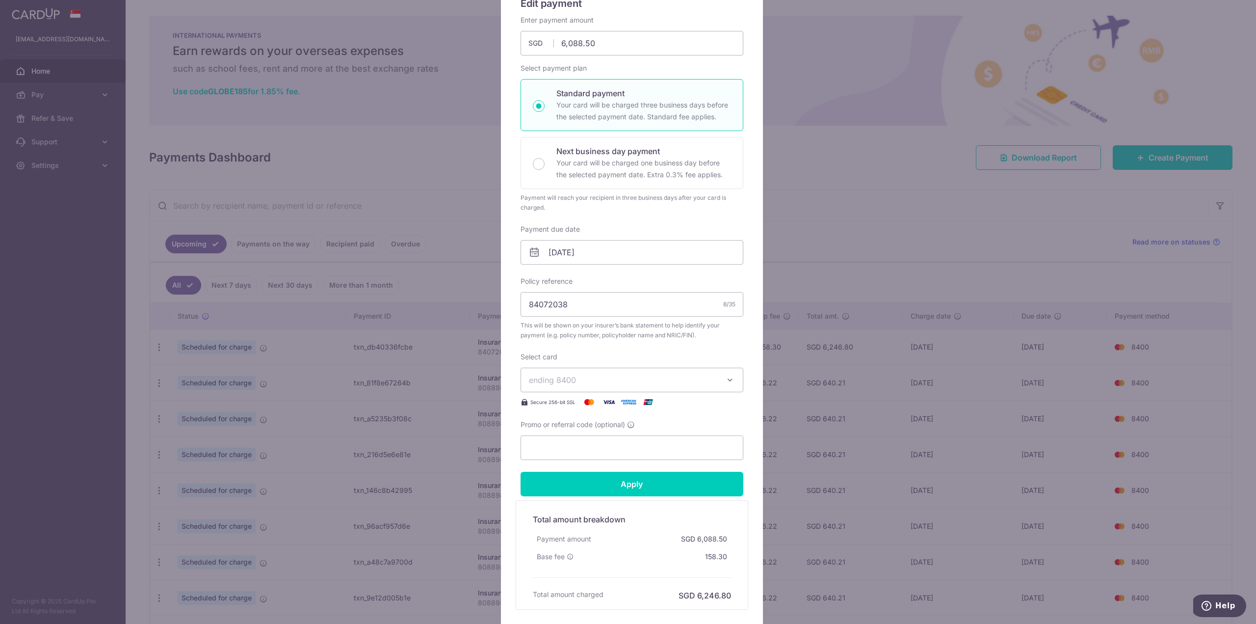
scroll to position [0, 0]
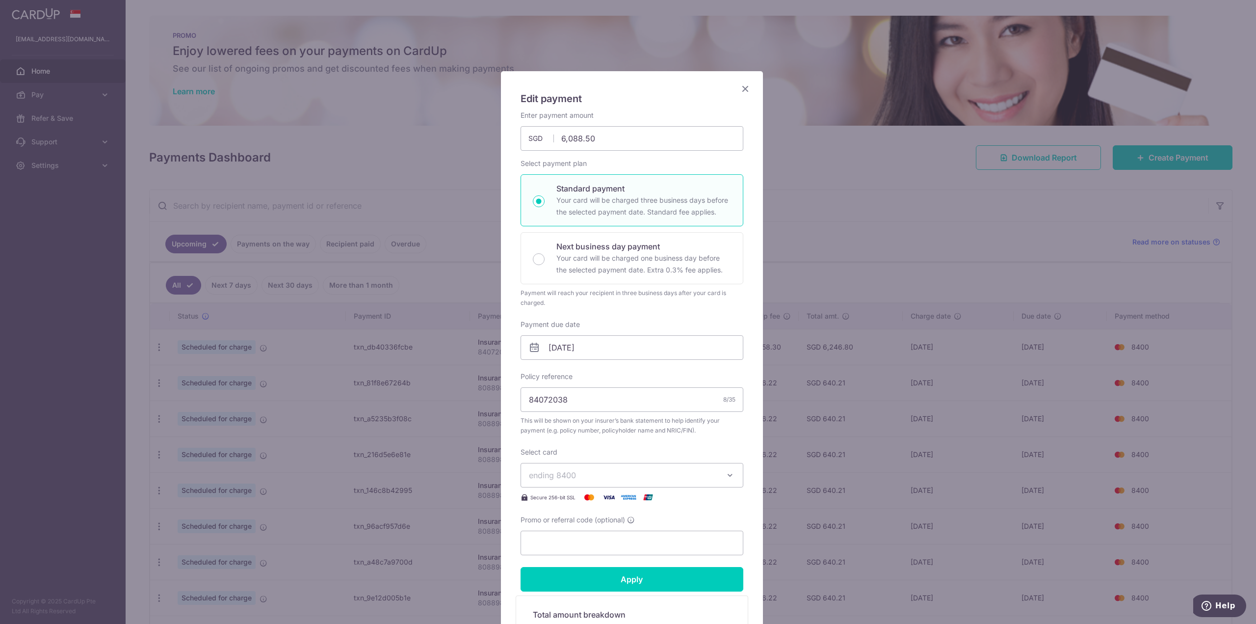
click at [743, 92] on icon "Close" at bounding box center [745, 88] width 12 height 12
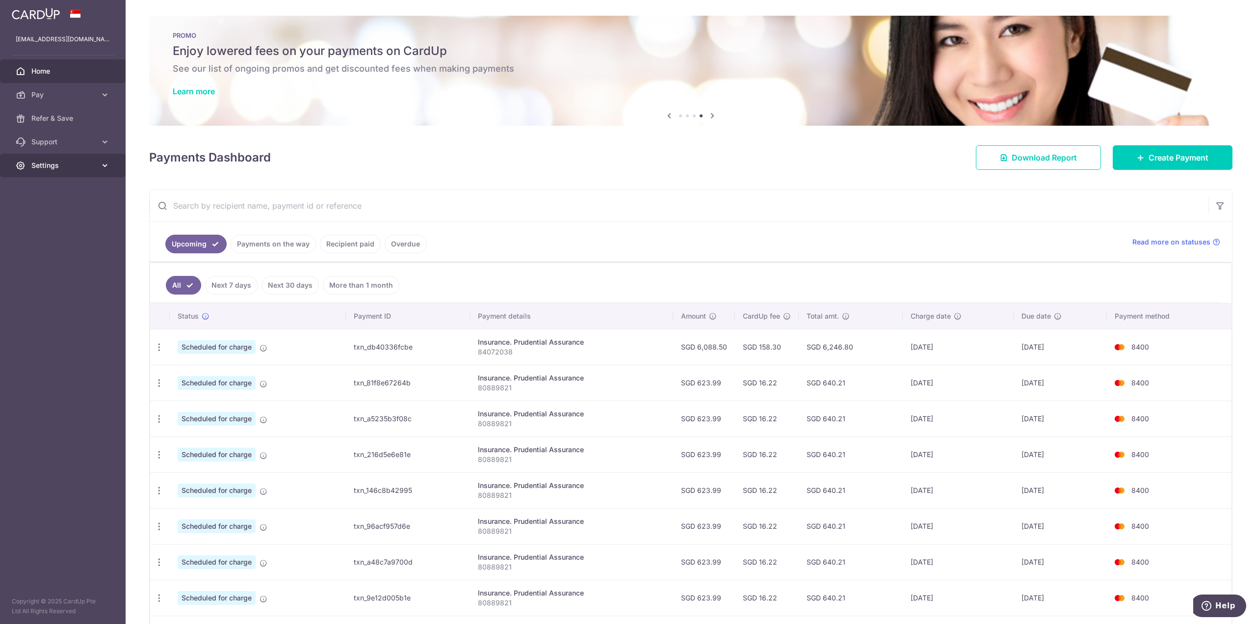
click at [96, 161] on link "Settings" at bounding box center [63, 166] width 126 height 24
click at [563, 259] on ul "Upcoming Payments on the way Recipient paid Overdue" at bounding box center [635, 242] width 971 height 40
click at [227, 283] on link "Next 7 days" at bounding box center [231, 285] width 52 height 19
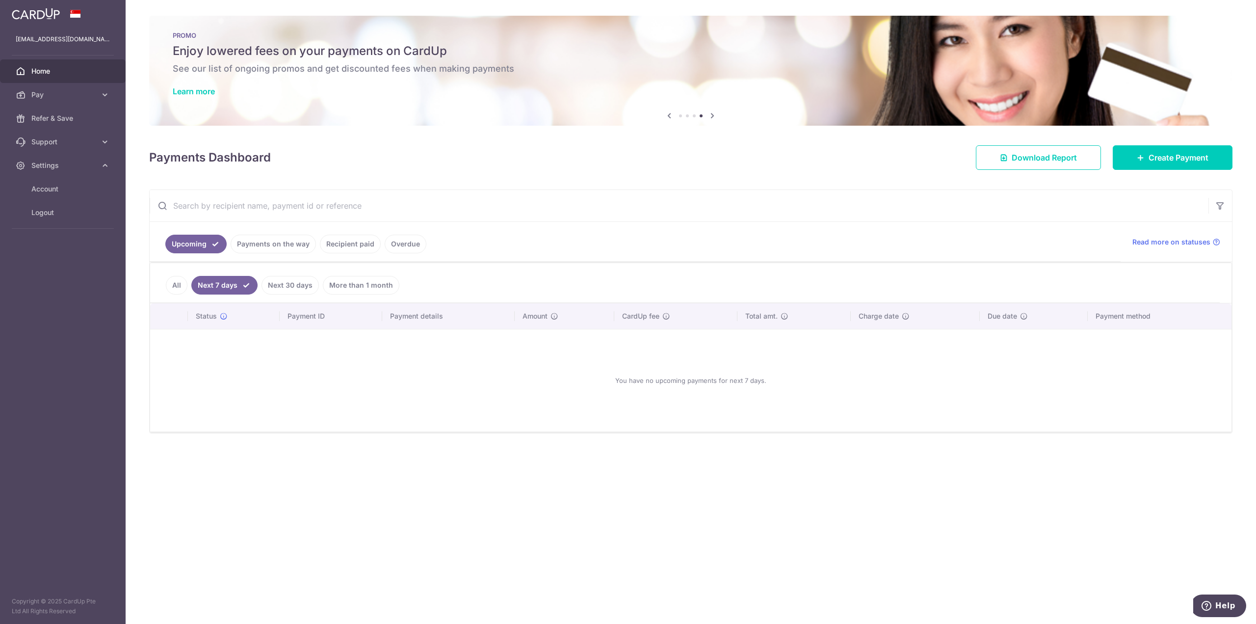
click at [188, 281] on li "Next 7 days" at bounding box center [222, 285] width 70 height 19
click at [175, 285] on link "All" at bounding box center [177, 285] width 22 height 19
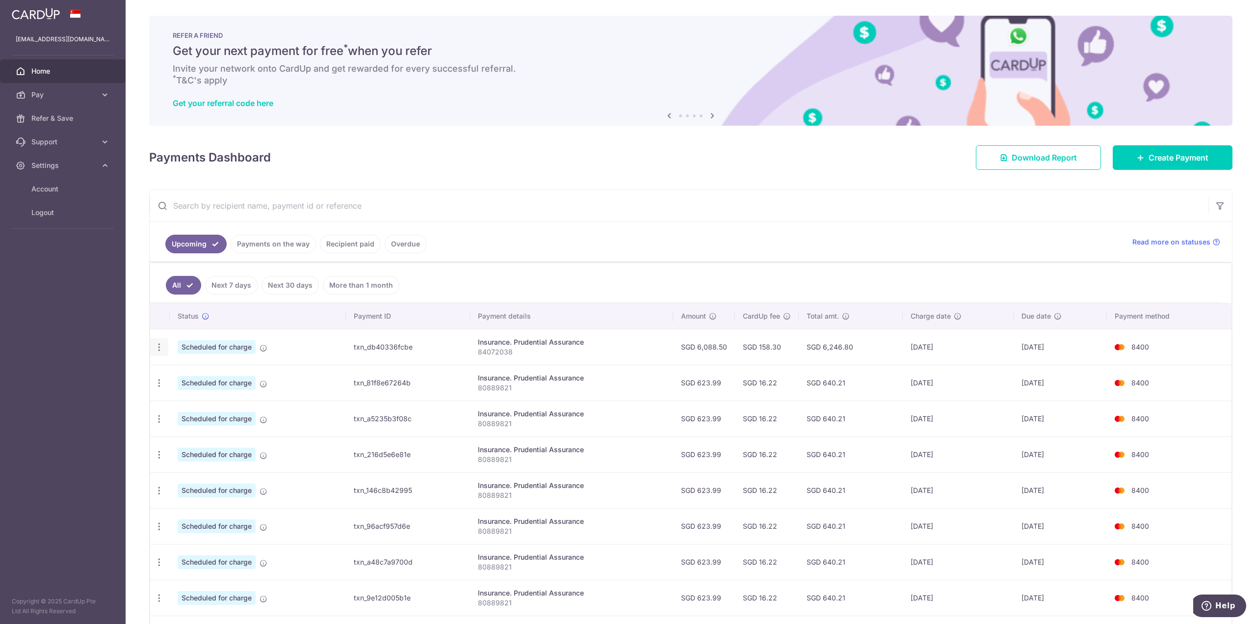
click at [158, 347] on icon "button" at bounding box center [159, 347] width 10 height 10
click at [199, 373] on span "Update payment" at bounding box center [211, 374] width 67 height 12
radio input "true"
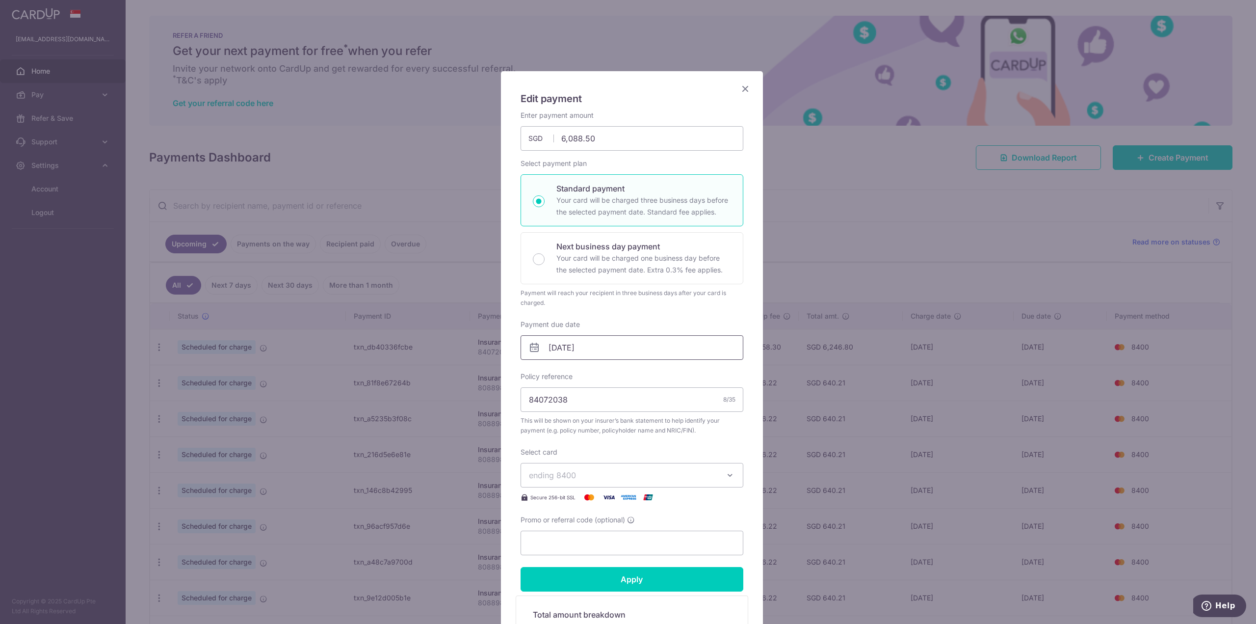
click at [610, 349] on input "26/12/2025" at bounding box center [631, 347] width 223 height 25
click at [631, 313] on div "Enter payment amount 6,088.50 6088.50 SGD To change the payment amount, please …" at bounding box center [631, 332] width 223 height 444
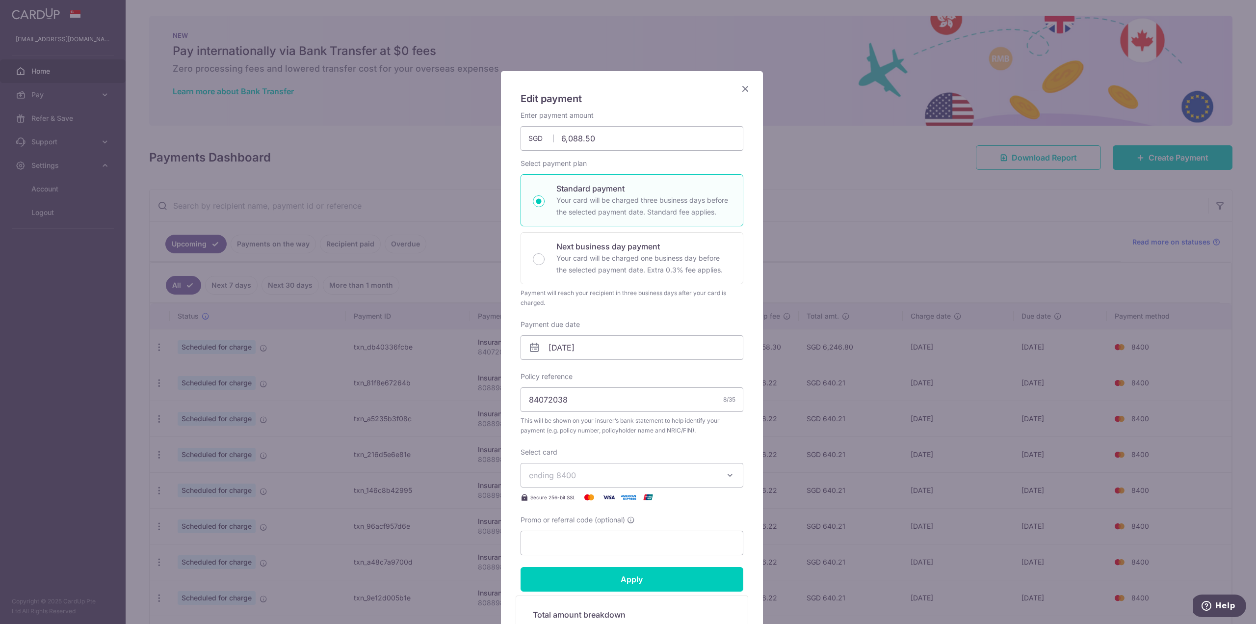
click at [745, 92] on icon "Close" at bounding box center [745, 88] width 12 height 12
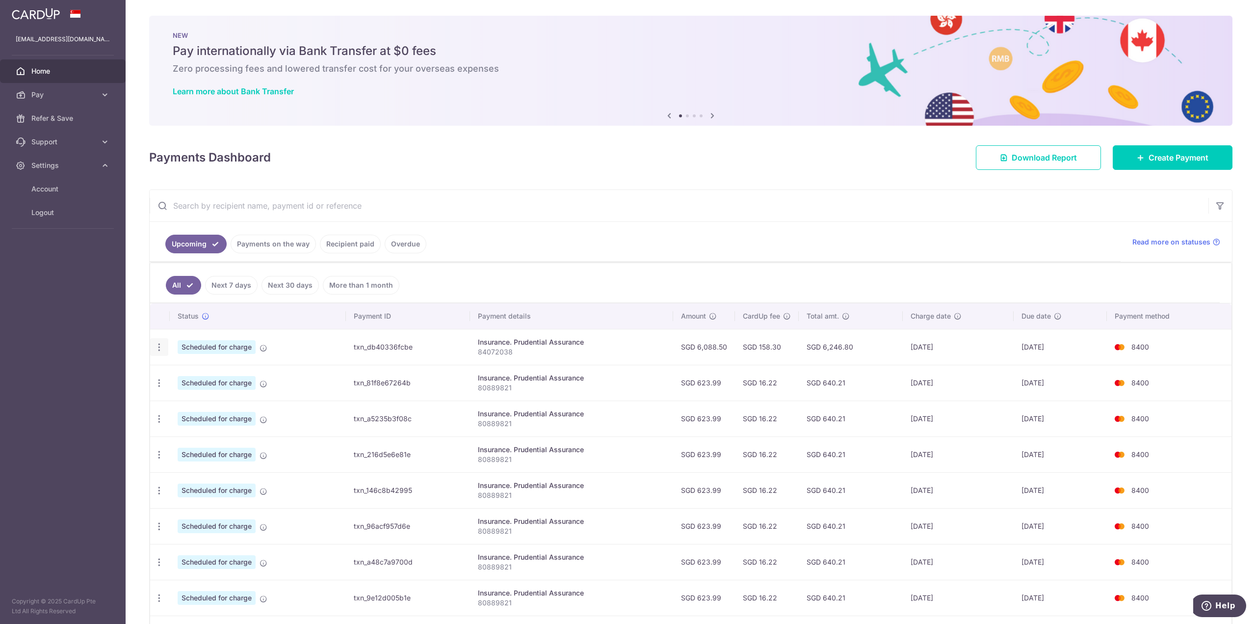
click at [155, 351] on icon "button" at bounding box center [159, 347] width 10 height 10
click at [184, 394] on span "Cancel payment" at bounding box center [212, 398] width 66 height 12
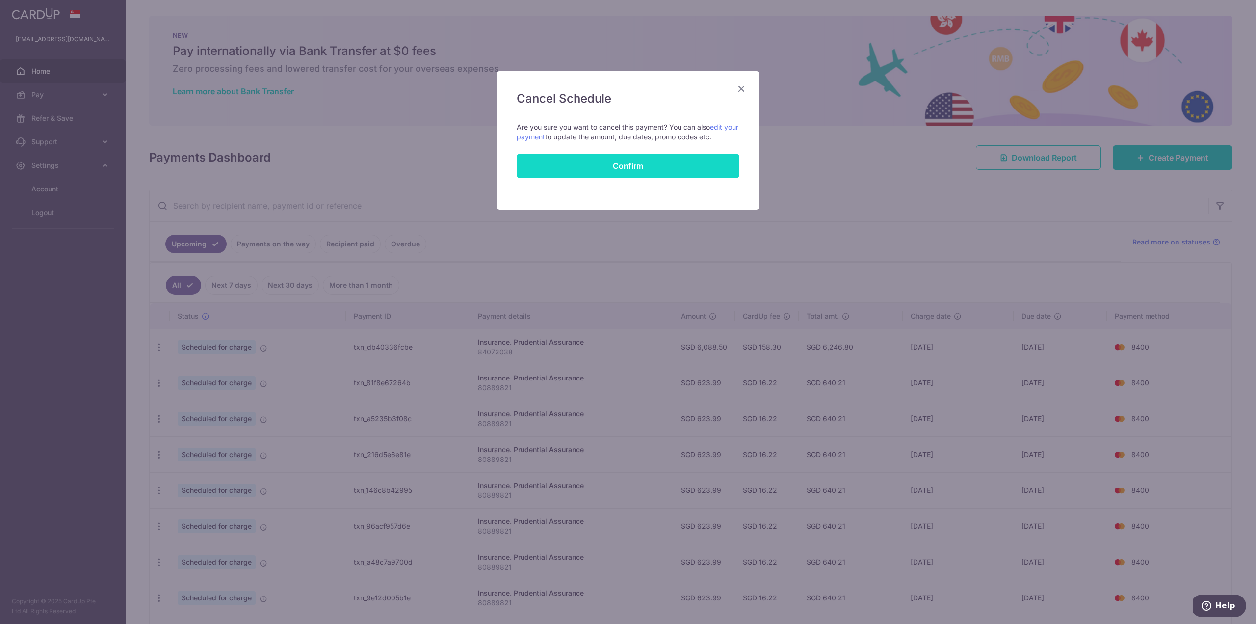
click at [653, 168] on button "Confirm" at bounding box center [628, 166] width 223 height 25
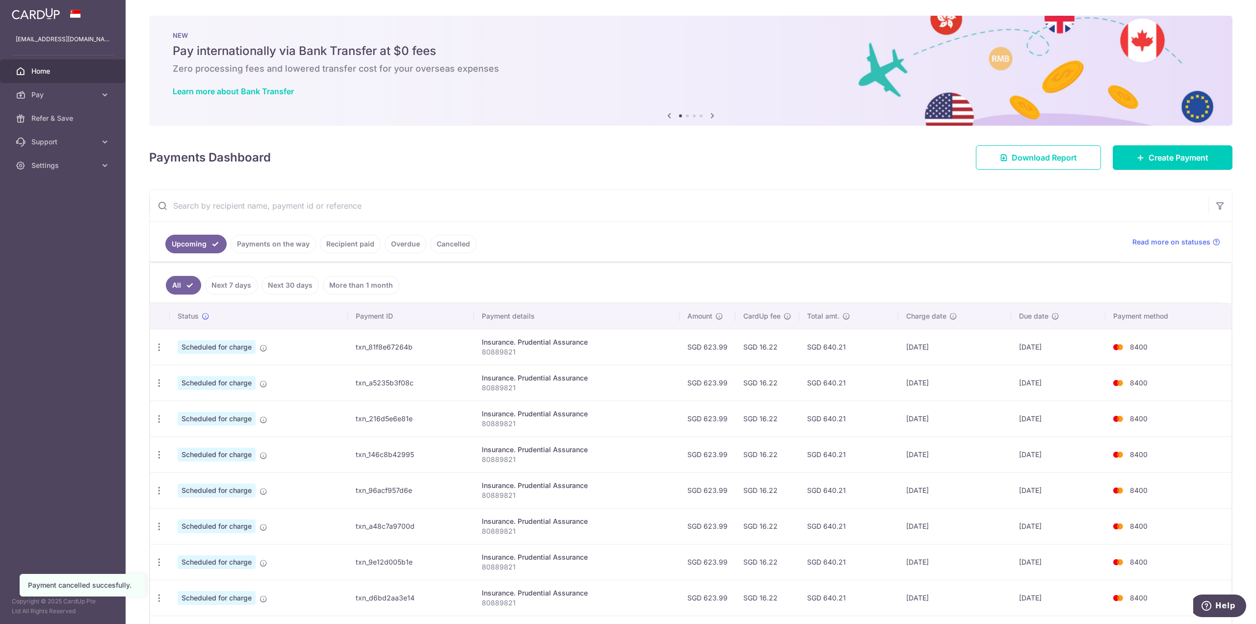
click at [627, 262] on div "All Next 7 days Next 30 days More than 1 month Status Payment ID Payment detail…" at bounding box center [691, 487] width 1082 height 450
click at [1151, 150] on link "Create Payment" at bounding box center [1173, 157] width 120 height 25
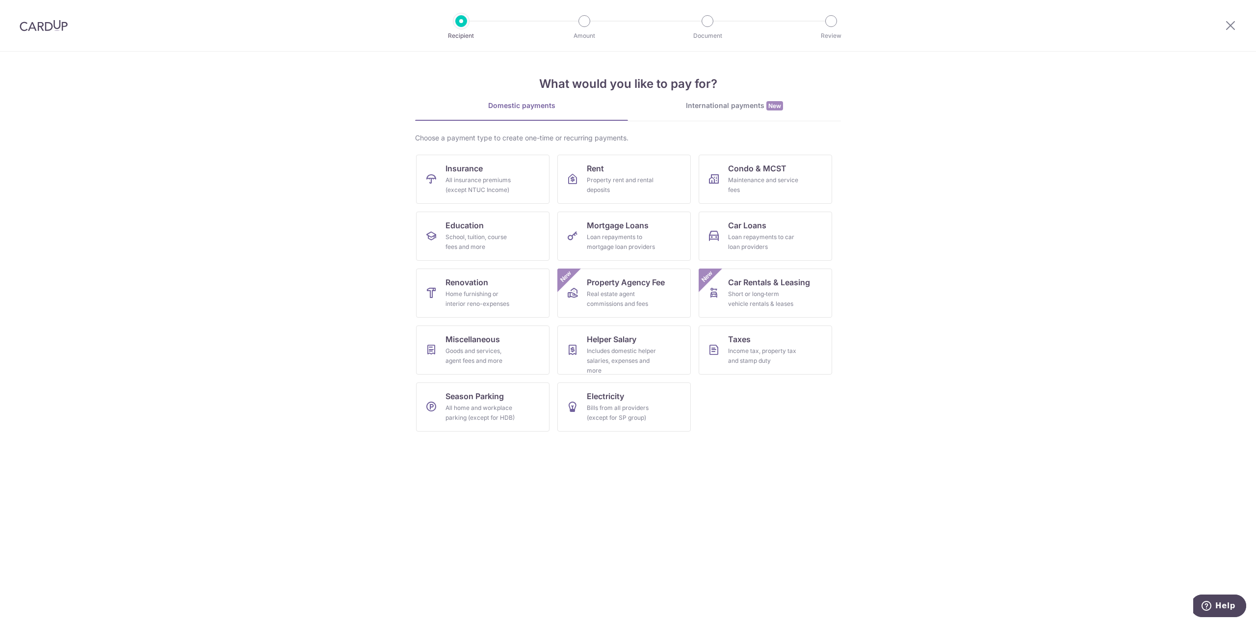
click at [1254, 76] on section "What would you like to pay for? Domestic payments International payments New Ch…" at bounding box center [628, 338] width 1256 height 572
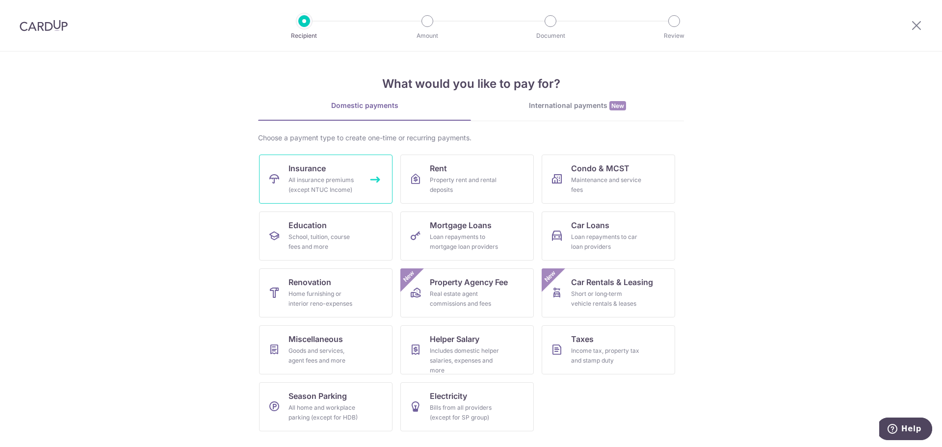
click at [312, 173] on span "Insurance" at bounding box center [306, 168] width 37 height 12
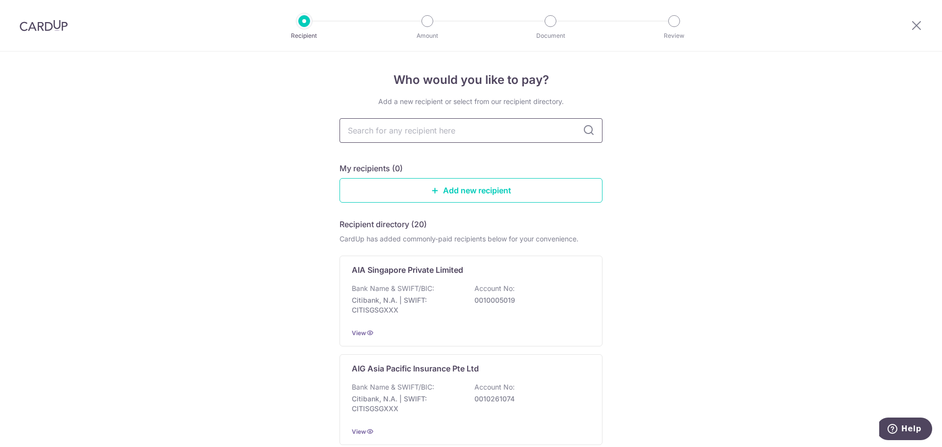
click at [439, 133] on input "text" at bounding box center [470, 130] width 263 height 25
type input "prud"
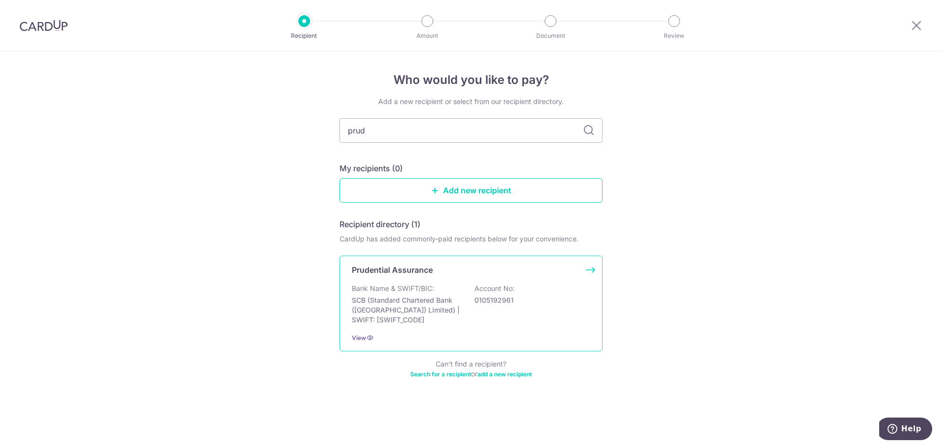
click at [416, 269] on p "Prudential Assurance" at bounding box center [392, 270] width 81 height 12
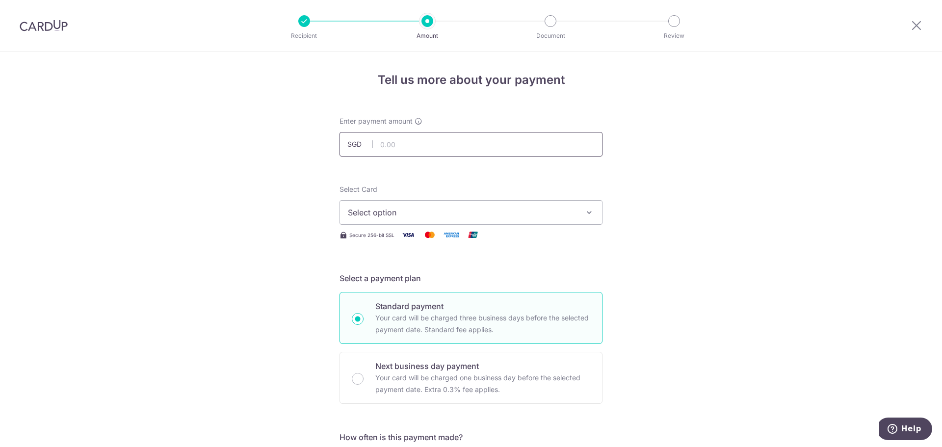
click at [415, 148] on input "text" at bounding box center [470, 144] width 263 height 25
type input "6,088.50"
click at [383, 212] on span "Select option" at bounding box center [462, 213] width 229 height 12
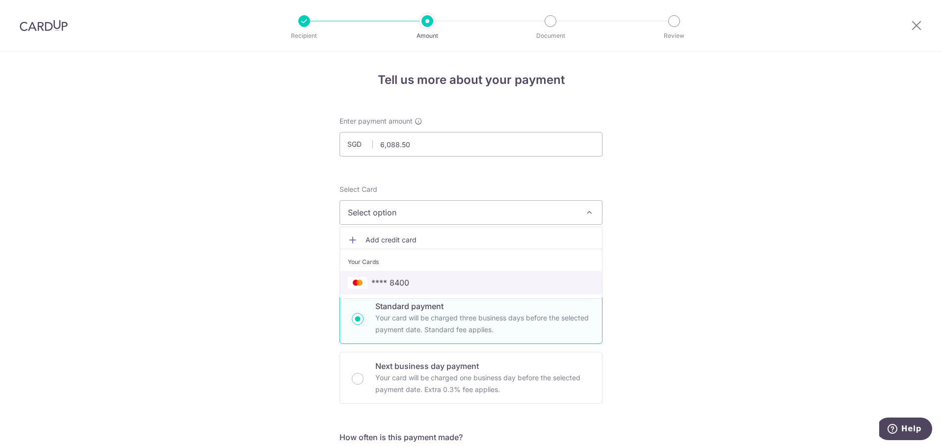
click at [383, 274] on link "**** 8400" at bounding box center [471, 283] width 262 height 24
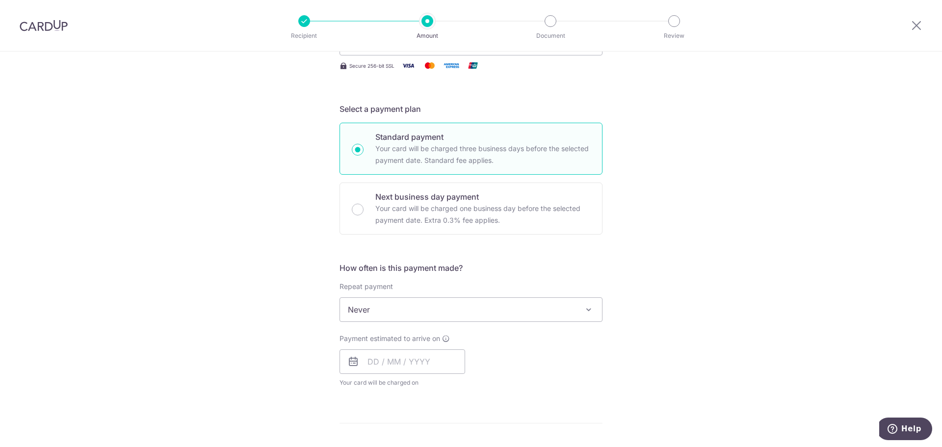
scroll to position [196, 0]
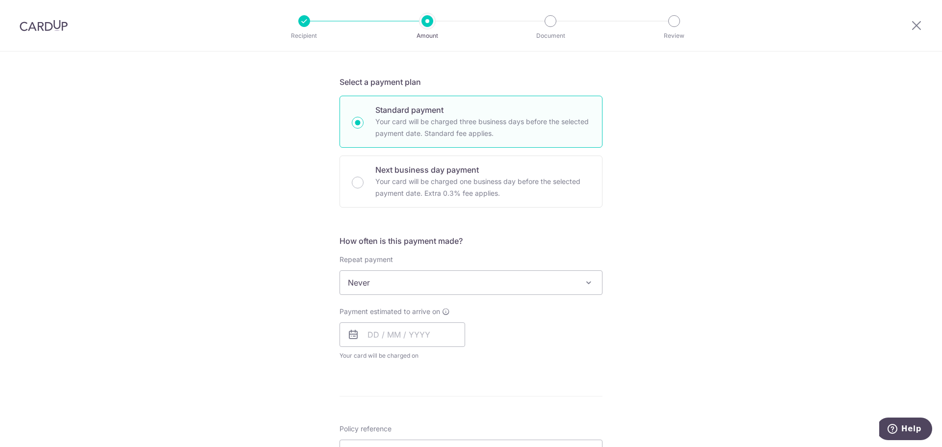
click at [368, 277] on span "Never" at bounding box center [471, 283] width 262 height 24
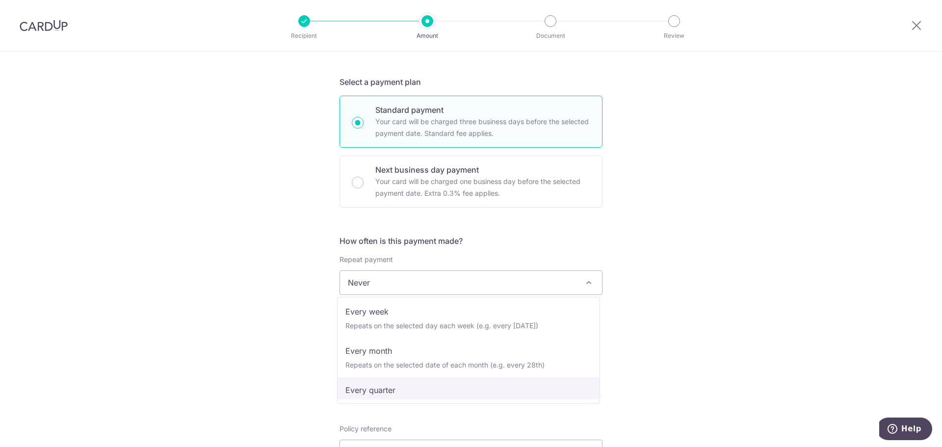
scroll to position [98, 0]
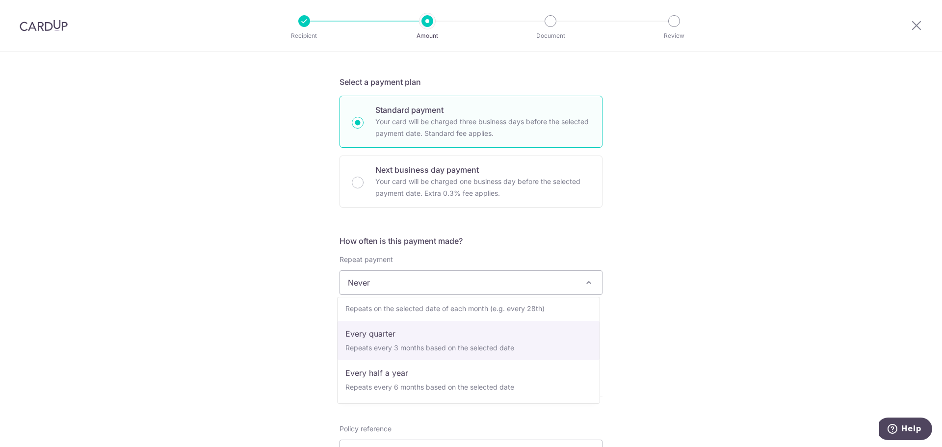
select select "4"
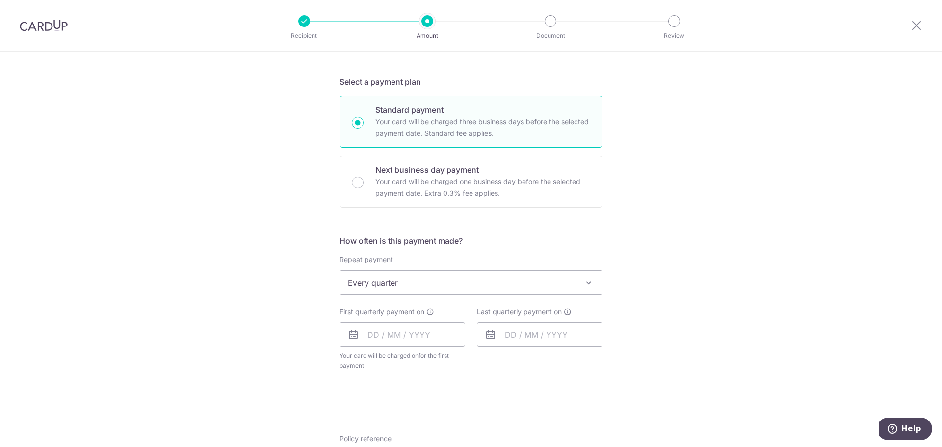
click at [255, 318] on div "Tell us more about your payment Enter payment amount SGD 6,088.50 6088.50 Selec…" at bounding box center [471, 303] width 942 height 897
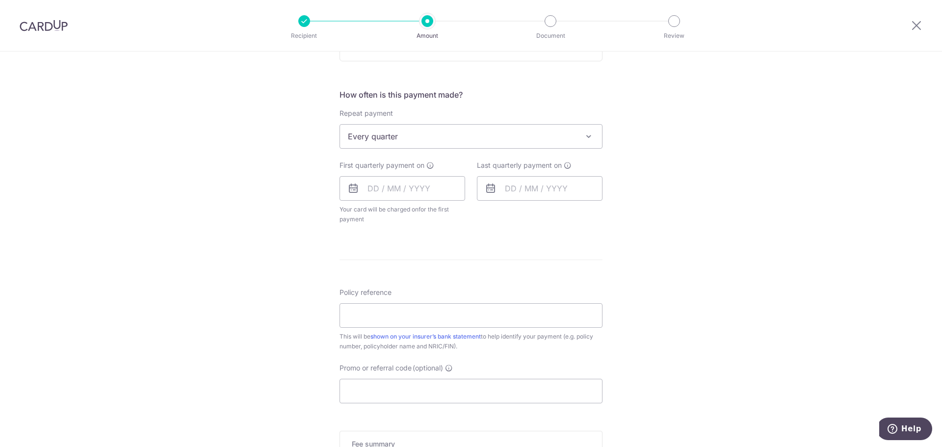
scroll to position [343, 0]
click at [393, 192] on input "text" at bounding box center [402, 187] width 126 height 25
click at [480, 215] on link "Next" at bounding box center [478, 214] width 12 height 12
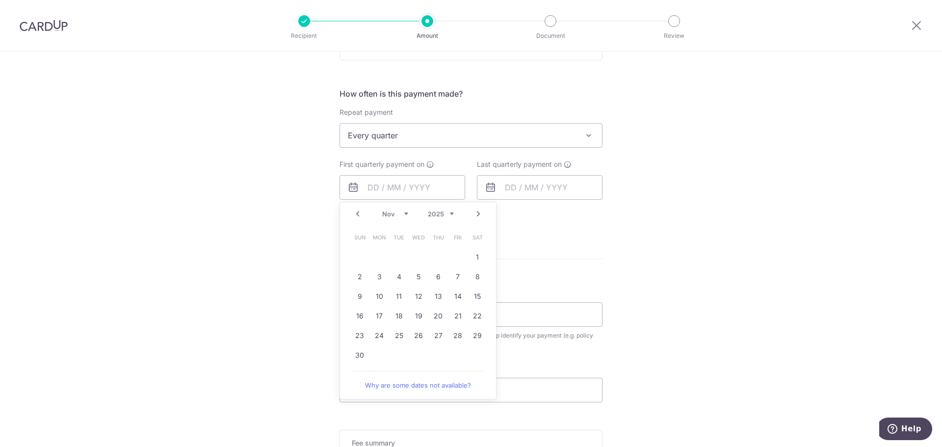
click at [480, 215] on link "Next" at bounding box center [478, 214] width 12 height 12
click at [470, 316] on link "27" at bounding box center [477, 316] width 16 height 16
type input "[DATE]"
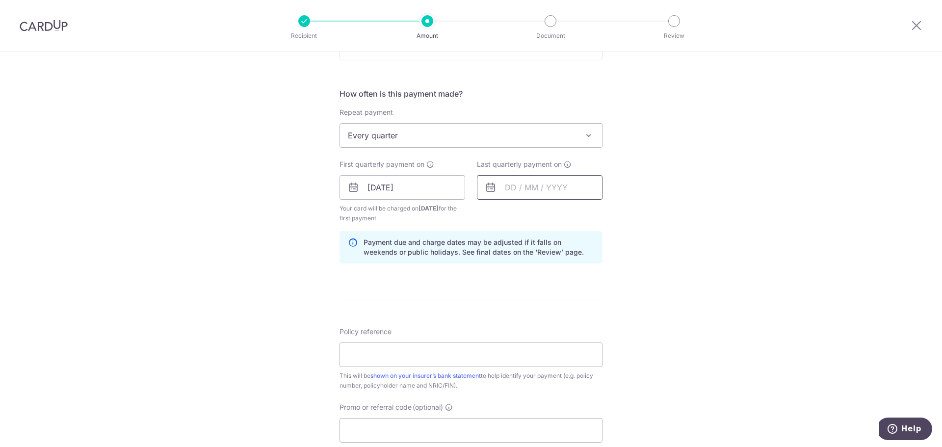
click at [521, 188] on input "text" at bounding box center [540, 187] width 126 height 25
click at [587, 215] on select "2025 2026 2027 2028 2029 2030 2031 2032 2033 2034 2035" at bounding box center [578, 214] width 26 height 8
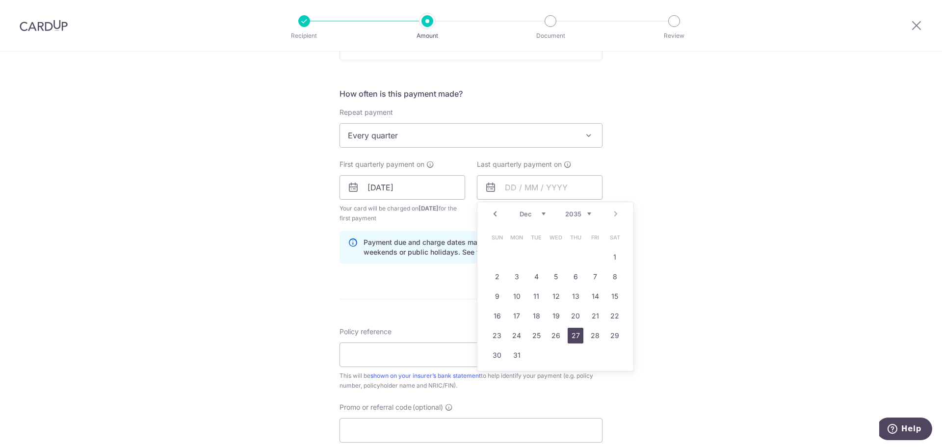
click at [573, 337] on link "27" at bounding box center [576, 336] width 16 height 16
type input "[DATE]"
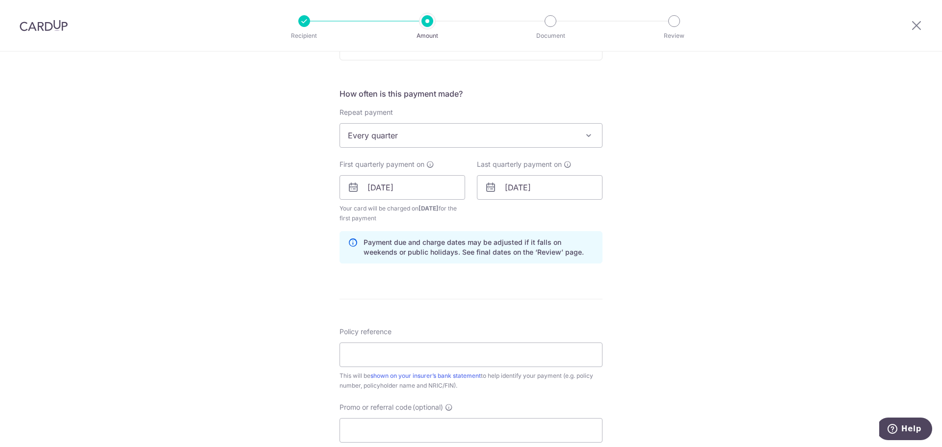
click at [426, 295] on form "Enter payment amount SGD 6,088.50 6088.50 Select Card **** 8400 Add credit card…" at bounding box center [470, 186] width 263 height 827
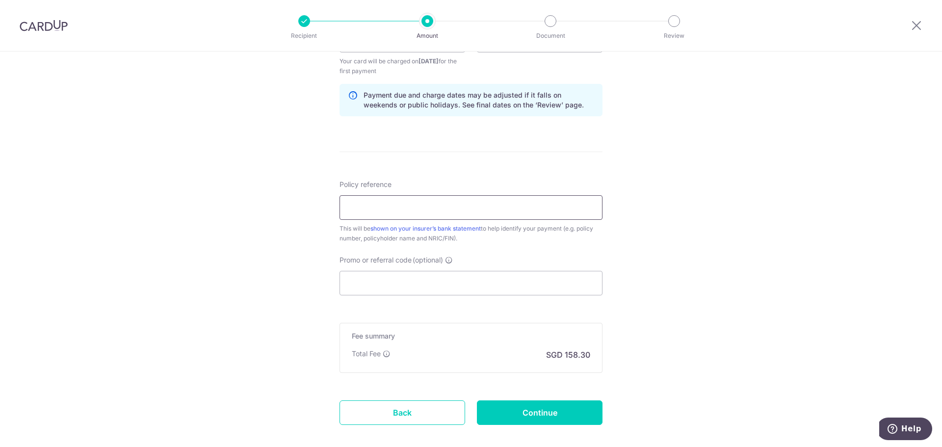
click at [394, 208] on input "Policy reference" at bounding box center [470, 207] width 263 height 25
click at [359, 206] on input "Policy reference" at bounding box center [470, 207] width 263 height 25
type input "84072038"
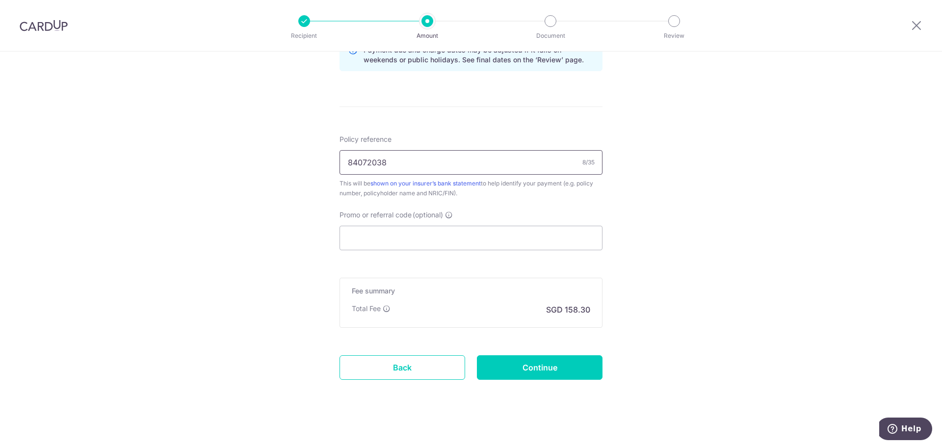
scroll to position [542, 0]
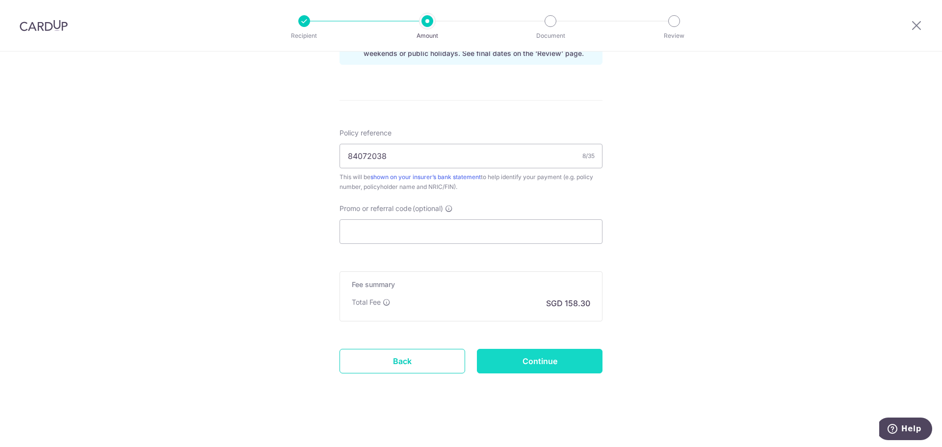
click at [500, 365] on input "Continue" at bounding box center [540, 361] width 126 height 25
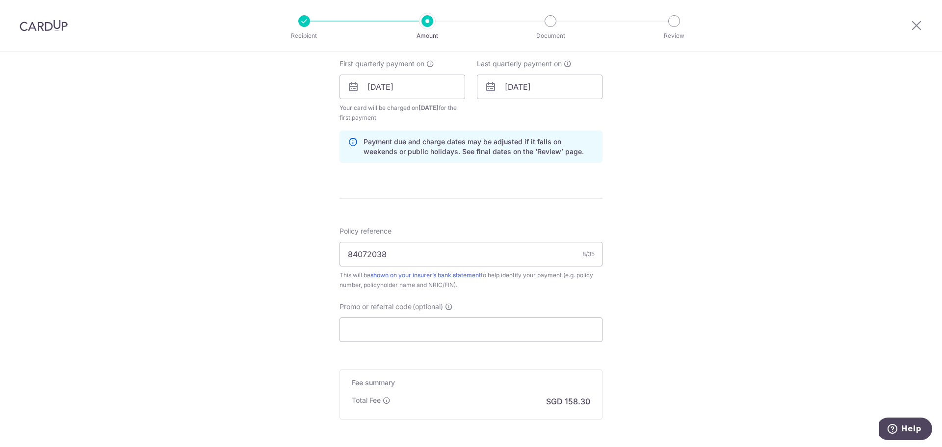
scroll to position [395, 0]
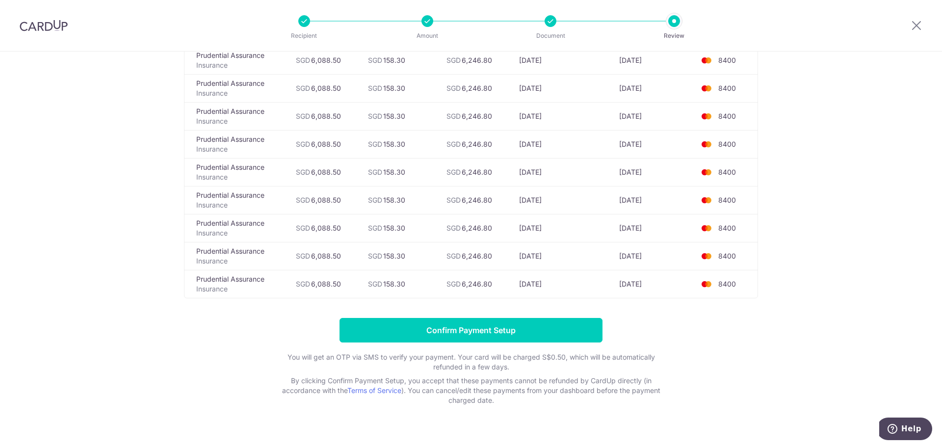
scroll to position [1017, 0]
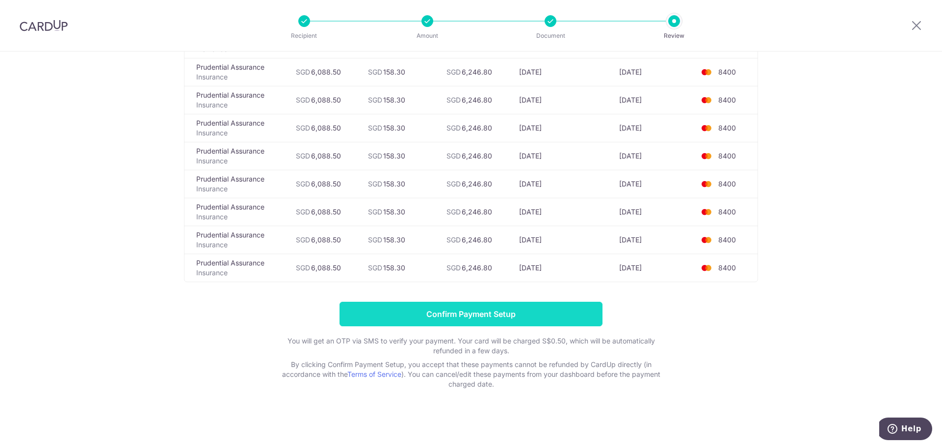
click at [481, 318] on input "Confirm Payment Setup" at bounding box center [470, 314] width 263 height 25
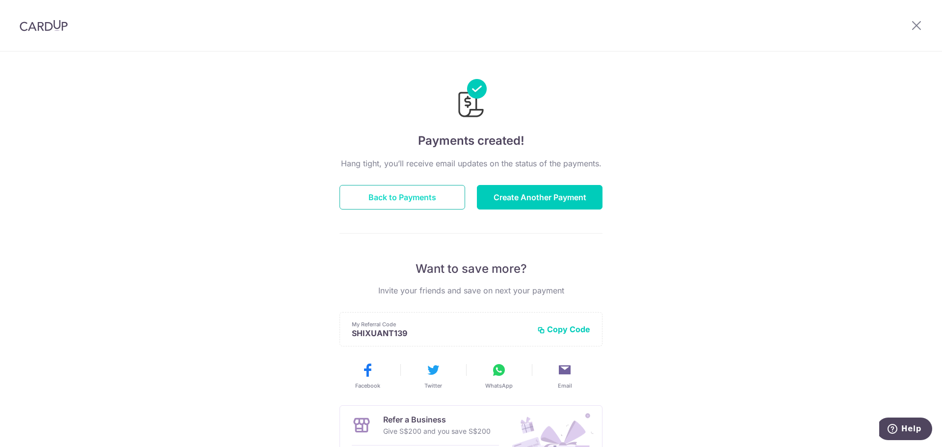
click at [439, 191] on button "Back to Payments" at bounding box center [402, 197] width 126 height 25
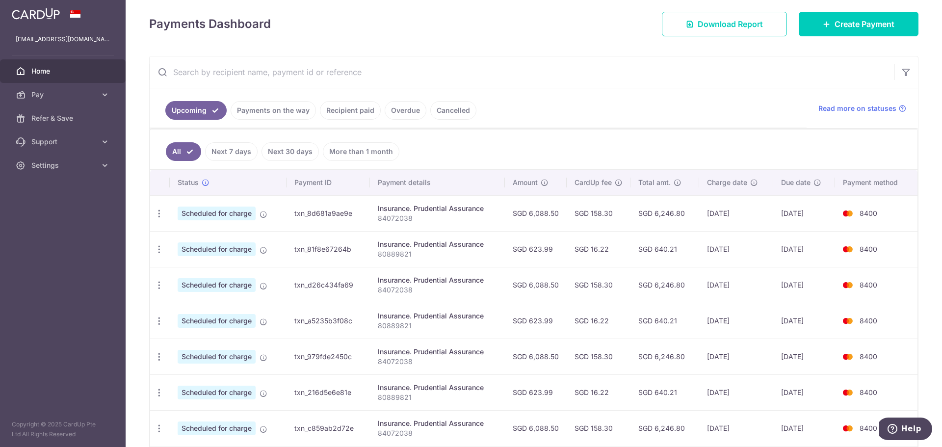
scroll to position [196, 0]
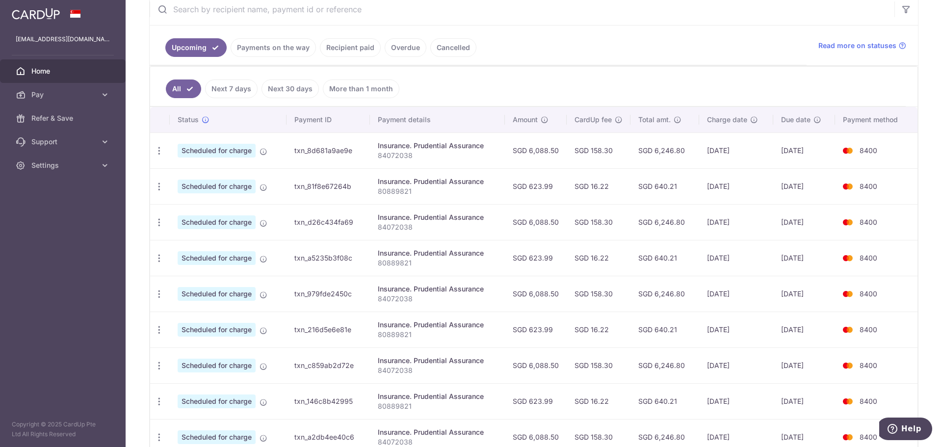
click at [345, 93] on link "More than 1 month" at bounding box center [361, 88] width 77 height 19
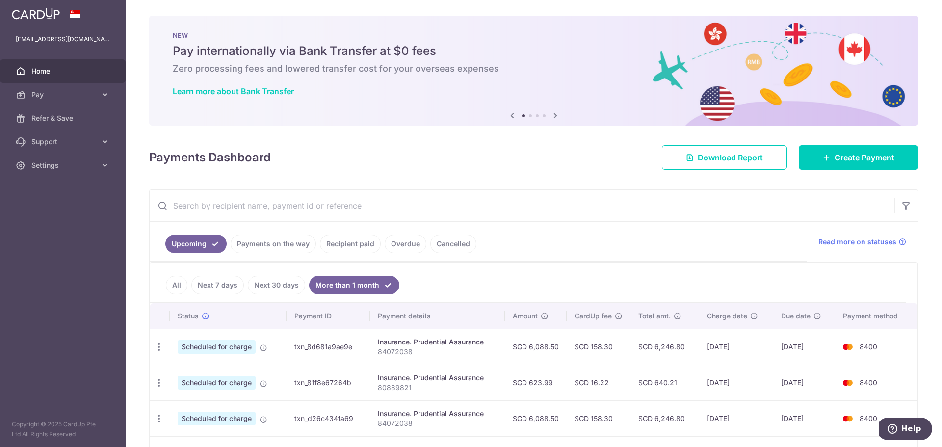
click at [284, 282] on link "Next 30 days" at bounding box center [276, 285] width 57 height 19
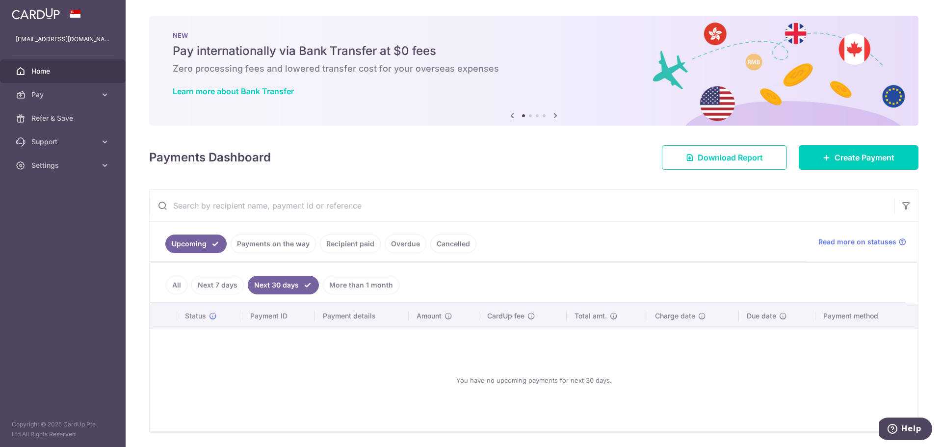
click at [210, 286] on link "Next 7 days" at bounding box center [217, 285] width 52 height 19
click at [173, 286] on link "All" at bounding box center [177, 285] width 22 height 19
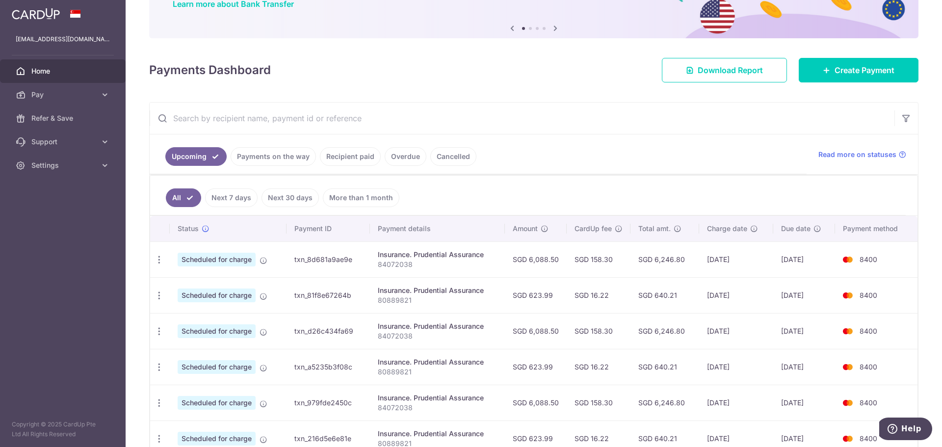
scroll to position [196, 0]
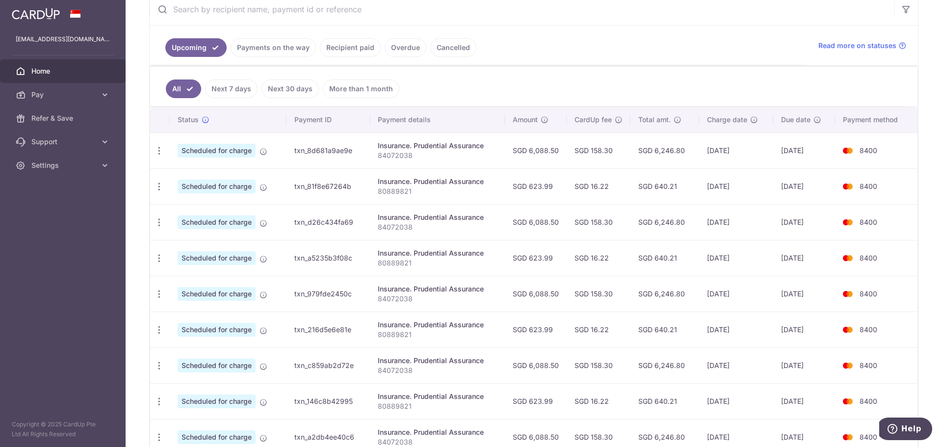
click at [616, 92] on ul "All Next 7 days Next 30 days More than 1 month" at bounding box center [527, 87] width 755 height 40
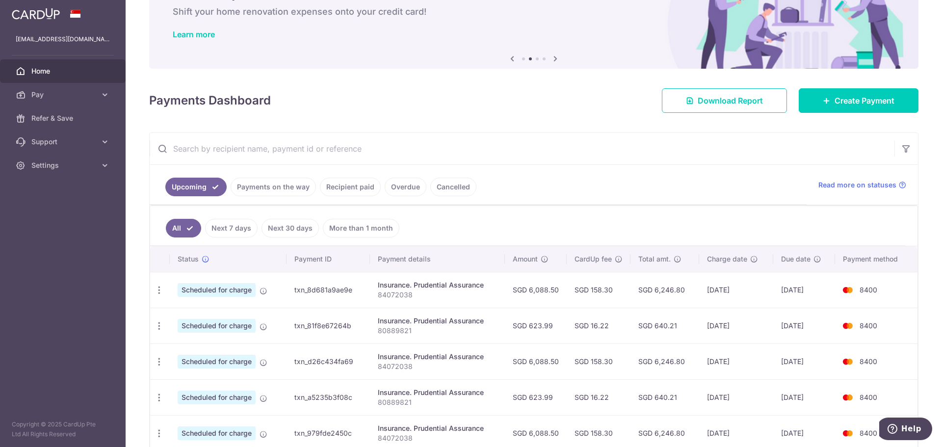
scroll to position [0, 0]
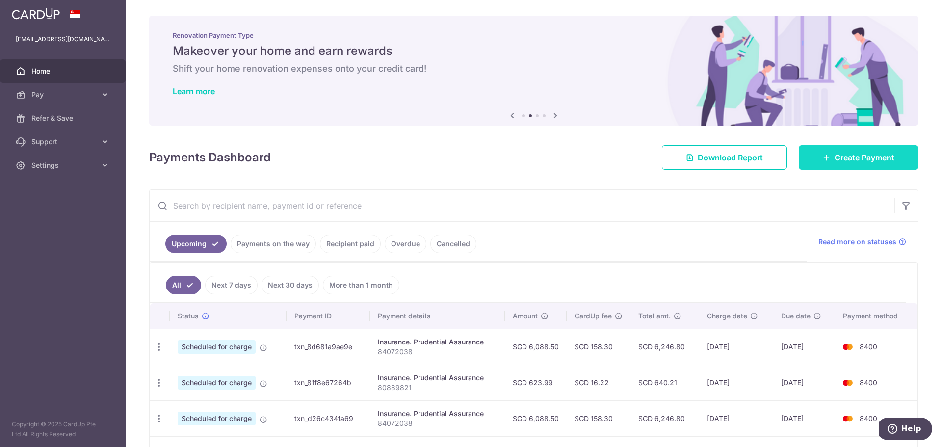
click at [828, 154] on link "Create Payment" at bounding box center [859, 157] width 120 height 25
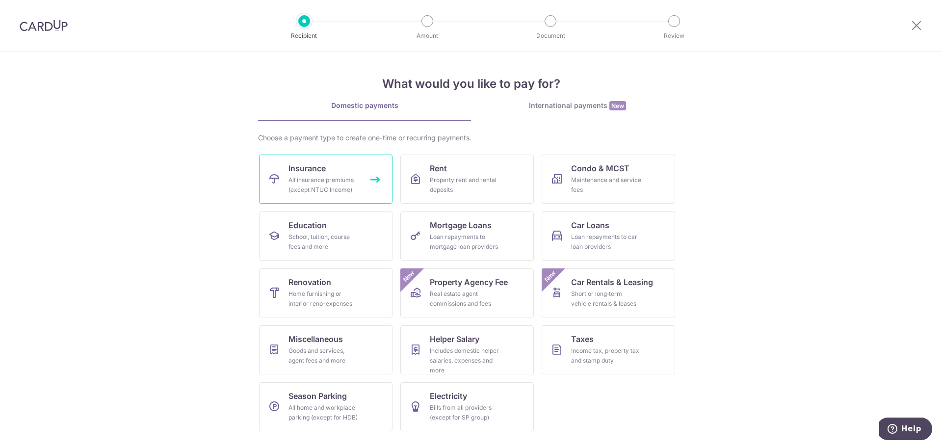
click at [329, 182] on div "All insurance premiums (except NTUC Income)" at bounding box center [323, 185] width 71 height 20
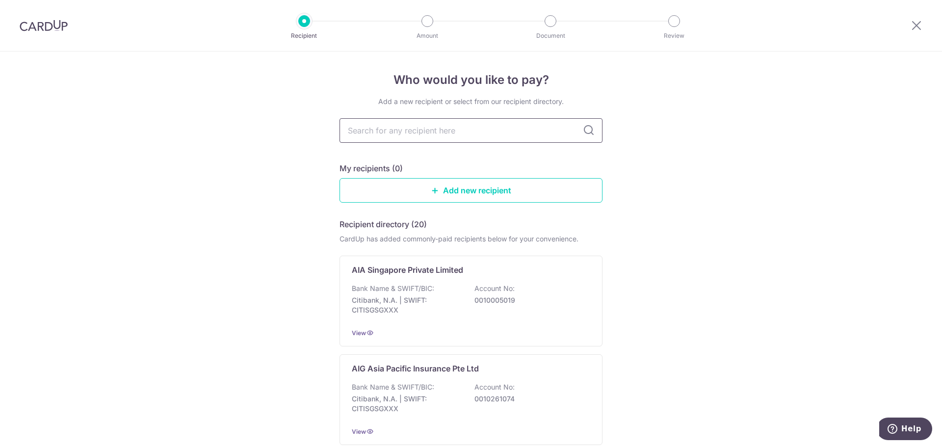
click at [434, 134] on input "text" at bounding box center [470, 130] width 263 height 25
type input "pru"
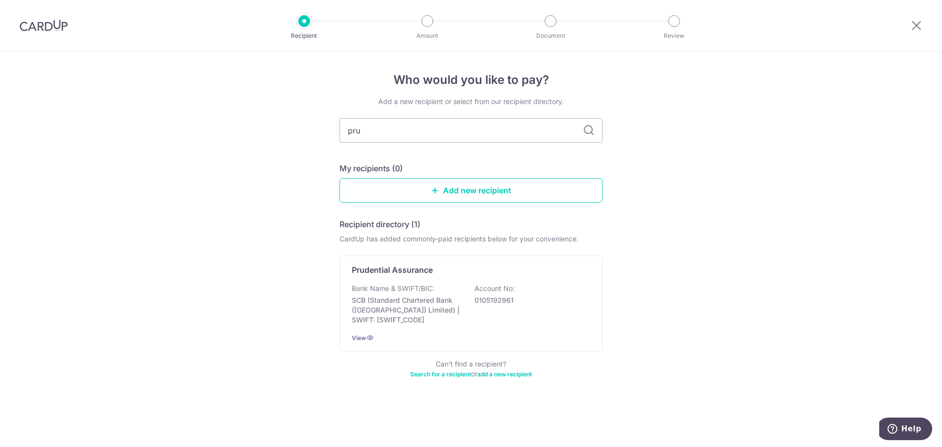
type input "prud"
click at [596, 137] on input "prud" at bounding box center [470, 130] width 263 height 25
click at [591, 132] on icon at bounding box center [589, 131] width 12 height 12
click at [586, 128] on icon at bounding box center [589, 131] width 12 height 12
click at [503, 132] on input "prud" at bounding box center [470, 130] width 263 height 25
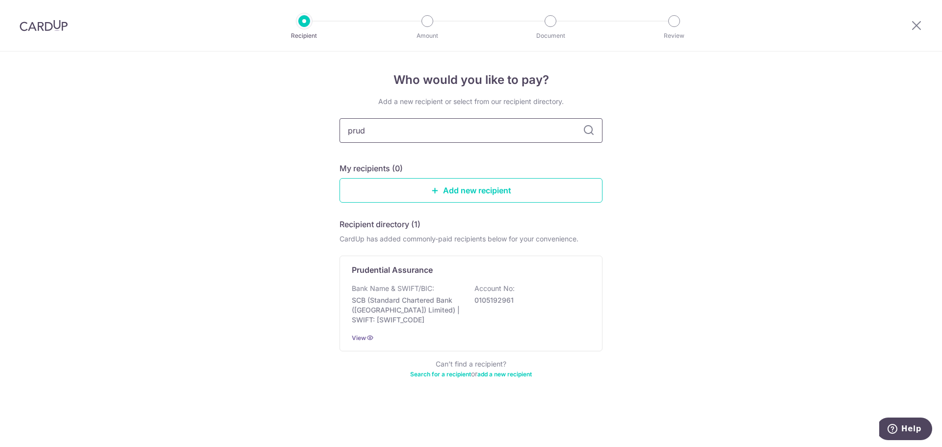
type input "pru"
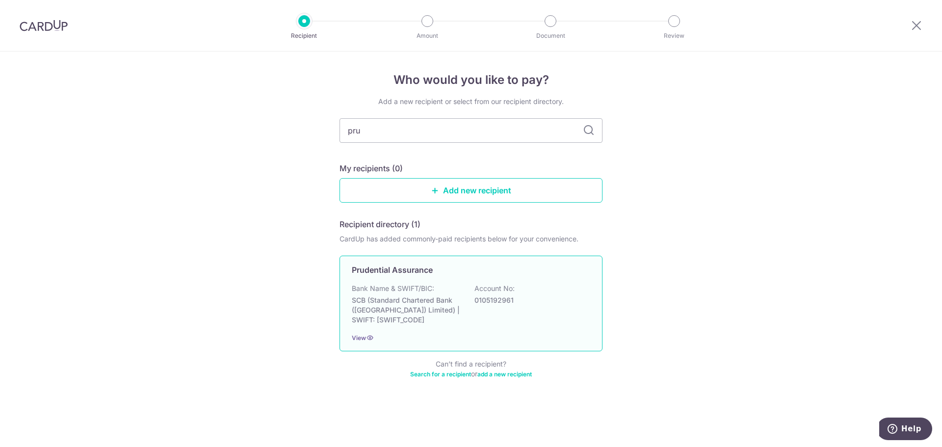
click at [399, 282] on div "Prudential Assurance Bank Name & SWIFT/BIC: SCB (Standard Chartered Bank (Singa…" at bounding box center [470, 304] width 263 height 96
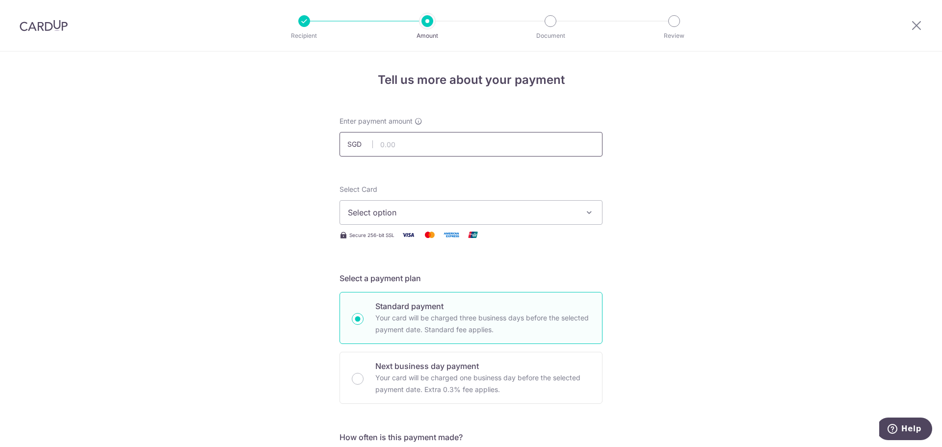
click at [400, 145] on input "text" at bounding box center [470, 144] width 263 height 25
type input "1,122.58"
click at [417, 208] on span "Select option" at bounding box center [462, 213] width 229 height 12
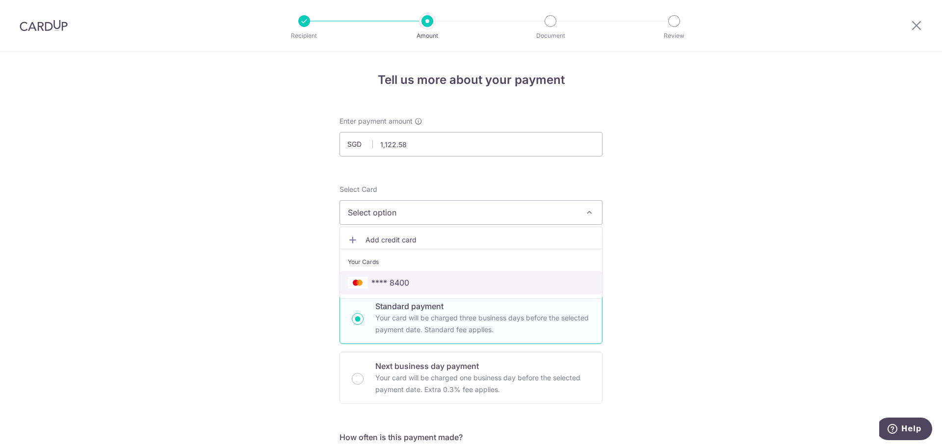
click at [402, 283] on span "**** 8400" at bounding box center [390, 283] width 38 height 12
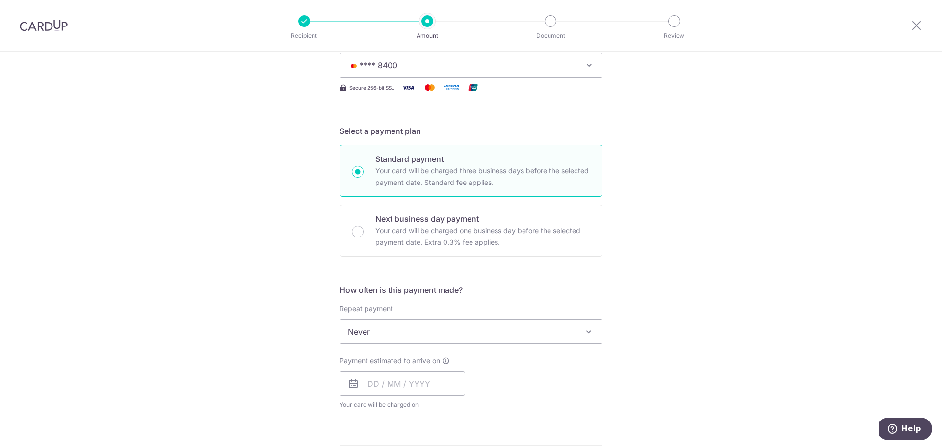
scroll to position [392, 0]
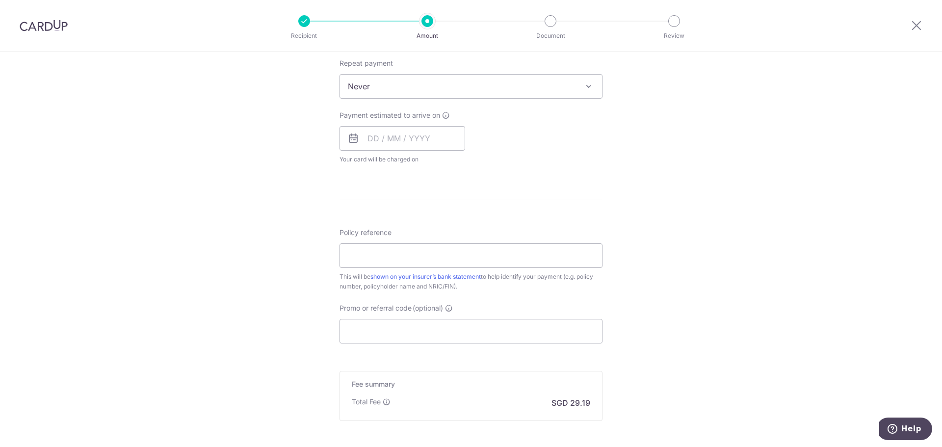
click at [418, 76] on span "Never" at bounding box center [471, 87] width 262 height 24
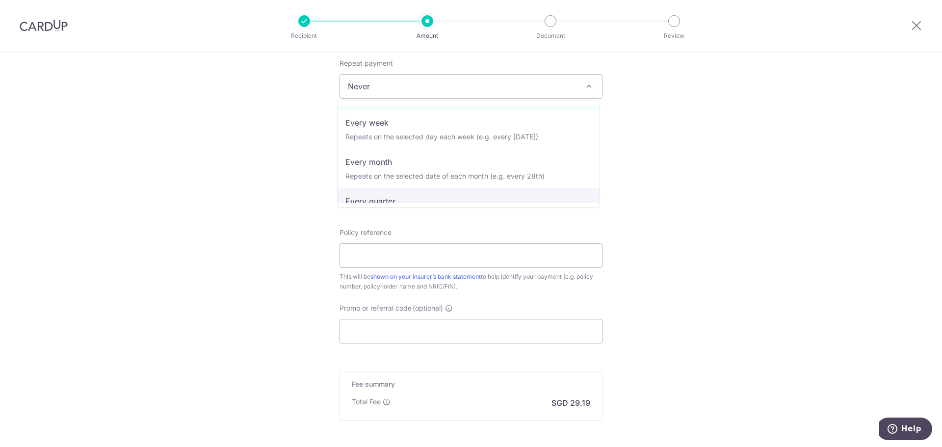
scroll to position [49, 0]
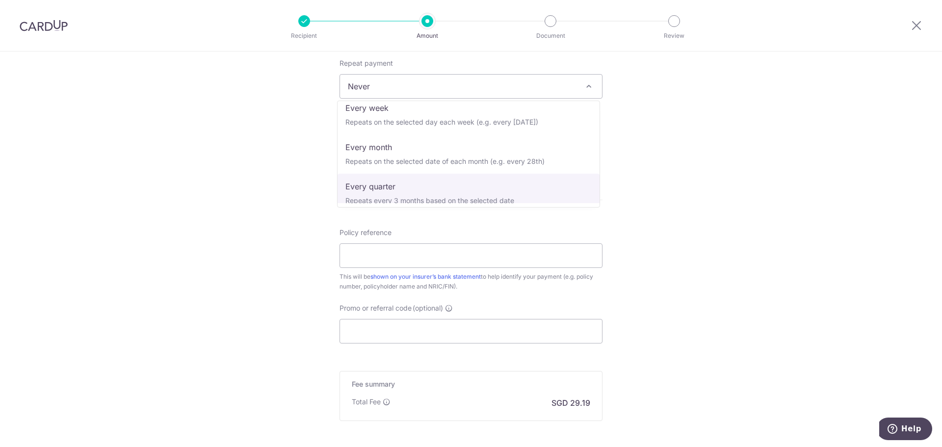
select select "4"
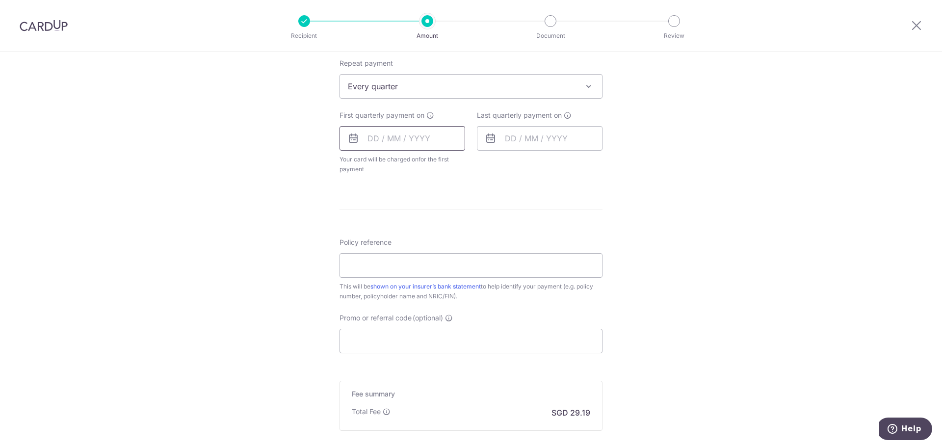
click at [367, 141] on input "text" at bounding box center [402, 138] width 126 height 25
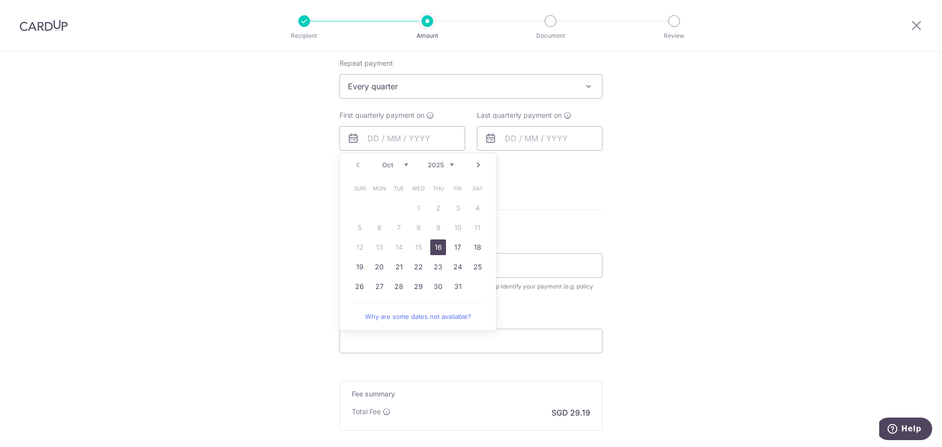
click at [478, 168] on link "Next" at bounding box center [478, 165] width 12 height 12
click at [356, 231] on link "4" at bounding box center [360, 228] width 16 height 16
type input "04/01/2026"
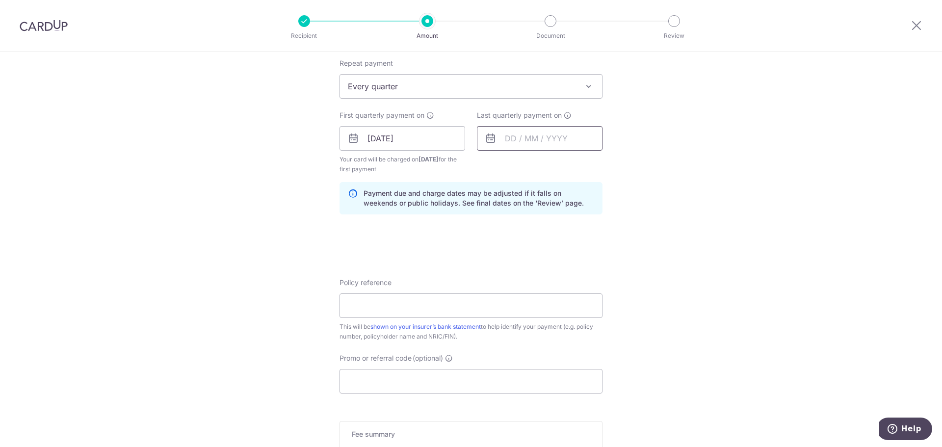
click at [514, 137] on input "text" at bounding box center [540, 138] width 126 height 25
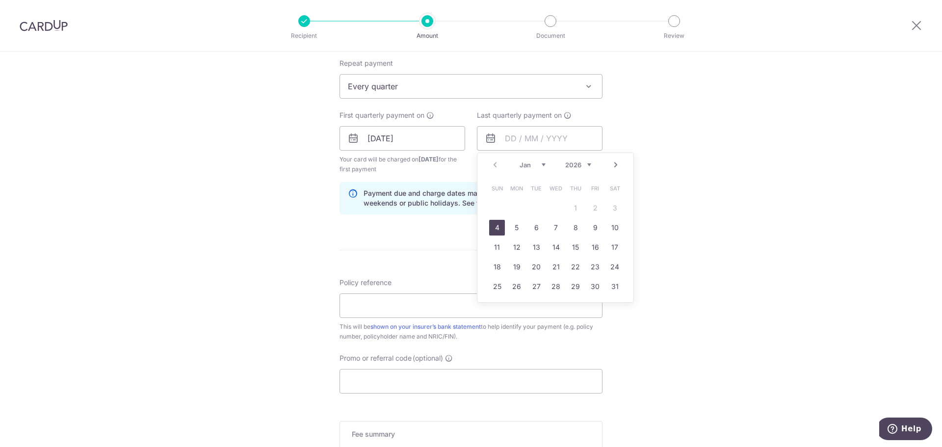
click at [584, 163] on select "2026 2027 2028 2029 2030 2031 2032 2033 2034 2035" at bounding box center [578, 165] width 26 height 8
click at [577, 209] on link "4" at bounding box center [576, 208] width 16 height 16
type input "04/01/2035"
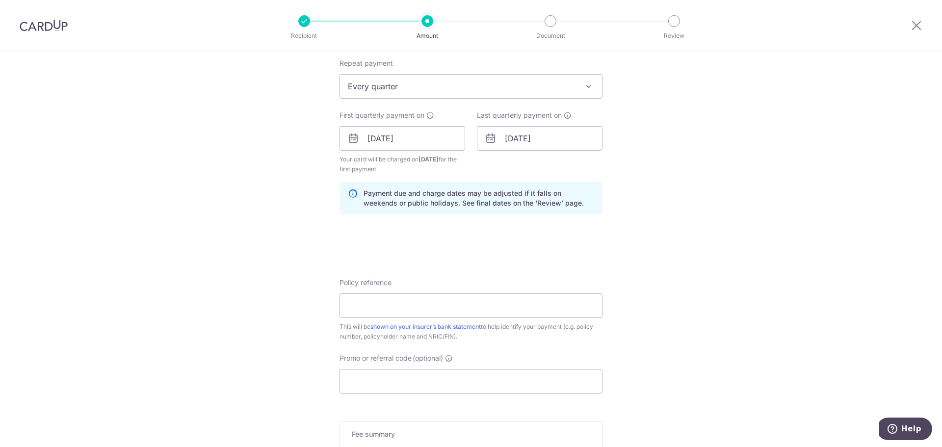
drag, startPoint x: 713, startPoint y: 206, endPoint x: 707, endPoint y: 207, distance: 6.0
click at [713, 206] on div "Tell us more about your payment Enter payment amount SGD 1,122.58 1122.58 Selec…" at bounding box center [471, 127] width 942 height 937
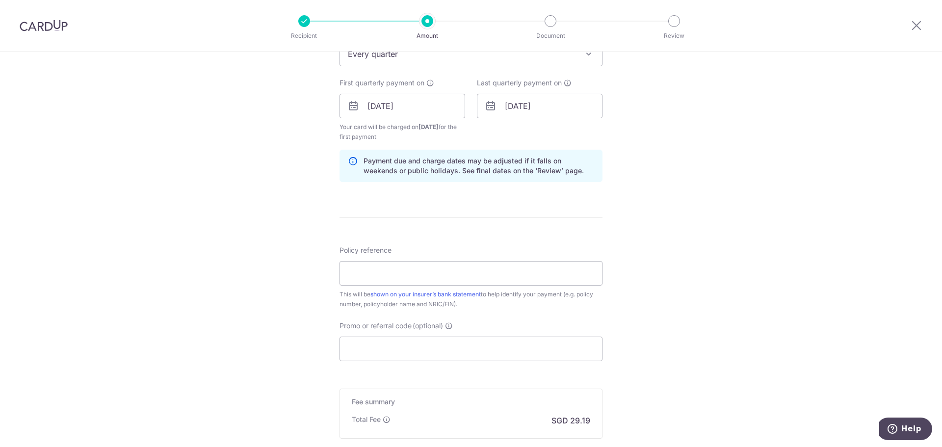
scroll to position [442, 0]
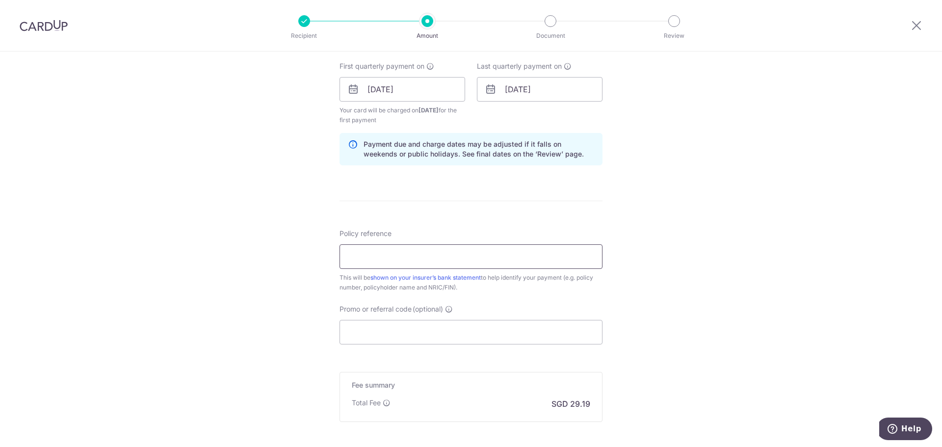
click at [428, 251] on input "Policy reference" at bounding box center [470, 256] width 263 height 25
click at [495, 247] on input "Policy reference" at bounding box center [470, 256] width 263 height 25
paste input "80878134"
type input "80878134"
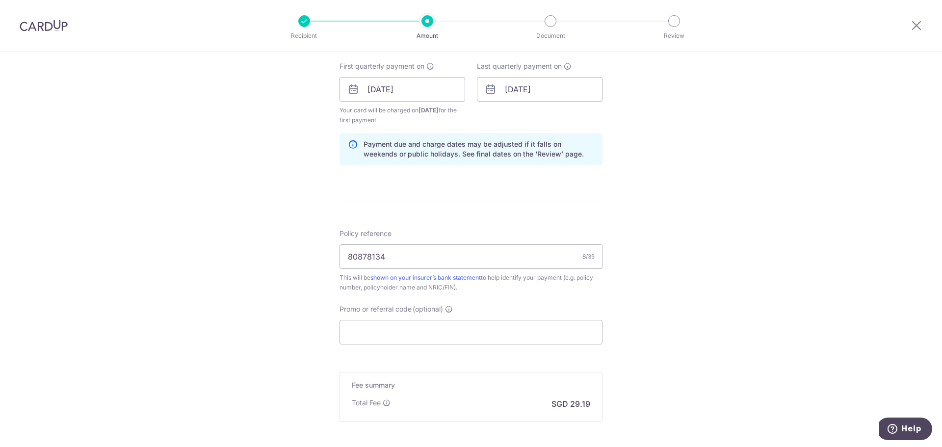
click at [556, 302] on div "Policy reference 80878134 8/35 This will be shown on your insurer’s bank statem…" at bounding box center [470, 287] width 263 height 116
click at [461, 277] on link "shown on your insurer’s bank statement" at bounding box center [425, 277] width 110 height 7
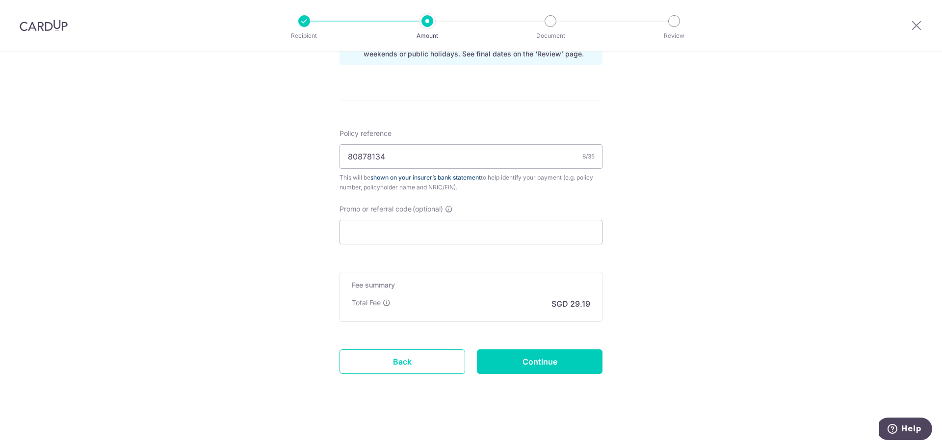
scroll to position [542, 0]
click at [520, 365] on input "Continue" at bounding box center [540, 361] width 126 height 25
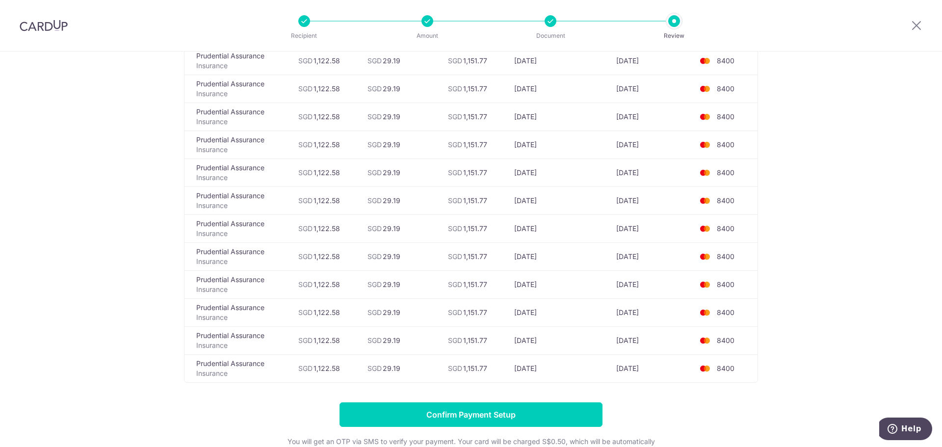
scroll to position [905, 0]
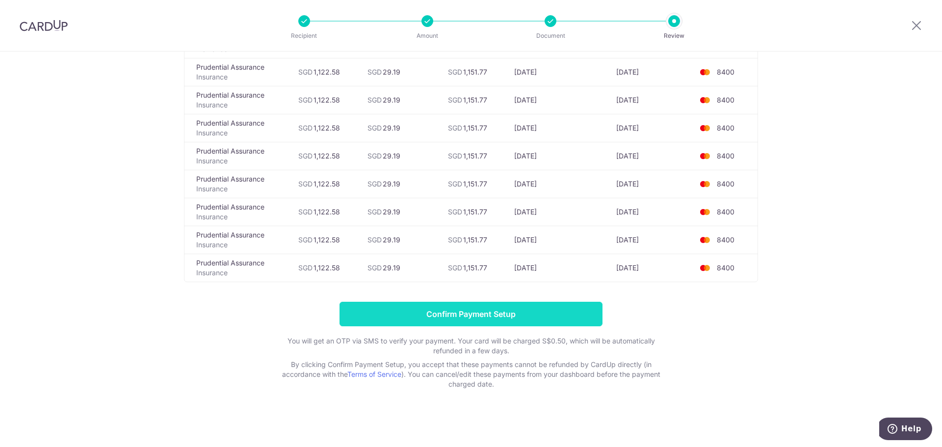
click at [491, 318] on input "Confirm Payment Setup" at bounding box center [470, 314] width 263 height 25
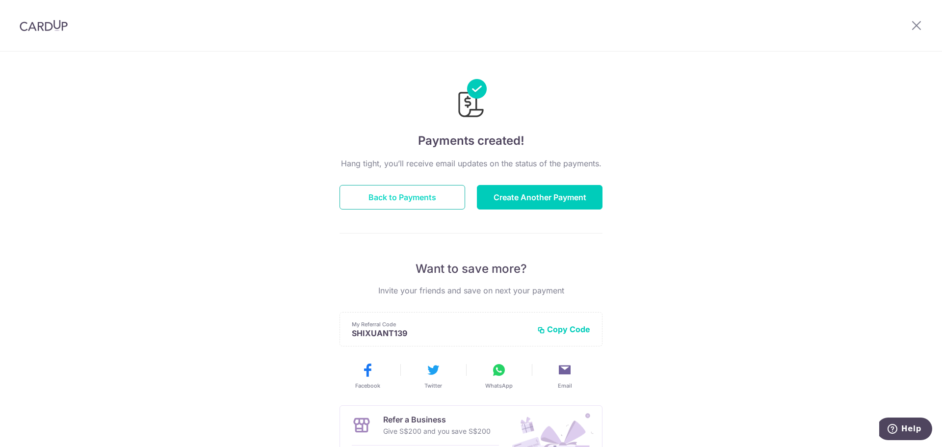
click at [419, 200] on button "Back to Payments" at bounding box center [402, 197] width 126 height 25
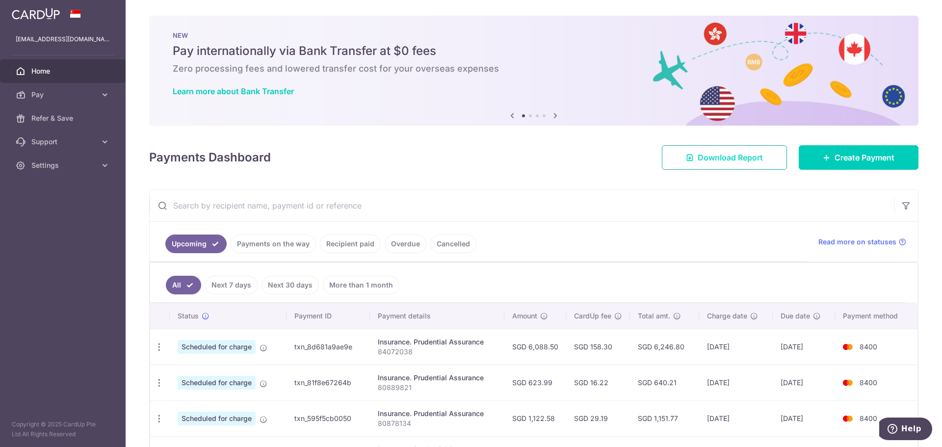
click at [739, 159] on span "Download Report" at bounding box center [730, 158] width 65 height 12
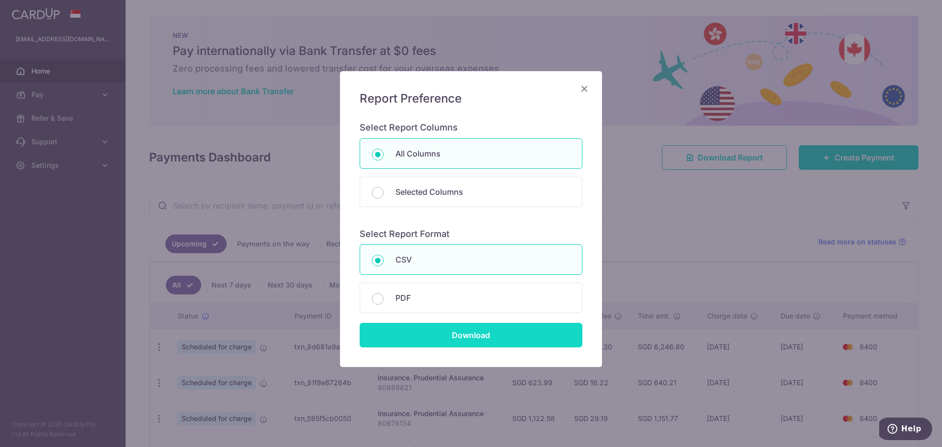
click at [460, 337] on input "Download" at bounding box center [471, 335] width 223 height 25
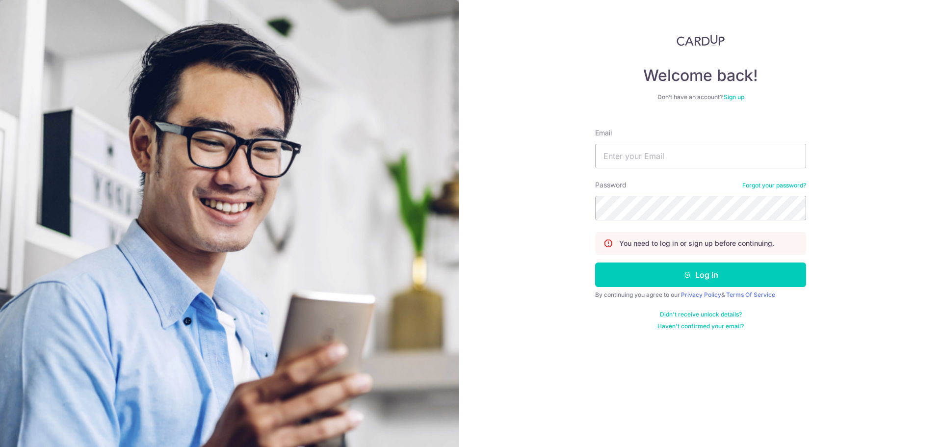
click at [665, 170] on form "Email Password Forgot your password? You need to log in or sign up before conti…" at bounding box center [700, 225] width 211 height 209
click at [673, 154] on input "Email" at bounding box center [700, 156] width 211 height 25
type input "[EMAIL_ADDRESS][DOMAIN_NAME]"
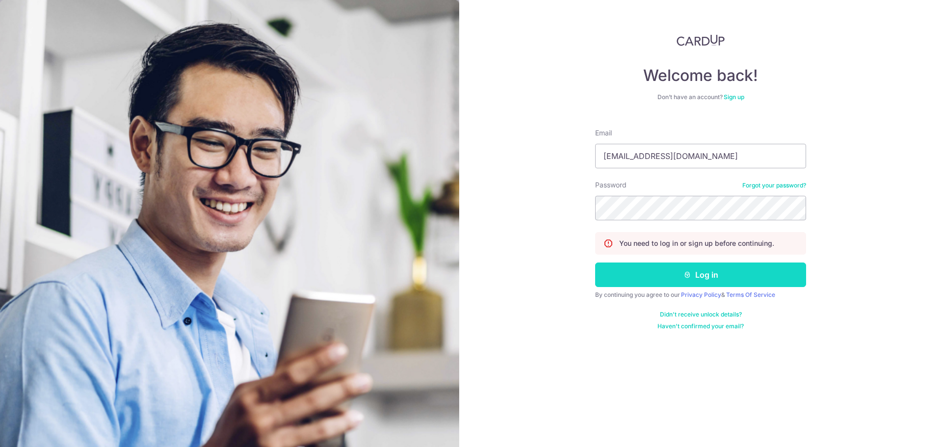
click at [649, 271] on button "Log in" at bounding box center [700, 274] width 211 height 25
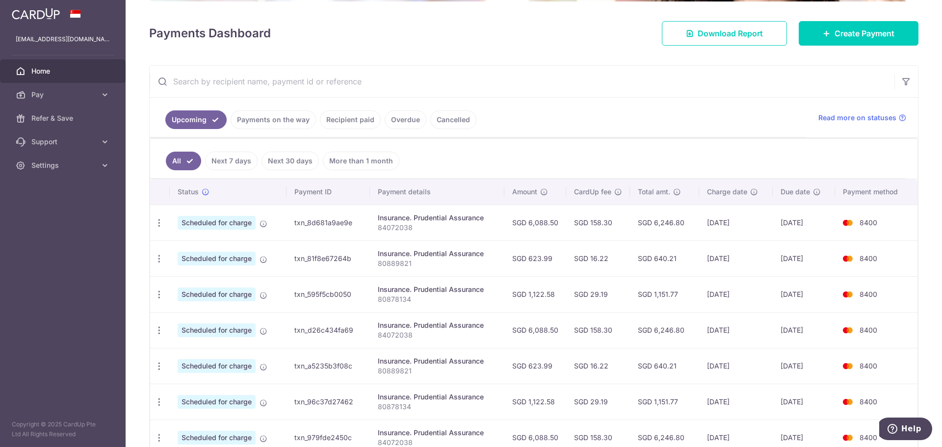
scroll to position [147, 0]
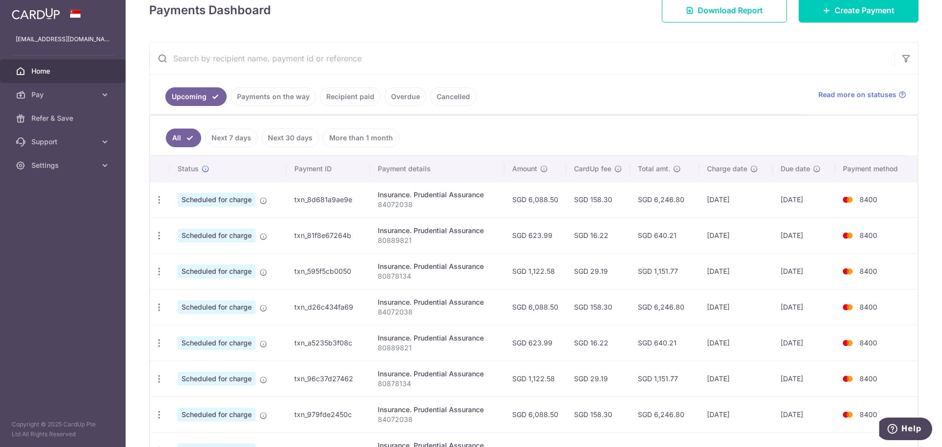
click at [488, 48] on input "text" at bounding box center [522, 58] width 745 height 31
